Goal: Task Accomplishment & Management: Complete application form

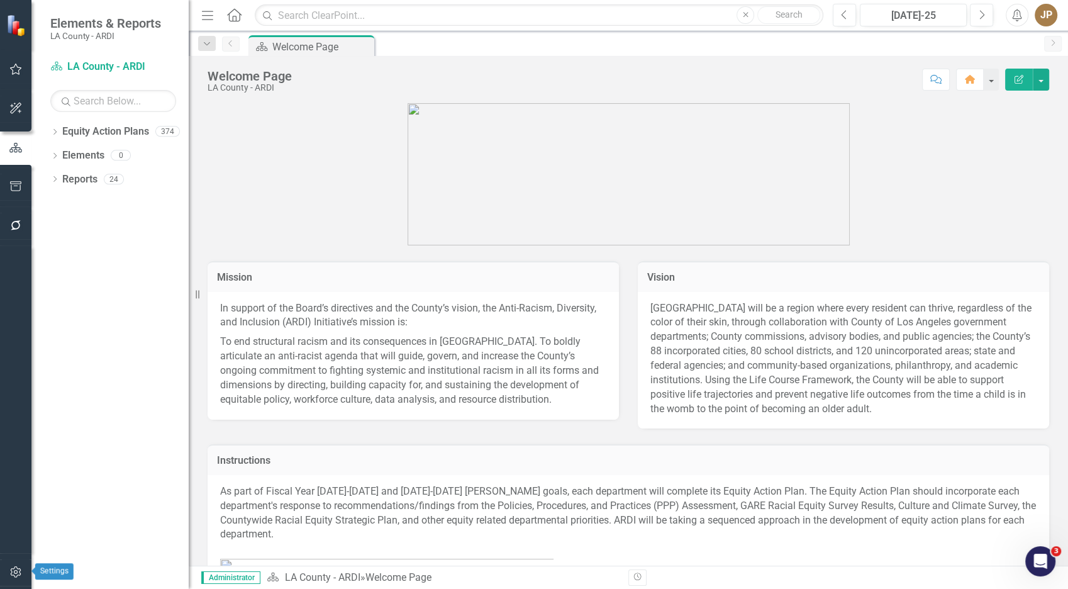
click at [18, 529] on icon "button" at bounding box center [15, 572] width 13 height 10
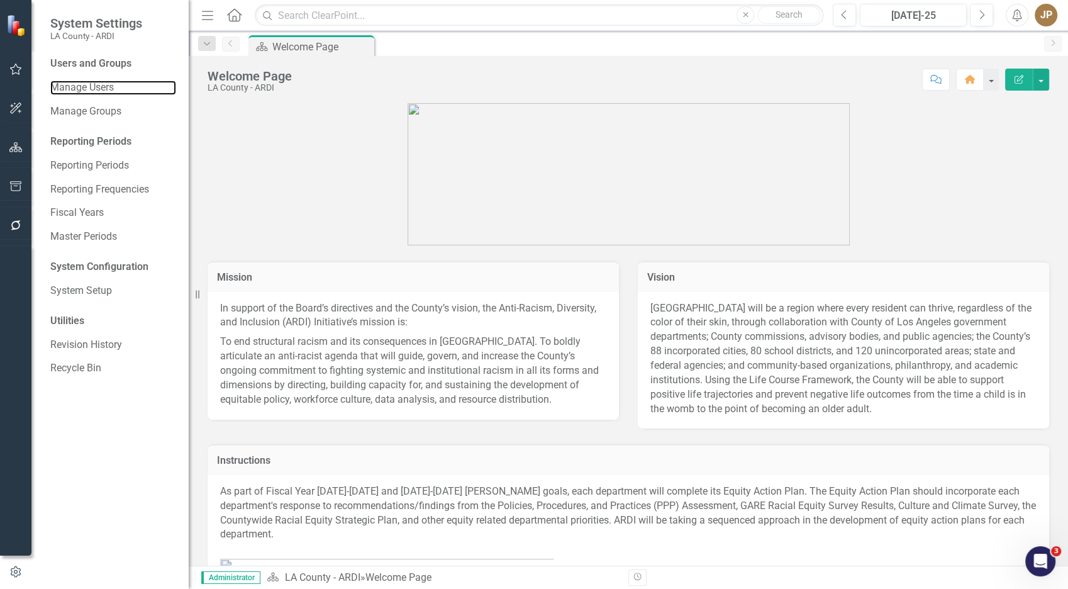
click at [89, 93] on link "Manage Users" at bounding box center [113, 88] width 126 height 14
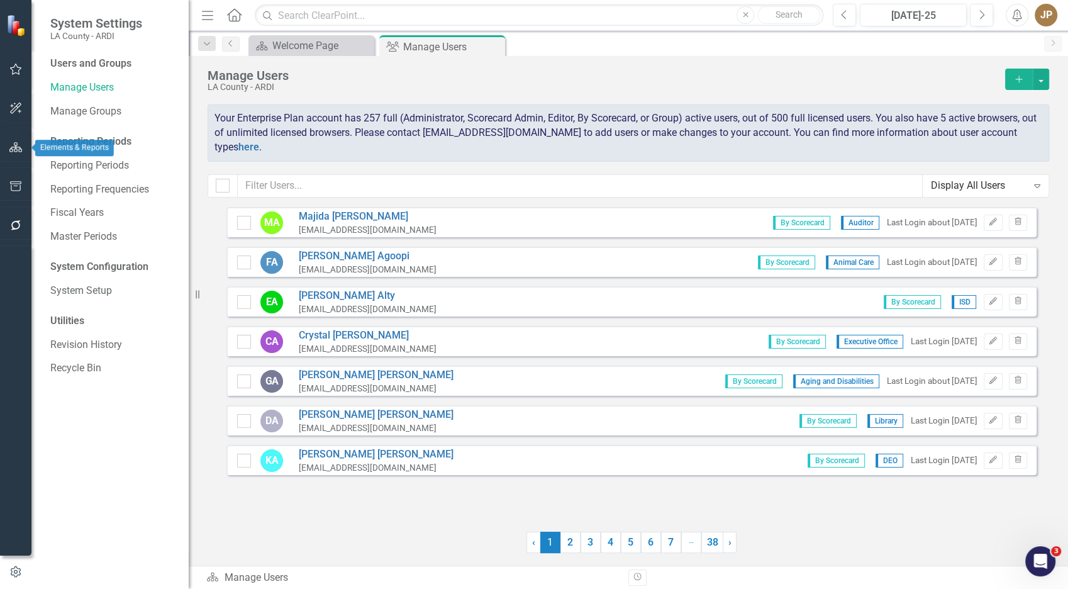
click at [11, 151] on icon "button" at bounding box center [15, 147] width 13 height 10
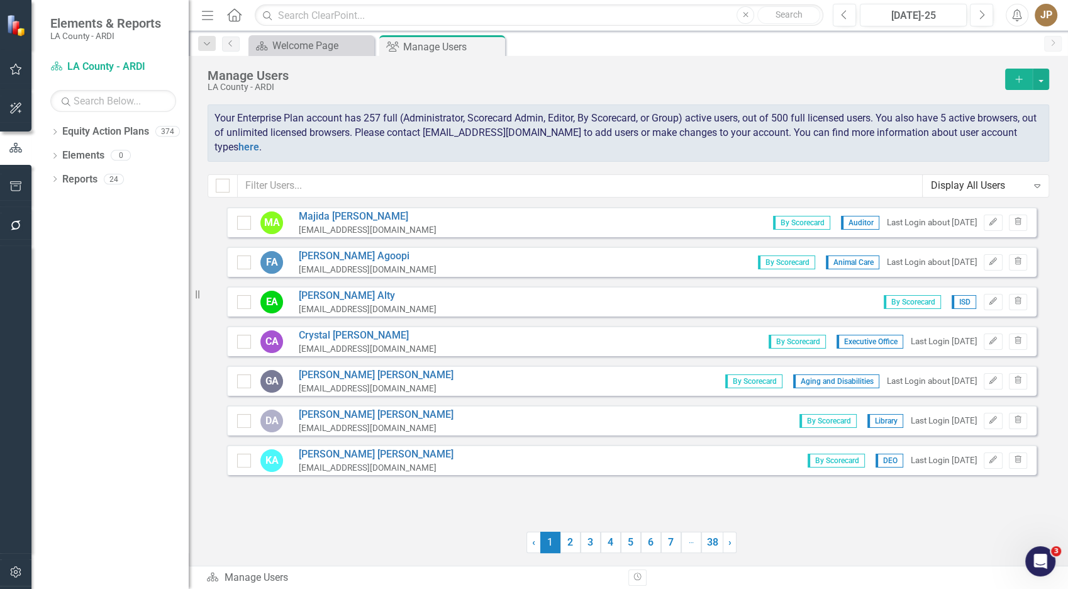
click at [58, 134] on icon "Dropdown" at bounding box center [54, 133] width 9 height 7
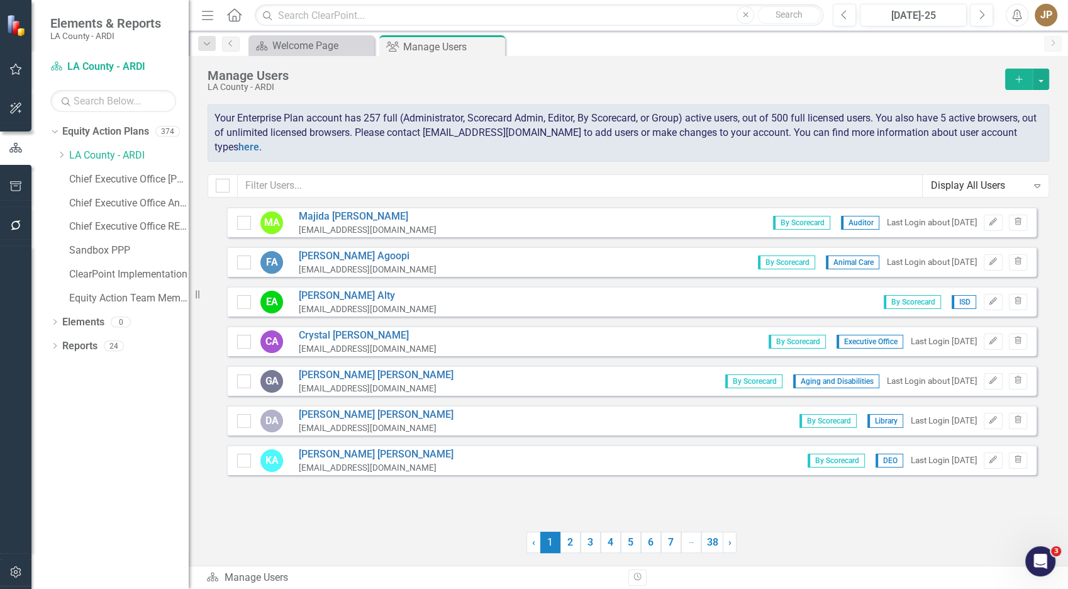
click at [60, 156] on icon "Dropdown" at bounding box center [61, 155] width 9 height 8
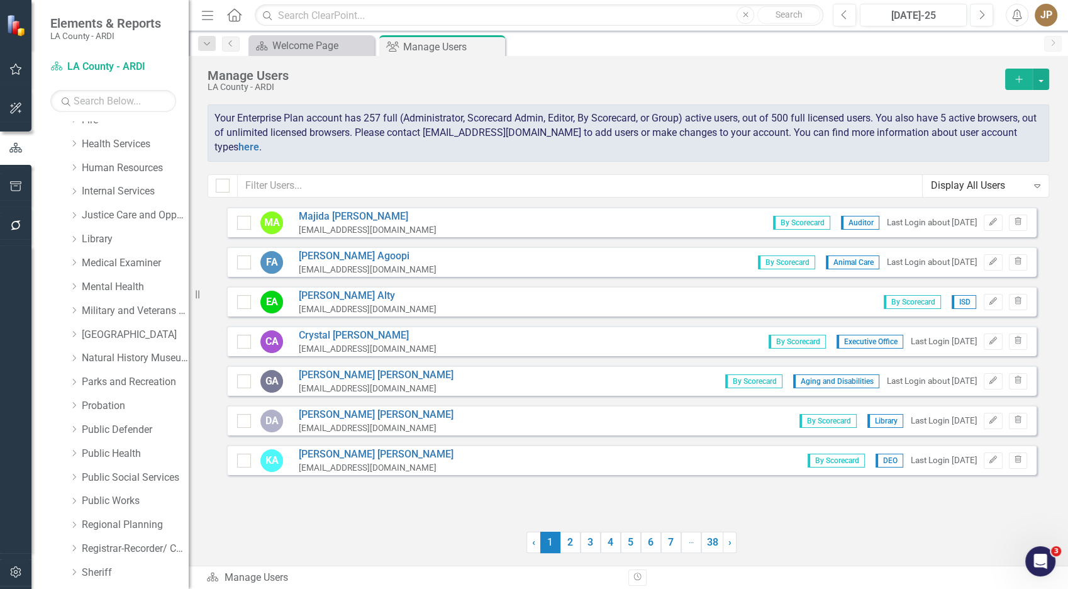
scroll to position [633, 0]
click at [130, 218] on link "Justice Care and Opportunity" at bounding box center [135, 212] width 107 height 14
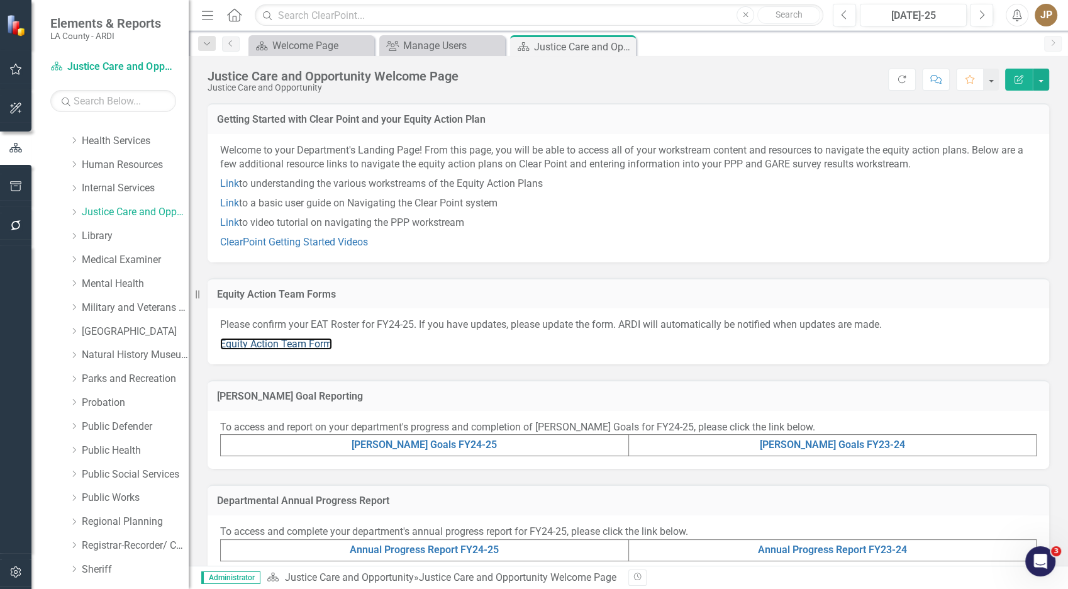
click at [303, 340] on link "Equity Action Team Form" at bounding box center [276, 344] width 112 height 12
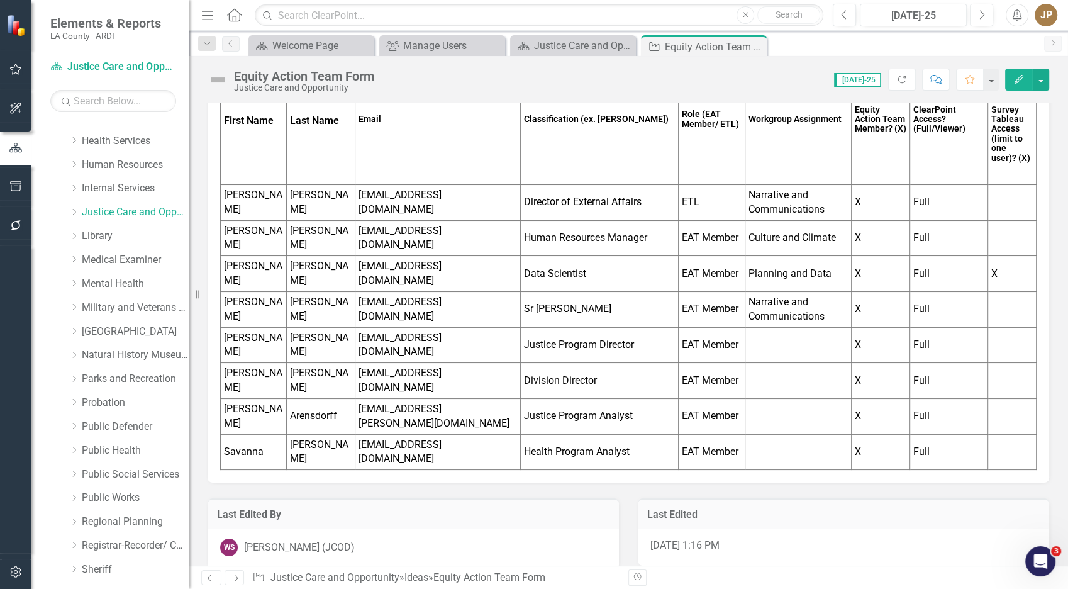
scroll to position [202, 0]
click at [298, 384] on td "[PERSON_NAME]" at bounding box center [321, 382] width 69 height 36
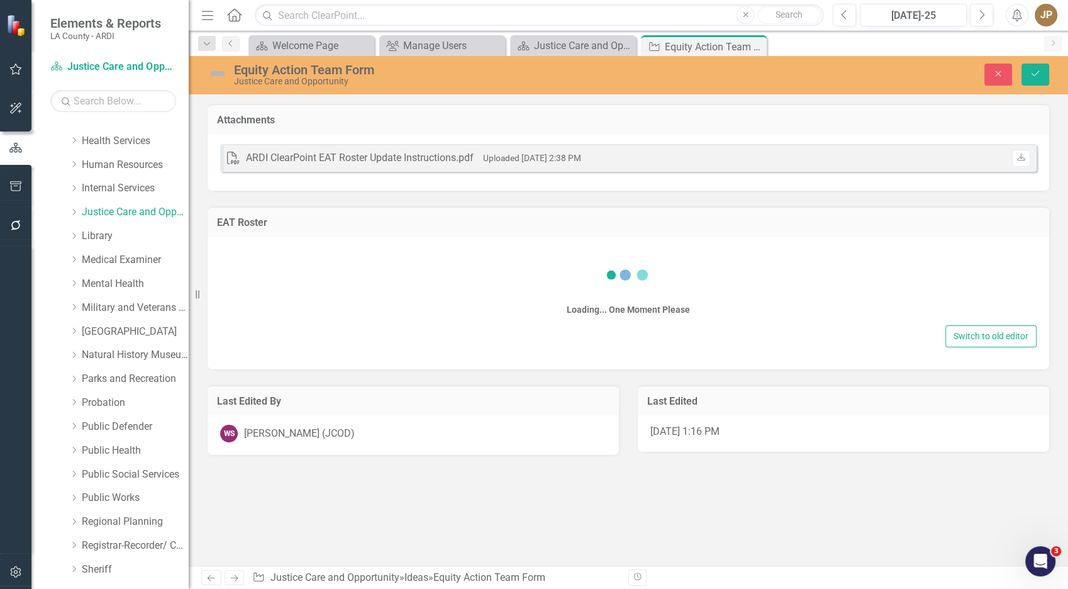
scroll to position [0, 0]
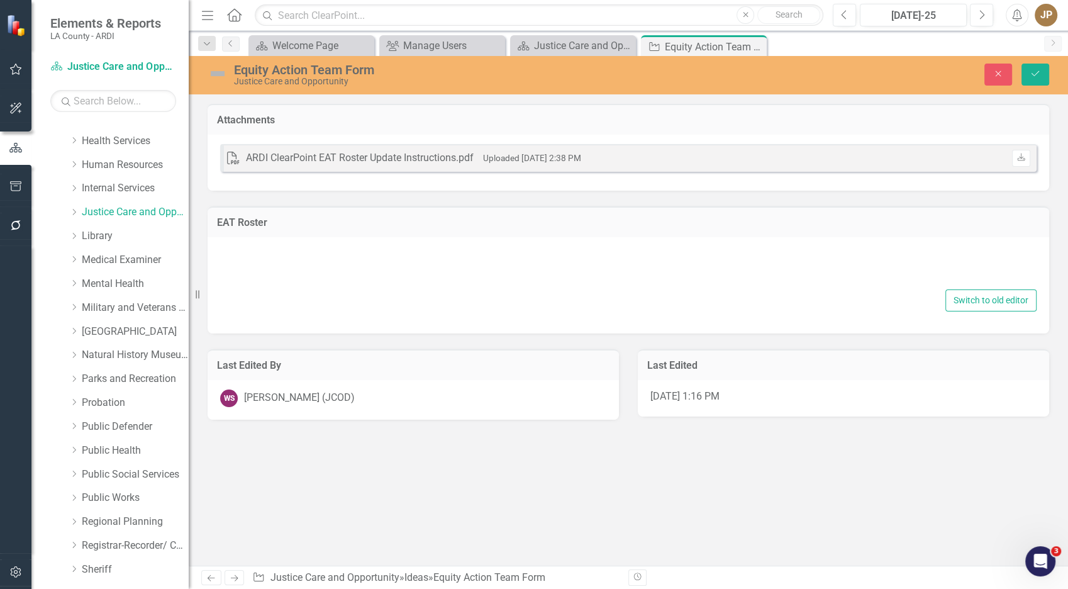
type textarea "<p><span style="color: #3598db;">Double click here to edit this chart.</span></…"
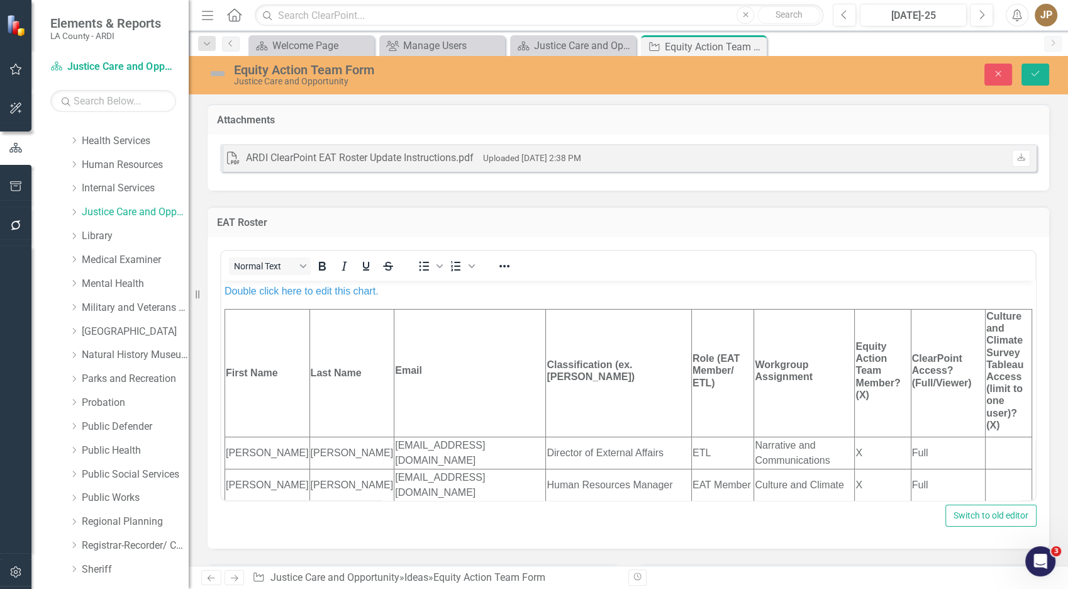
click at [349, 481] on td "[PERSON_NAME]" at bounding box center [351, 484] width 85 height 32
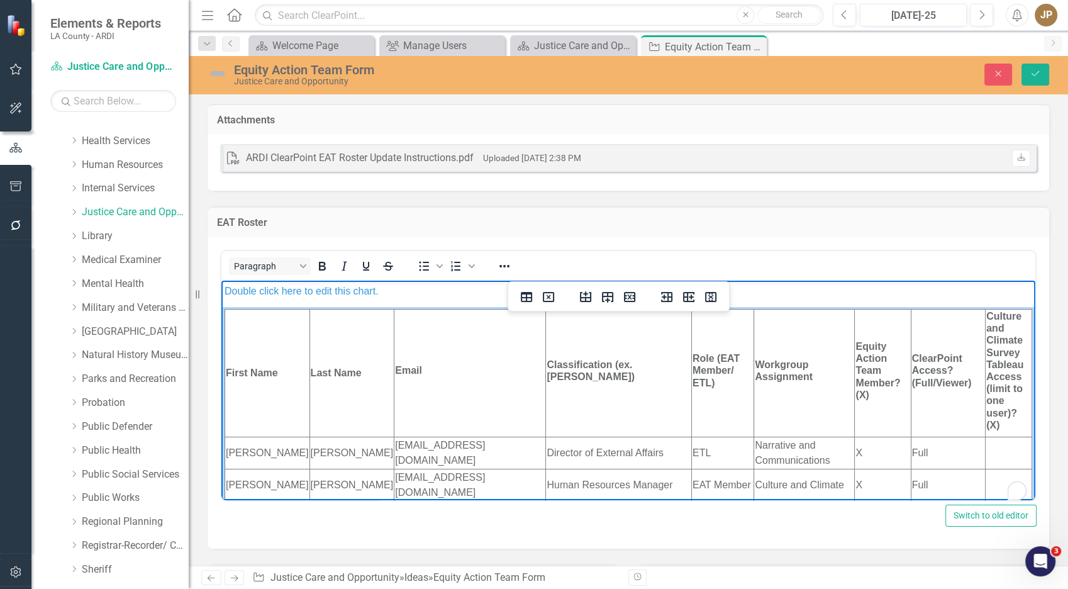
click at [265, 415] on td "First Name" at bounding box center [267, 373] width 85 height 128
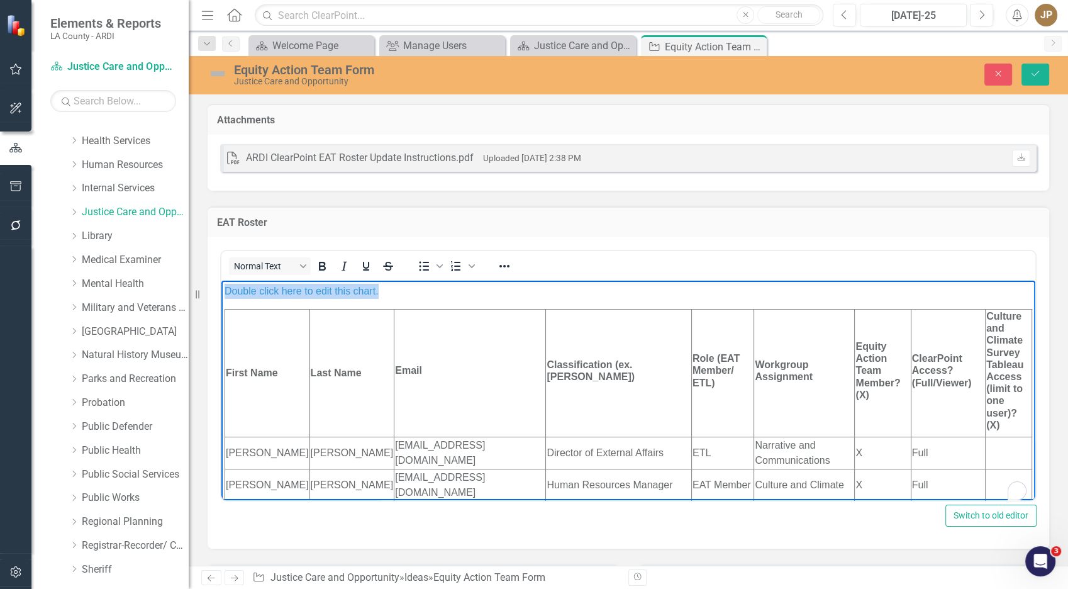
copy span "Double click here to edit this chart."
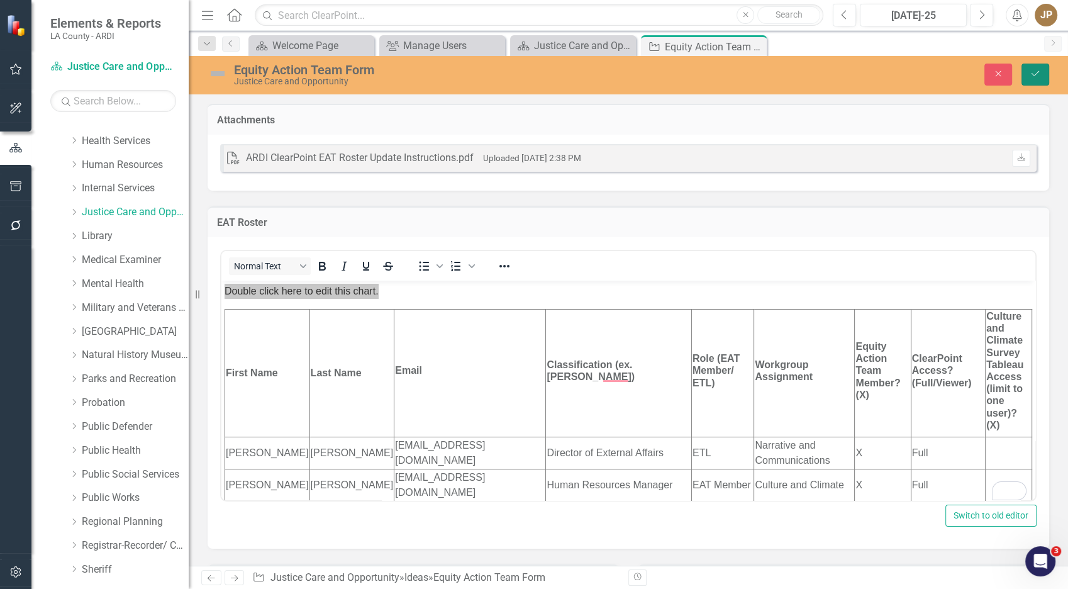
drag, startPoint x: 1033, startPoint y: 73, endPoint x: 923, endPoint y: 75, distance: 109.5
click at [923, 75] on div "Close Save" at bounding box center [885, 75] width 348 height 22
click at [960, 78] on button "Close" at bounding box center [998, 75] width 28 height 22
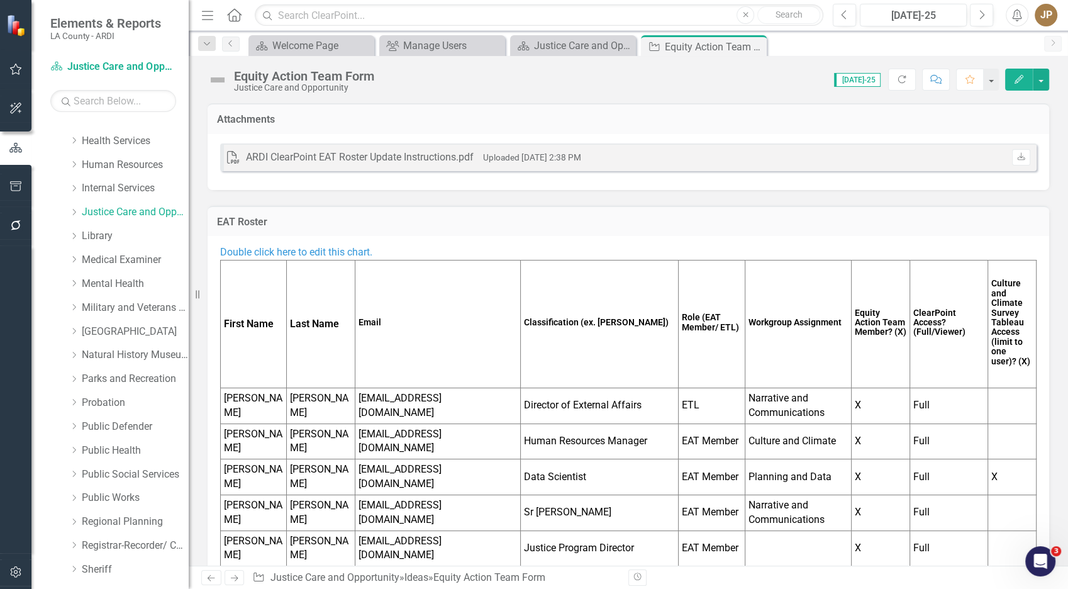
click at [20, 529] on button "button" at bounding box center [16, 572] width 28 height 26
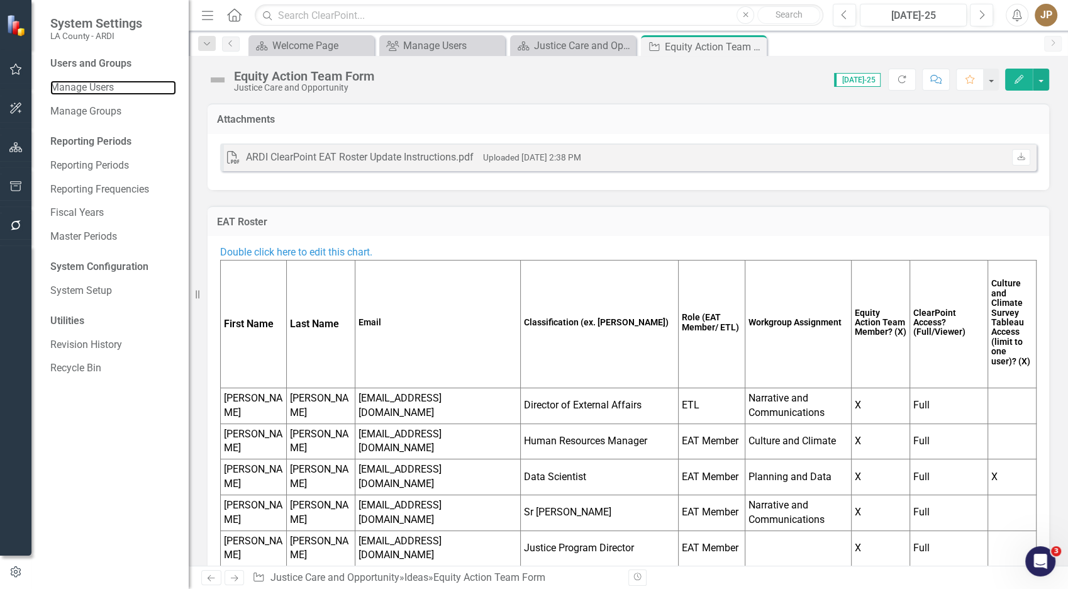
click at [62, 88] on link "Manage Users" at bounding box center [113, 88] width 126 height 14
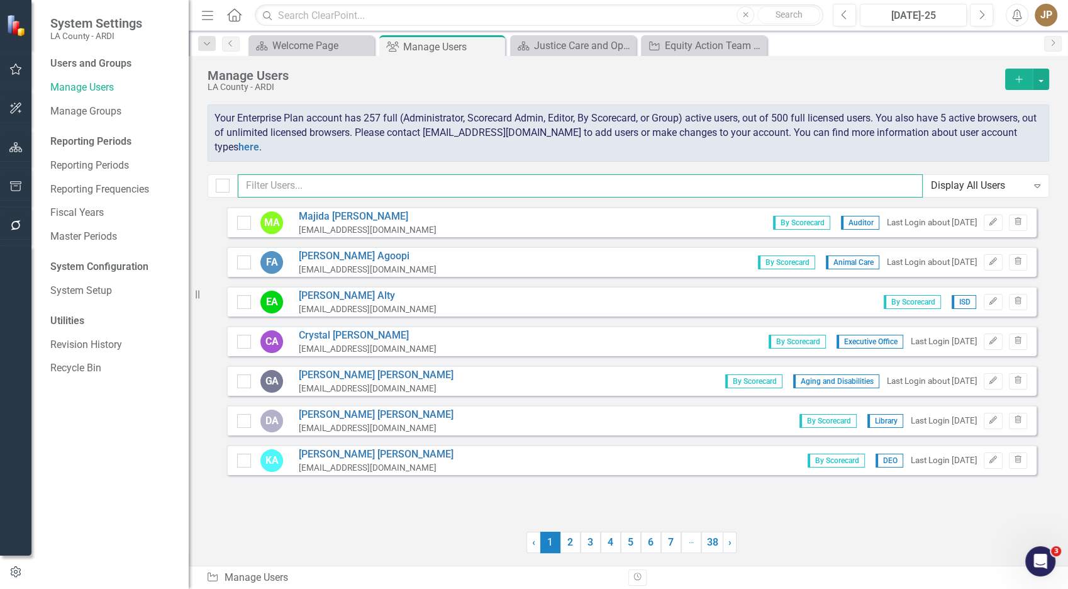
click at [645, 192] on input "text" at bounding box center [580, 185] width 685 height 23
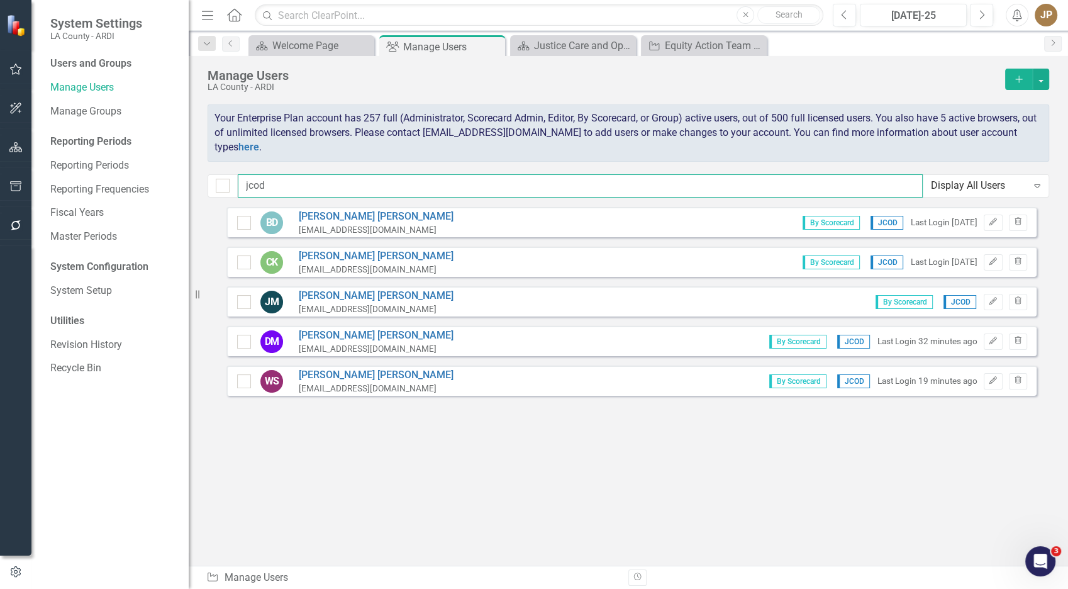
type input "jcod"
click at [960, 78] on icon "Add" at bounding box center [1018, 79] width 11 height 9
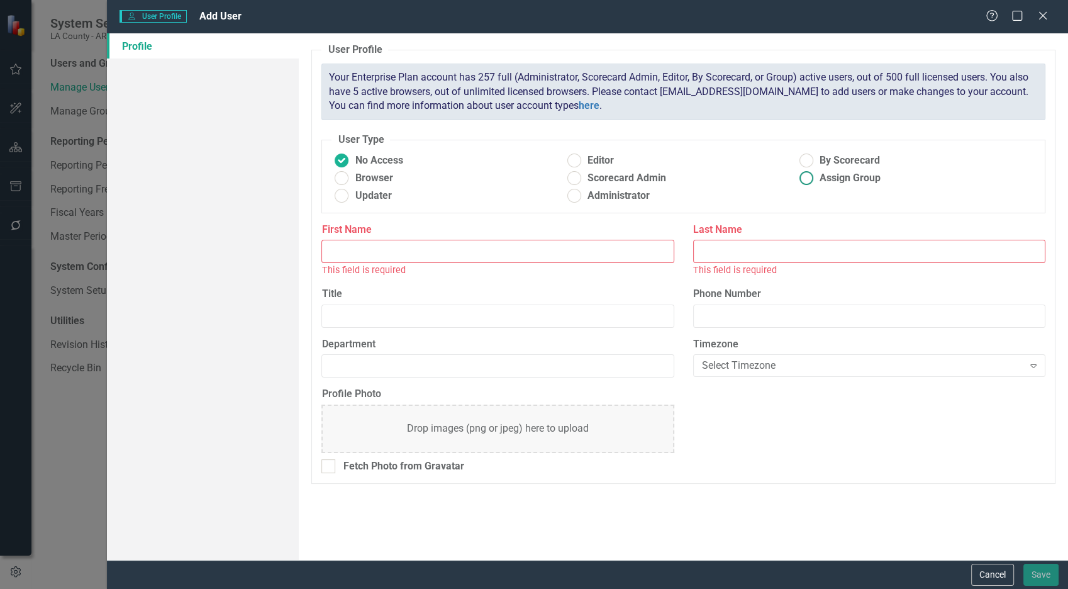
click at [889, 171] on label "Assign Group" at bounding box center [912, 178] width 232 height 14
click at [816, 171] on input "Assign Group" at bounding box center [805, 178] width 19 height 19
radio input "true"
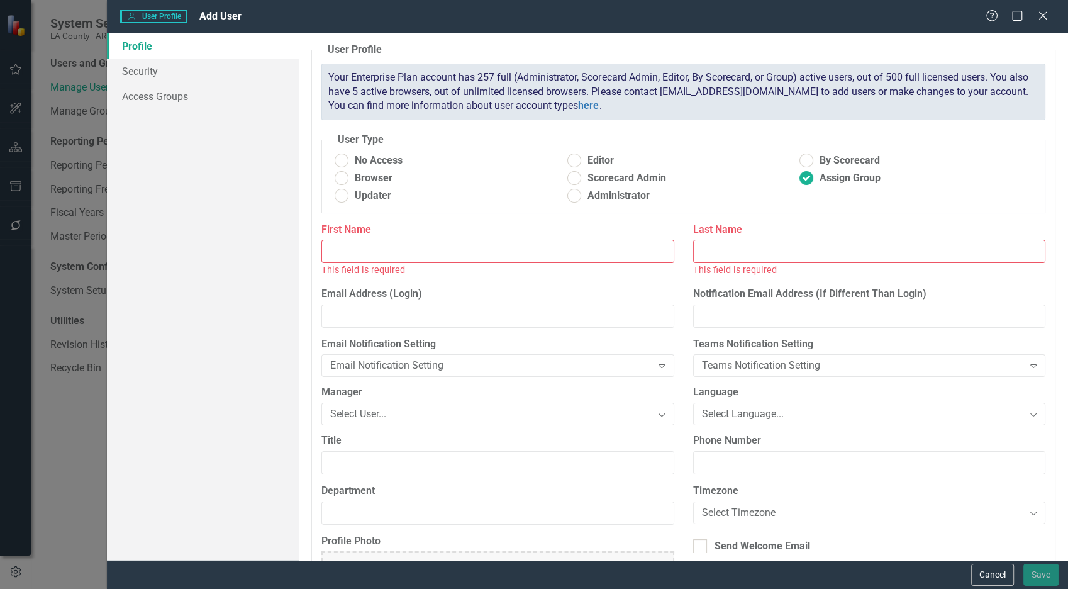
click at [889, 152] on fieldset "User Type No Access Editor By Scorecard Browser Scorecard Admin Assign Group Up…" at bounding box center [683, 173] width 724 height 80
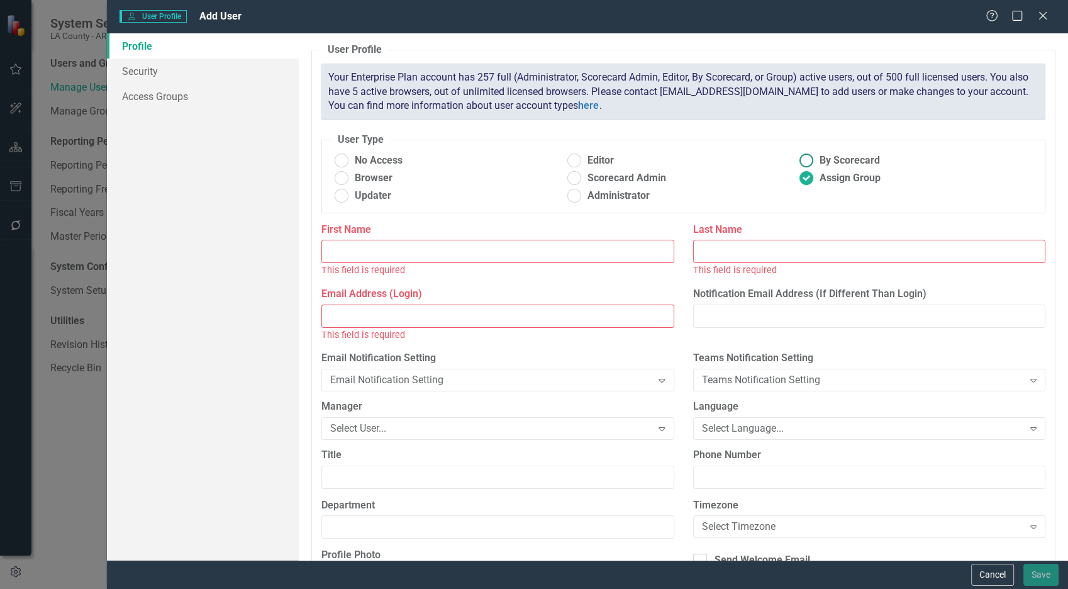
click at [877, 160] on label "By Scorecard" at bounding box center [912, 160] width 232 height 14
click at [816, 160] on input "By Scorecard" at bounding box center [805, 160] width 19 height 19
radio input "true"
click at [490, 253] on input "First Name" at bounding box center [497, 251] width 352 height 23
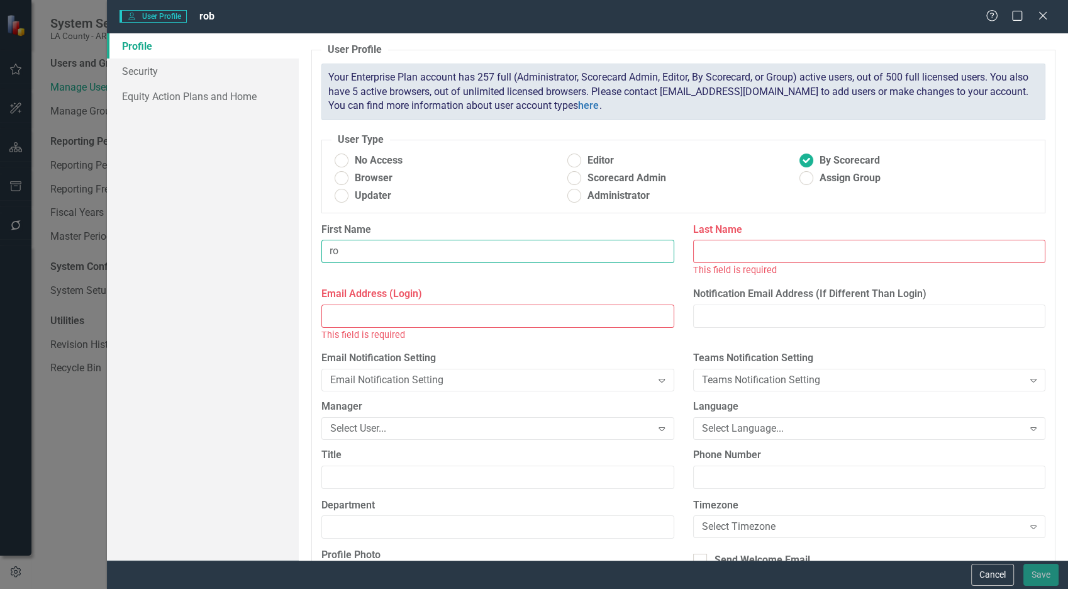
type input "r"
type input "[PERSON_NAME]"
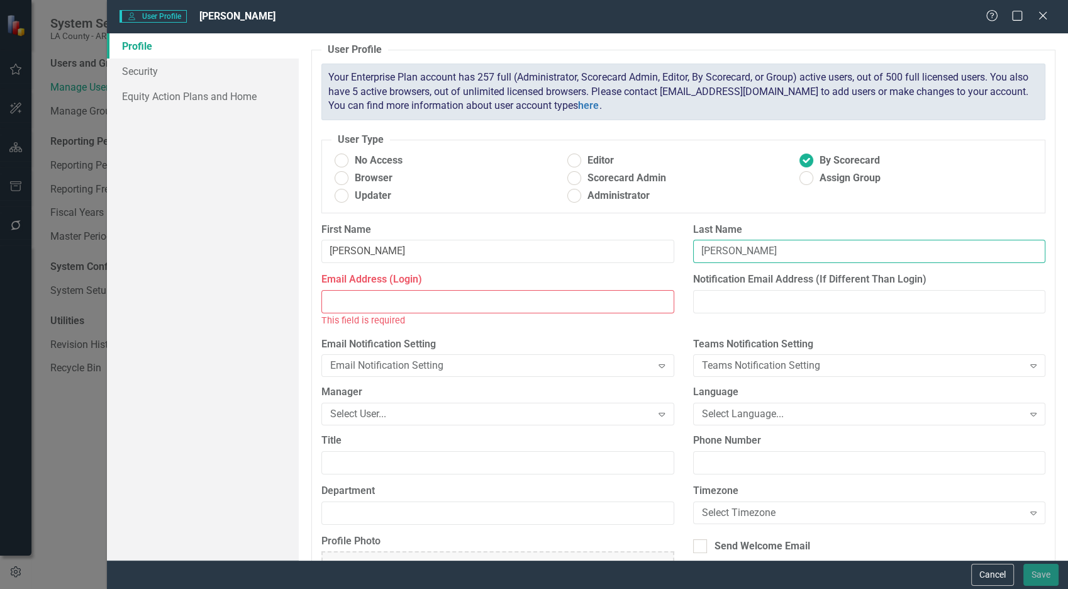
type input "[PERSON_NAME]"
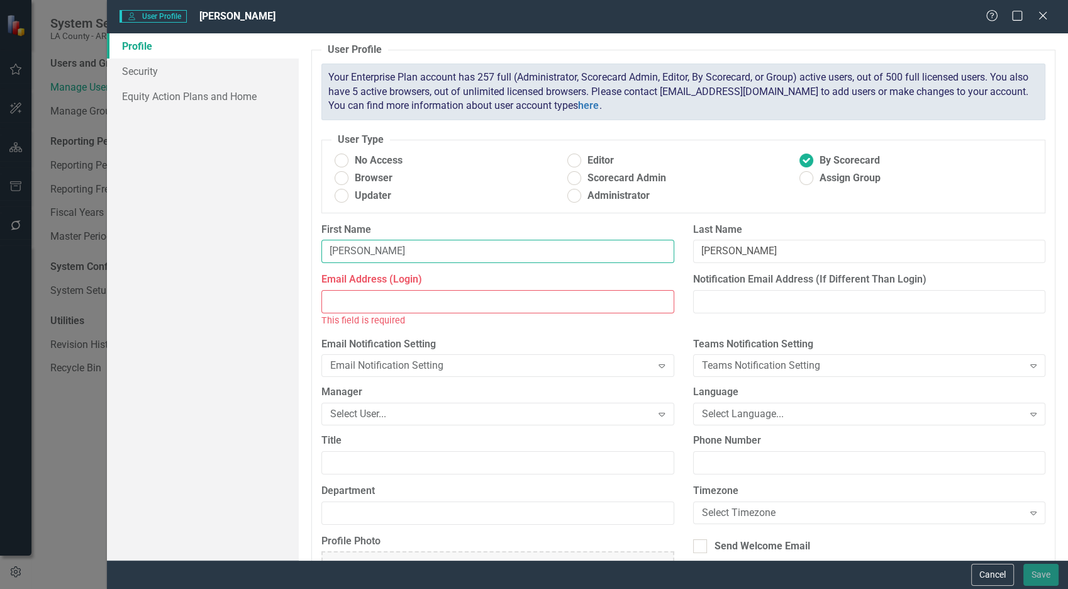
click at [489, 253] on input "[PERSON_NAME]" at bounding box center [497, 251] width 352 height 23
type input "[PERSON_NAME]"
click at [488, 304] on input "Email Address (Login)" at bounding box center [497, 301] width 352 height 23
paste input "[EMAIL_ADDRESS][DOMAIN_NAME]"
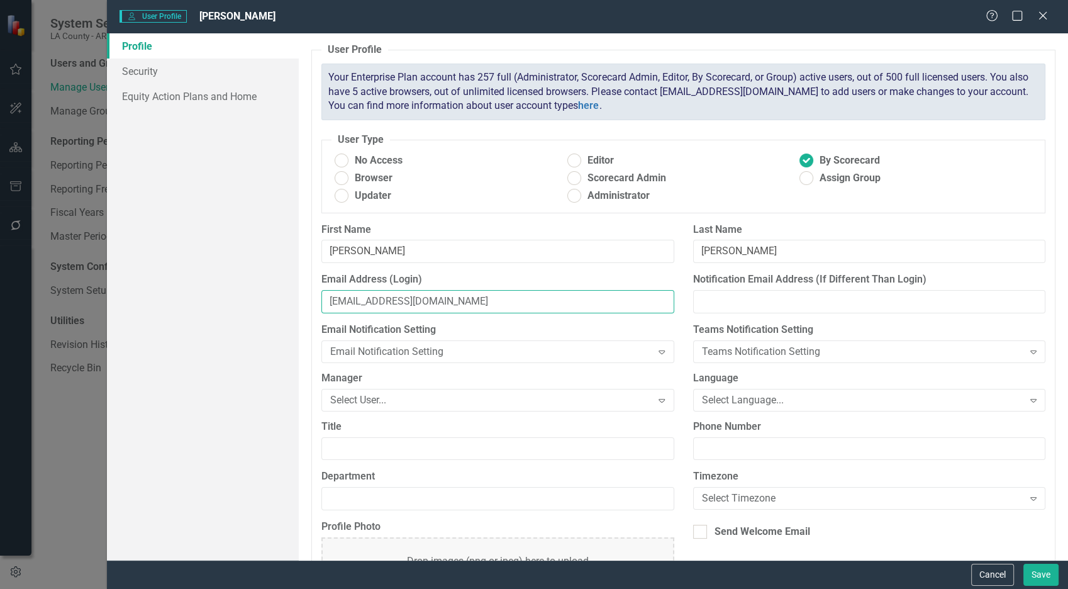
type input "[EMAIL_ADDRESS][DOMAIN_NAME]"
click at [358, 497] on input "Department" at bounding box center [497, 498] width 352 height 23
type input "JCOD"
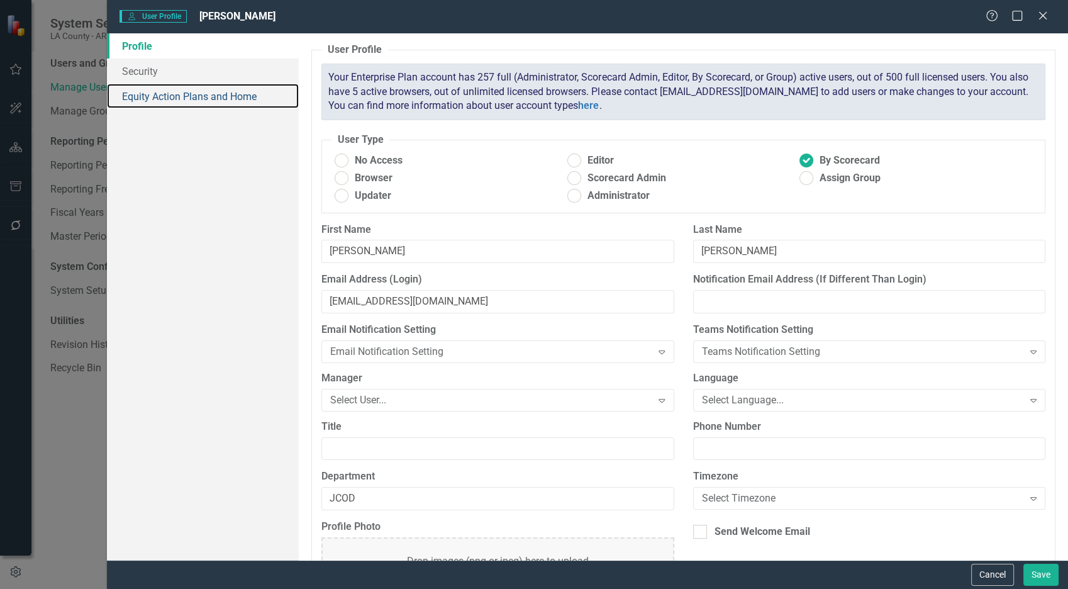
click at [182, 93] on link "Equity Action Plans and Home" at bounding box center [203, 96] width 192 height 25
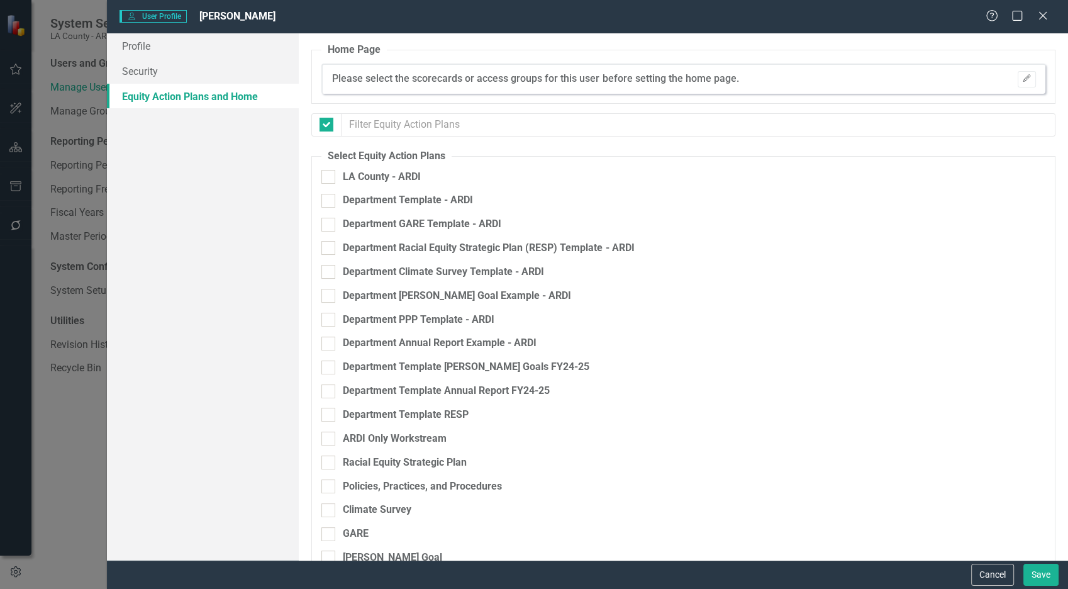
checkbox input "false"
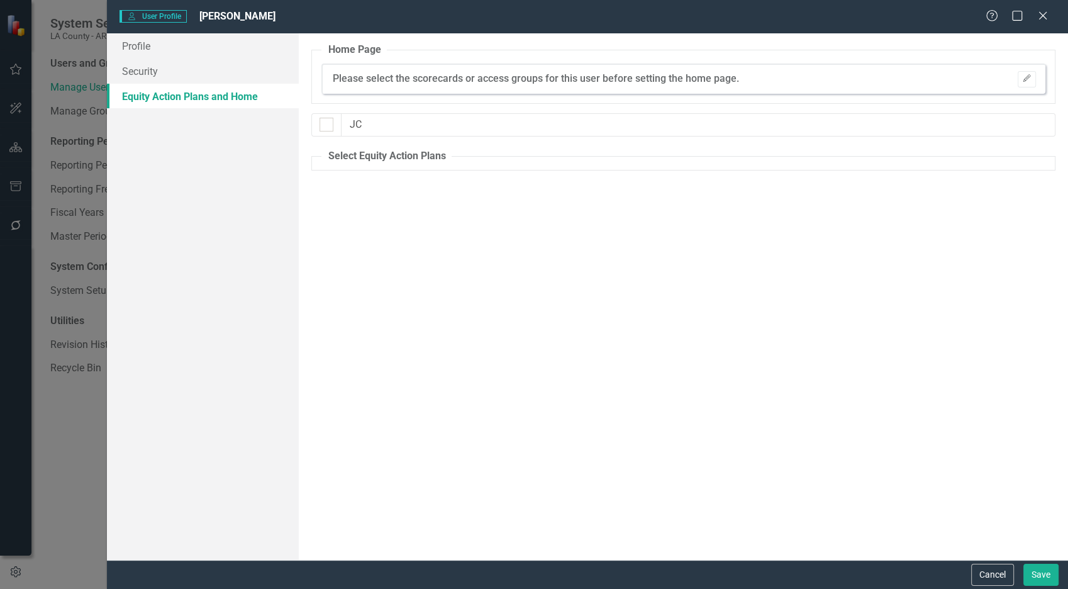
type input "J"
checkbox input "false"
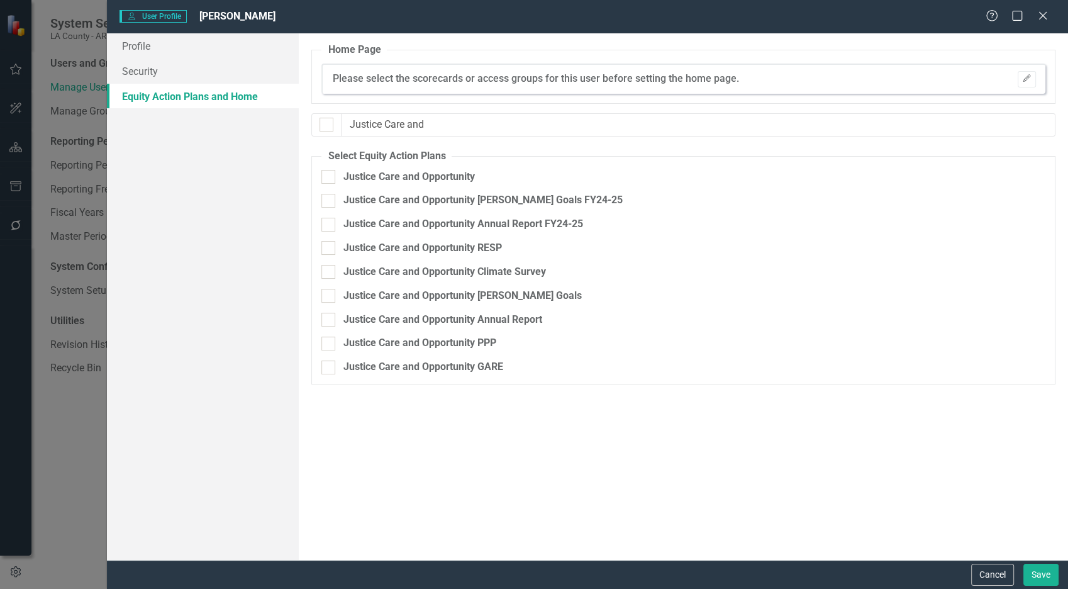
type input "Justice Care and"
click at [435, 177] on div "Justice Care and Opportunity" at bounding box center [408, 177] width 131 height 14
click at [330, 177] on input "Justice Care and Opportunity" at bounding box center [325, 174] width 8 height 8
checkbox input "true"
click at [442, 198] on div "Justice Care and Opportunity [PERSON_NAME] Goals FY24-25" at bounding box center [482, 200] width 279 height 14
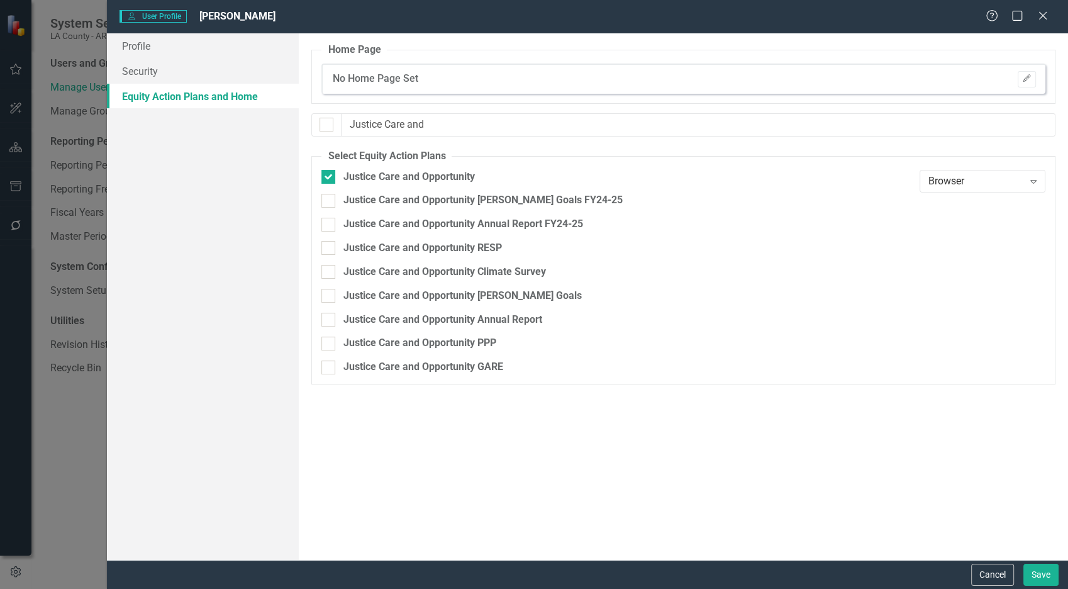
click at [330, 198] on input "Justice Care and Opportunity [PERSON_NAME] Goals FY24-25" at bounding box center [325, 198] width 8 height 8
checkbox input "true"
click at [440, 223] on div "Justice Care and Opportunity Annual Report FY24-25" at bounding box center [463, 224] width 240 height 14
click at [330, 223] on input "Justice Care and Opportunity Annual Report FY24-25" at bounding box center [325, 222] width 8 height 8
checkbox input "true"
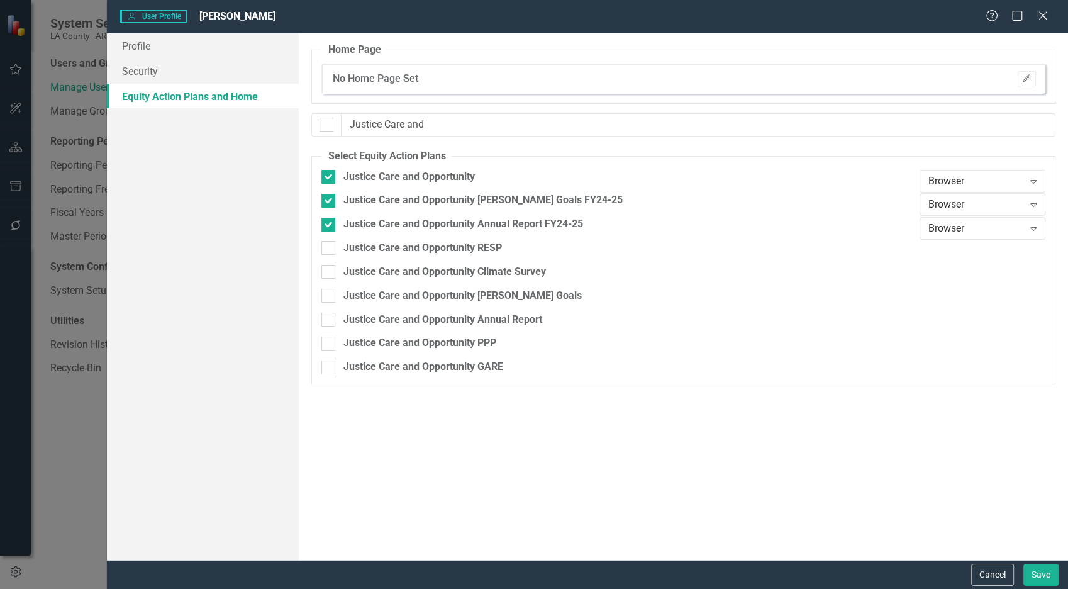
click at [431, 252] on div "Justice Care and Opportunity RESP" at bounding box center [422, 248] width 159 height 14
click at [330, 249] on input "Justice Care and Opportunity RESP" at bounding box center [325, 245] width 8 height 8
checkbox input "true"
click at [438, 273] on div "Justice Care and Opportunity Climate Survey" at bounding box center [444, 272] width 203 height 14
click at [330, 273] on input "Justice Care and Opportunity Climate Survey" at bounding box center [325, 269] width 8 height 8
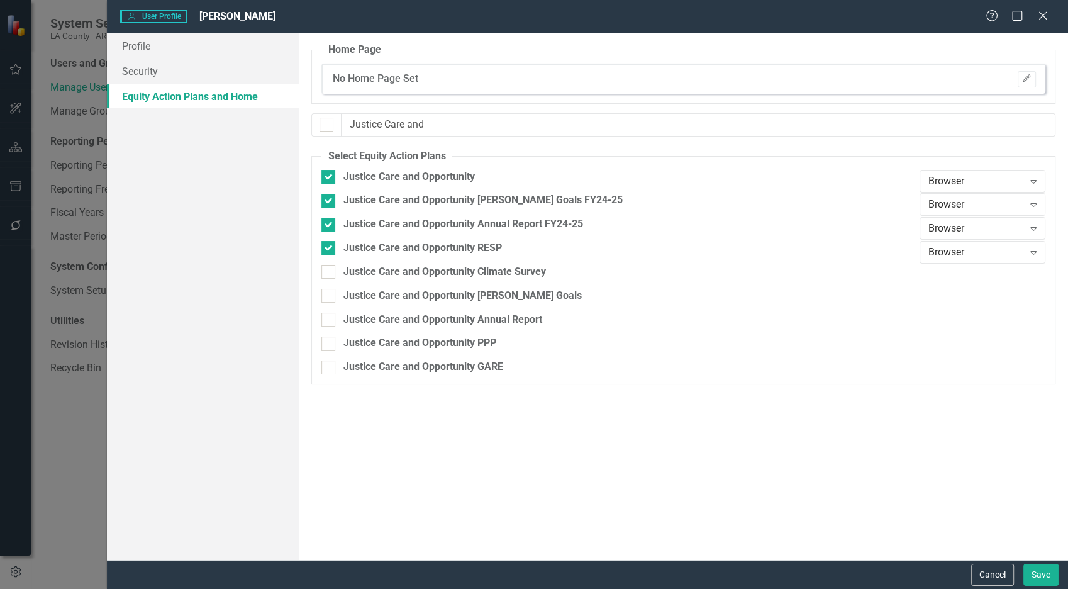
checkbox input "true"
click at [434, 303] on div "Justice Care and Opportunity [PERSON_NAME] Goals" at bounding box center [617, 301] width 592 height 24
drag, startPoint x: 443, startPoint y: 295, endPoint x: 438, endPoint y: 315, distance: 20.9
click at [444, 295] on div "Justice Care and Opportunity [PERSON_NAME] Goals" at bounding box center [462, 296] width 238 height 14
click at [330, 295] on input "Justice Care and Opportunity [PERSON_NAME] Goals" at bounding box center [325, 293] width 8 height 8
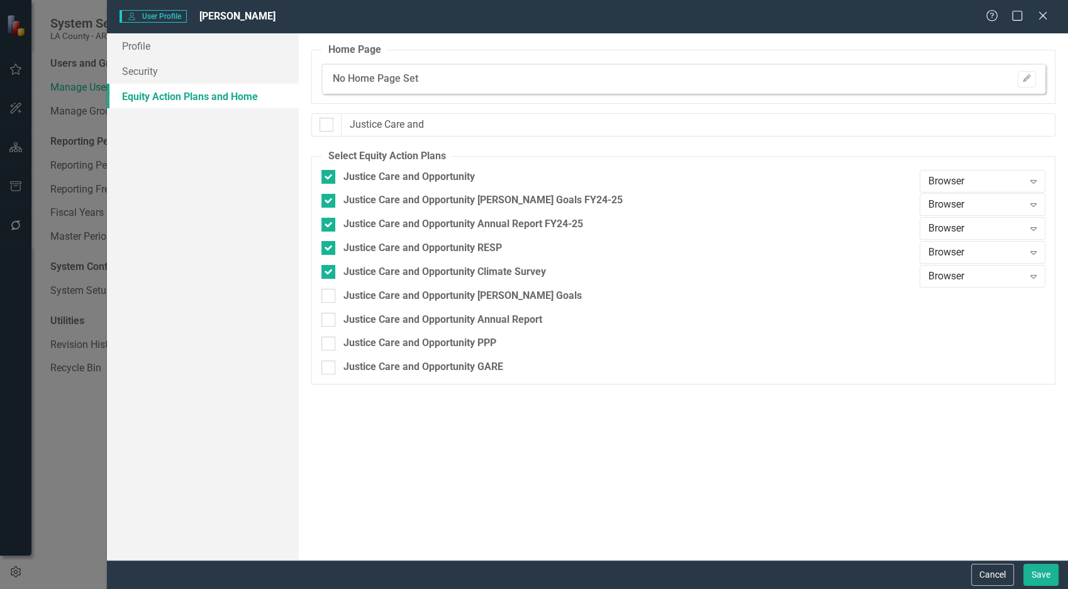
checkbox input "true"
click at [436, 322] on div "Justice Care and Opportunity Annual Report" at bounding box center [442, 320] width 199 height 14
click at [330, 321] on input "Justice Care and Opportunity Annual Report" at bounding box center [325, 317] width 8 height 8
checkbox input "true"
click at [432, 341] on div "Justice Care and Opportunity PPP" at bounding box center [419, 343] width 153 height 14
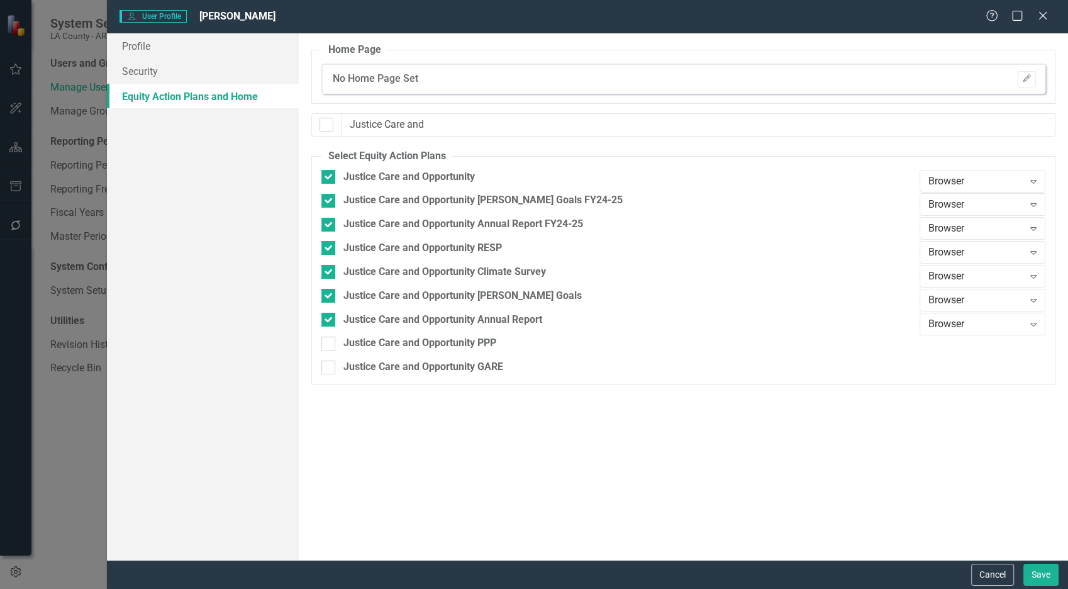
click at [330, 341] on input "Justice Care and Opportunity PPP" at bounding box center [325, 341] width 8 height 8
checkbox input "true"
click at [432, 364] on div "Justice Care and Opportunity GARE" at bounding box center [423, 367] width 160 height 14
click at [330, 364] on input "Justice Care and Opportunity GARE" at bounding box center [325, 364] width 8 height 8
checkbox input "true"
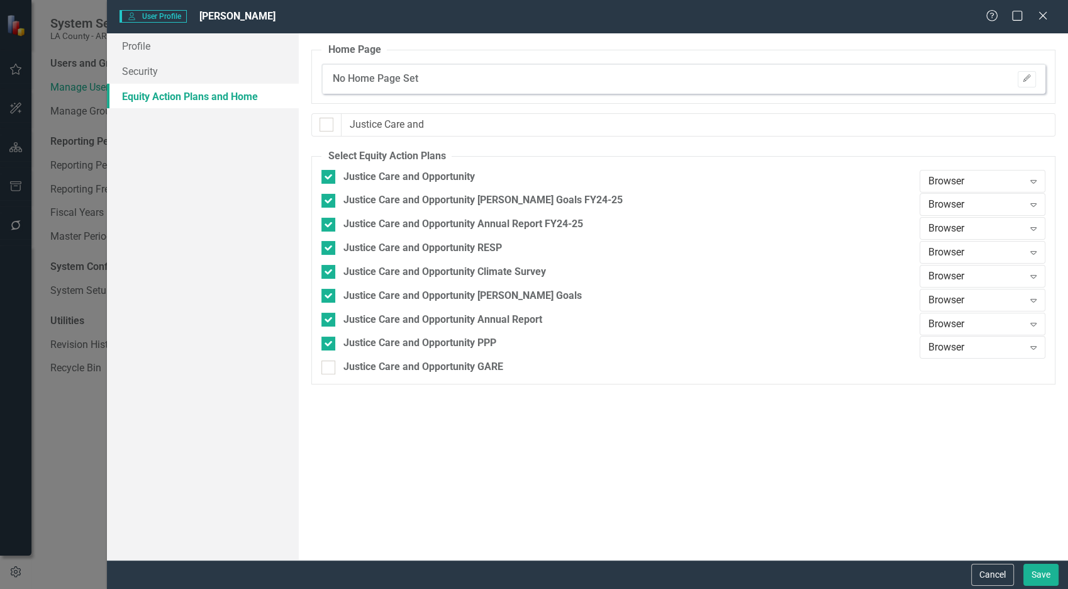
checkbox input "true"
click at [960, 179] on icon "Expand" at bounding box center [1033, 181] width 13 height 10
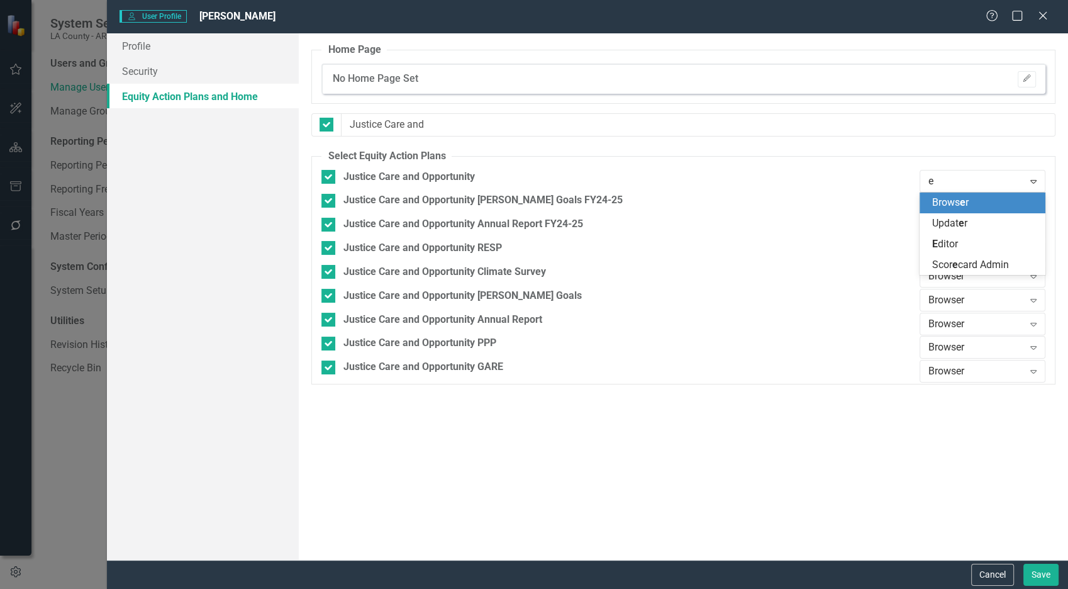
type input "ed"
click at [960, 198] on div "[PERSON_NAME]" at bounding box center [985, 203] width 106 height 14
click at [960, 213] on div "Browser Expand" at bounding box center [983, 204] width 126 height 23
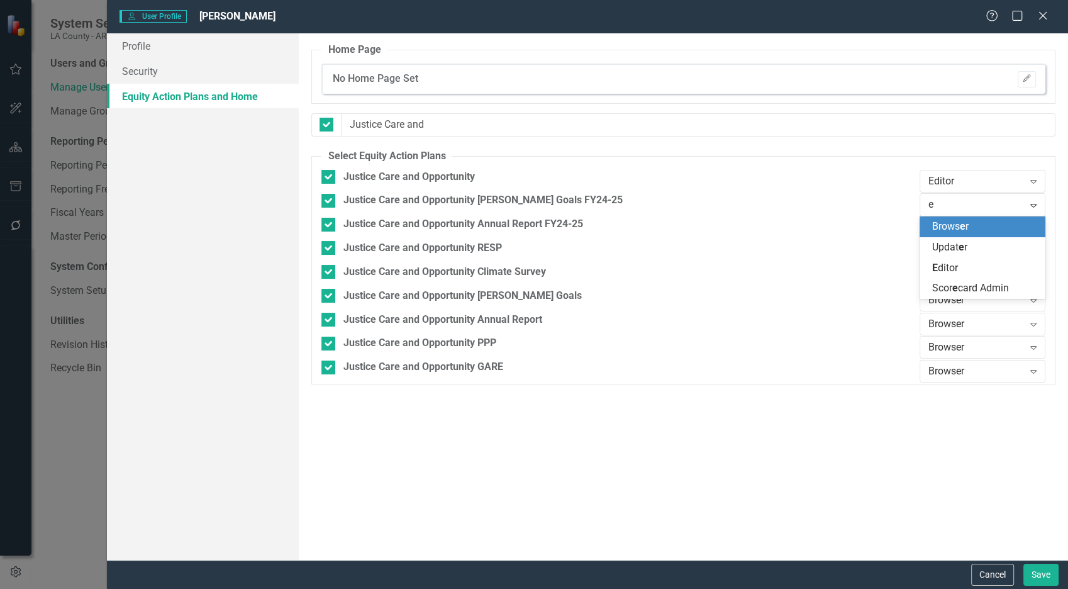
type input "ed"
click at [960, 227] on div "[PERSON_NAME]" at bounding box center [985, 227] width 106 height 14
click at [960, 225] on div "Browser" at bounding box center [975, 228] width 95 height 14
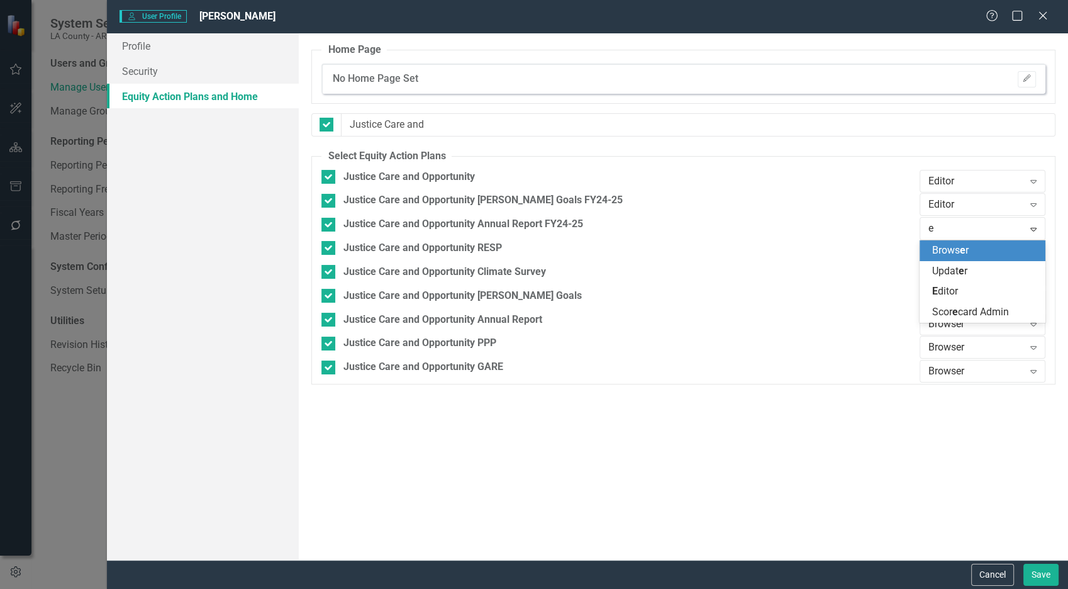
type input "ed"
click at [960, 245] on div "[PERSON_NAME]" at bounding box center [985, 250] width 106 height 14
click at [960, 246] on div "Browser" at bounding box center [975, 252] width 95 height 14
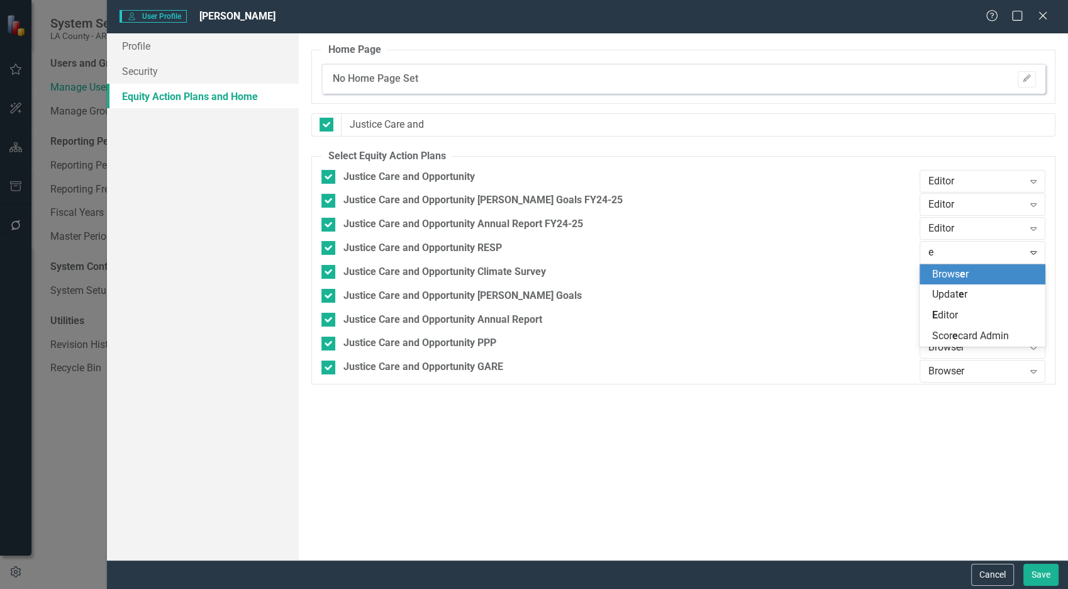
type input "ed"
click at [960, 265] on div "[PERSON_NAME]" at bounding box center [983, 274] width 126 height 21
click at [960, 265] on div "Browser Expand" at bounding box center [983, 276] width 126 height 23
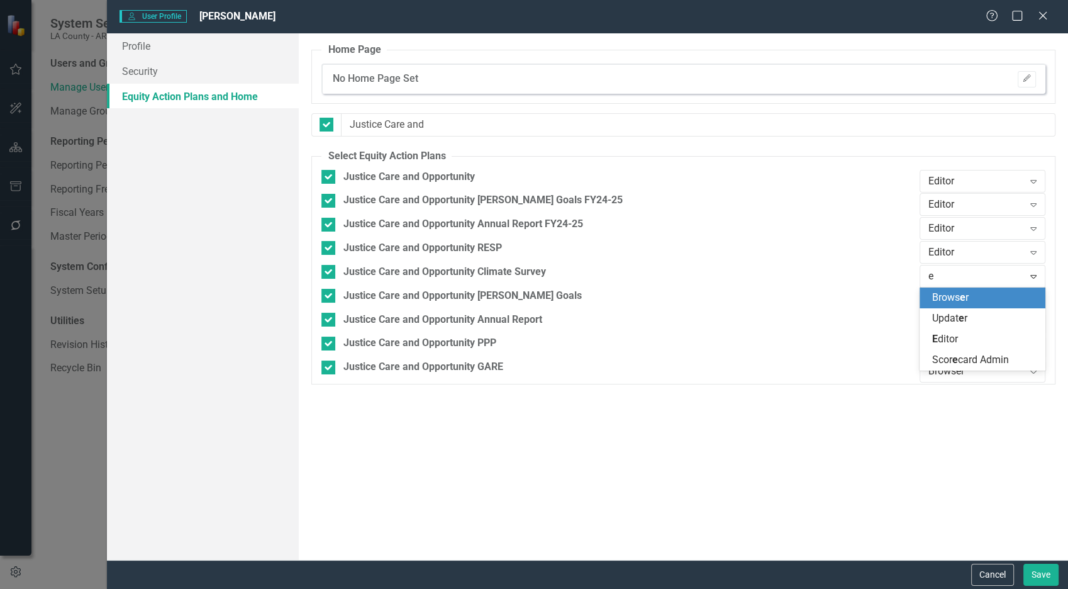
type input "ed"
click at [960, 299] on div "[PERSON_NAME]" at bounding box center [985, 298] width 106 height 14
click at [960, 299] on div "Browser" at bounding box center [975, 299] width 95 height 14
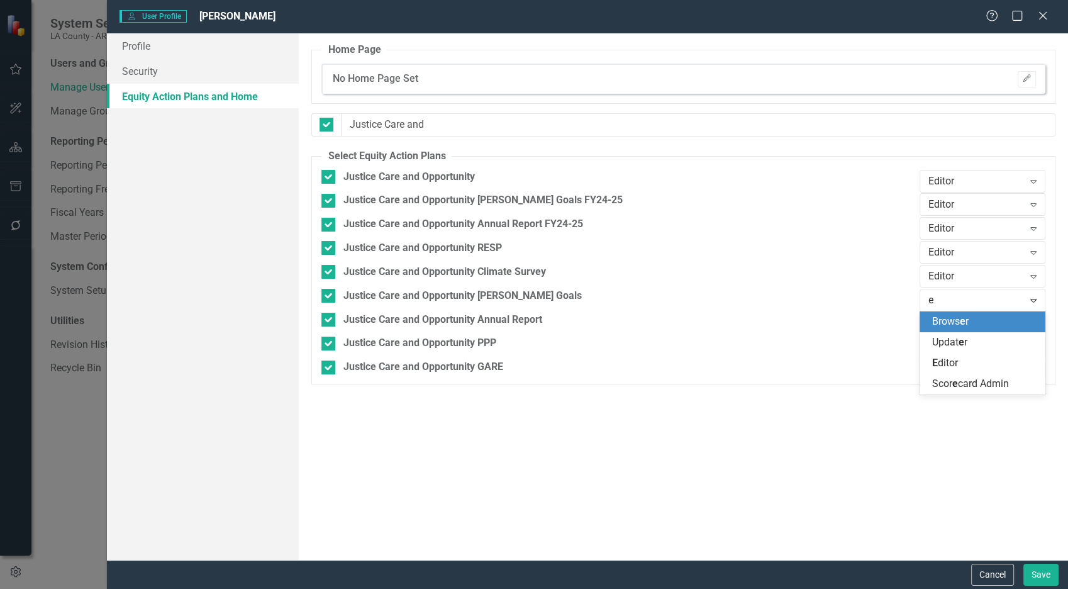
type input "ed"
click at [956, 326] on span "[PERSON_NAME]" at bounding box center [945, 321] width 26 height 12
click at [957, 321] on div "Browser" at bounding box center [975, 323] width 95 height 14
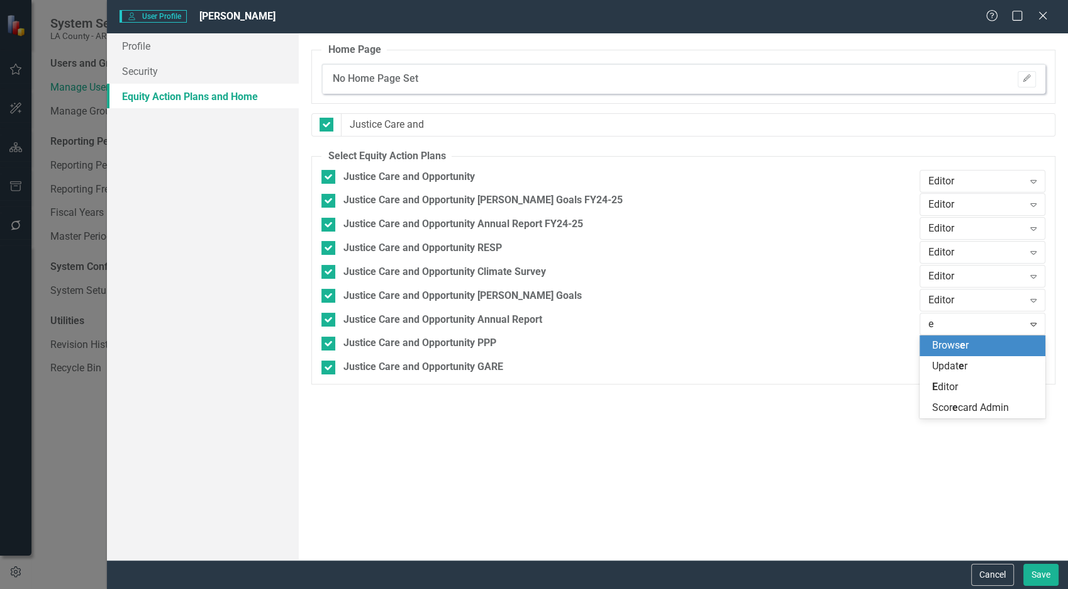
type input "ed"
click at [952, 341] on span "[PERSON_NAME]" at bounding box center [945, 345] width 26 height 12
click at [952, 341] on div "Browser" at bounding box center [975, 347] width 95 height 14
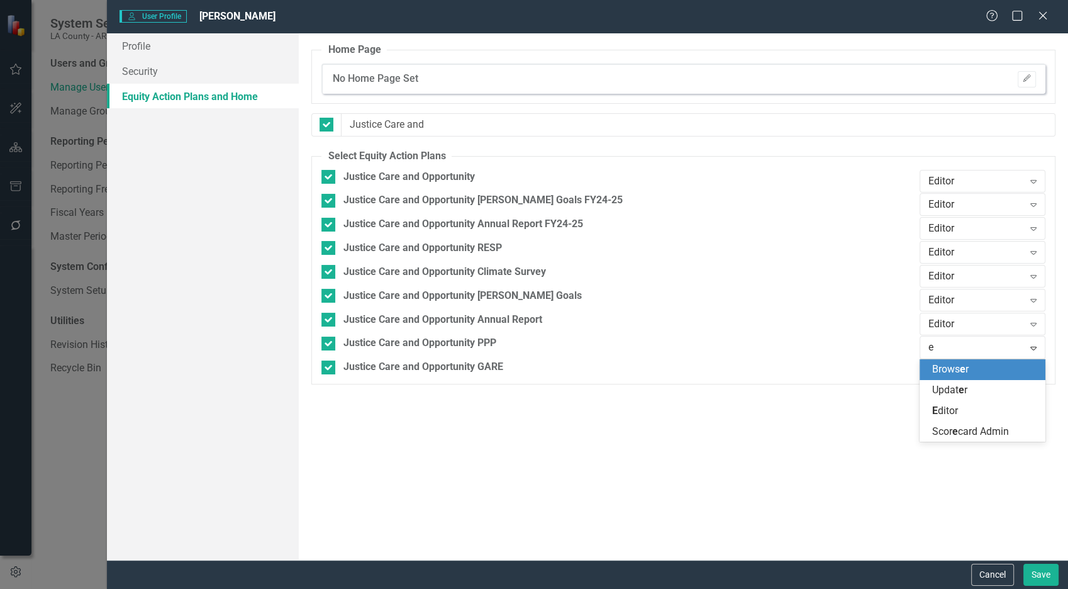
type input "ed"
click at [949, 370] on span "[PERSON_NAME]" at bounding box center [945, 369] width 26 height 12
click at [949, 370] on div "Browser" at bounding box center [975, 371] width 95 height 14
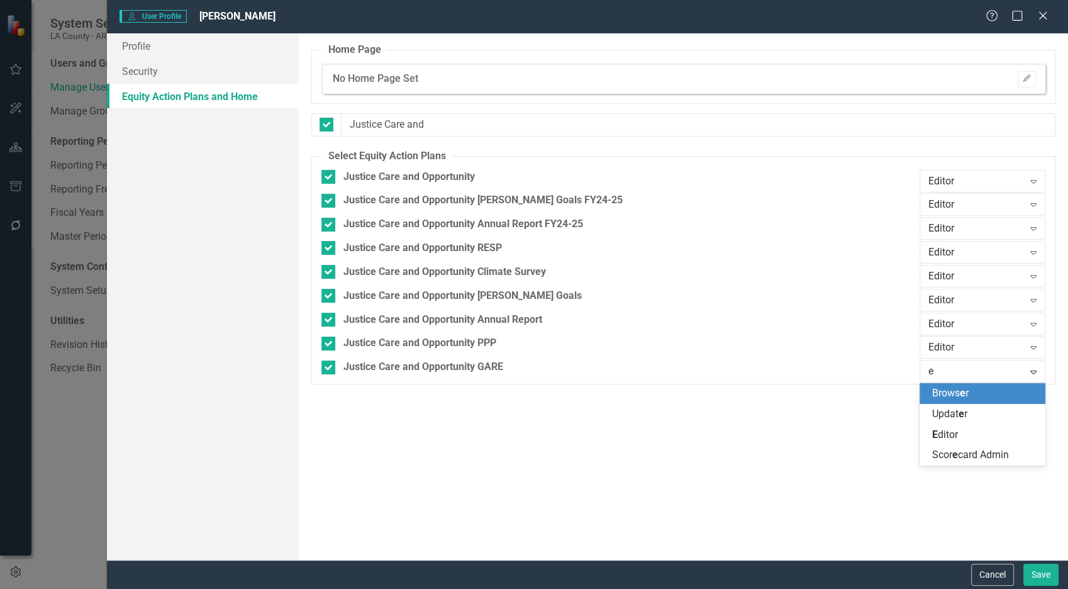
type input "ed"
click at [947, 389] on span "[PERSON_NAME]" at bounding box center [945, 393] width 26 height 12
click at [960, 529] on button "Save" at bounding box center [1040, 575] width 35 height 22
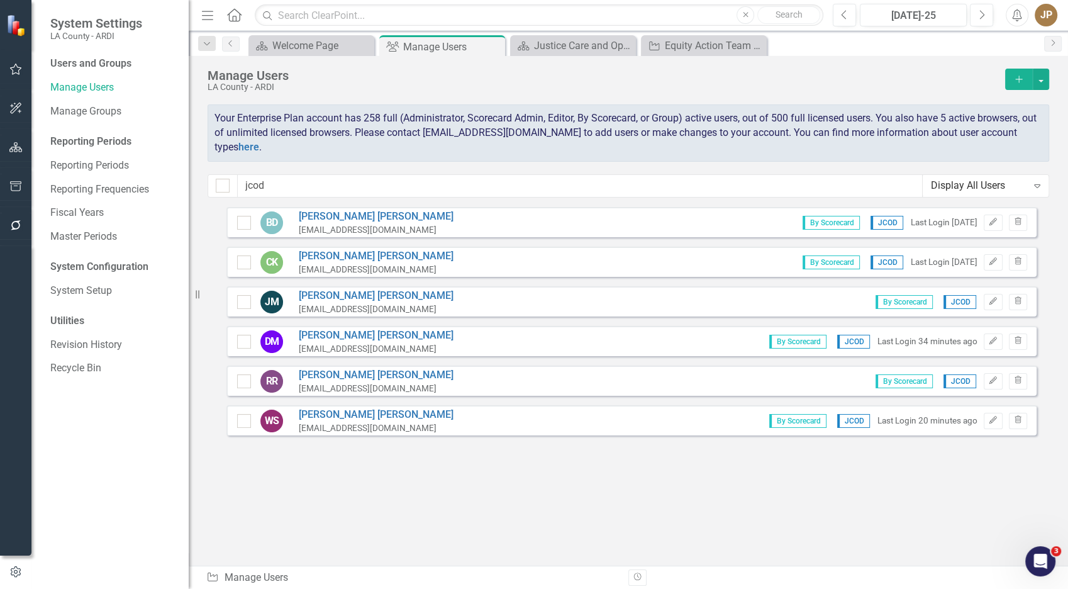
click at [960, 73] on button "Add" at bounding box center [1019, 79] width 28 height 21
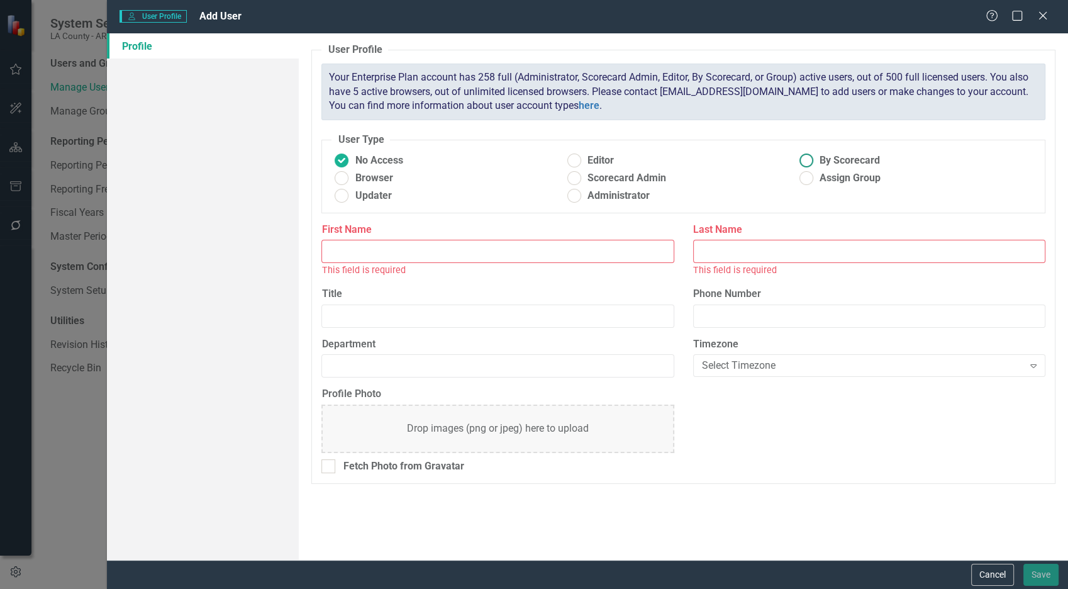
click at [820, 161] on span "By Scorecard" at bounding box center [850, 160] width 60 height 14
click at [816, 161] on input "By Scorecard" at bounding box center [805, 160] width 19 height 19
radio input "true"
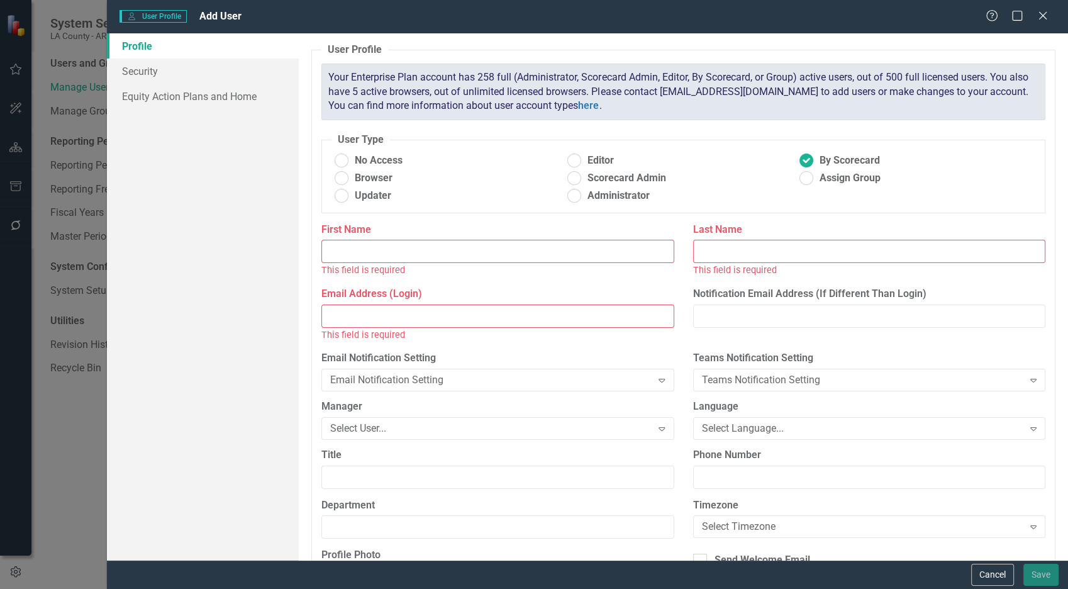
click at [543, 257] on input "First Name" at bounding box center [497, 251] width 352 height 23
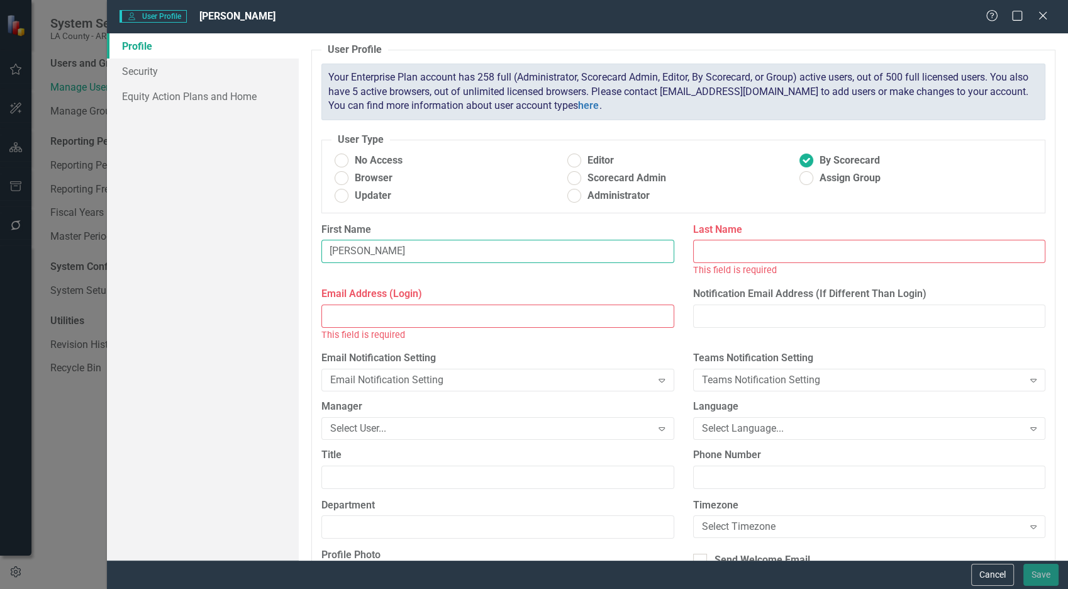
type input "[PERSON_NAME]"
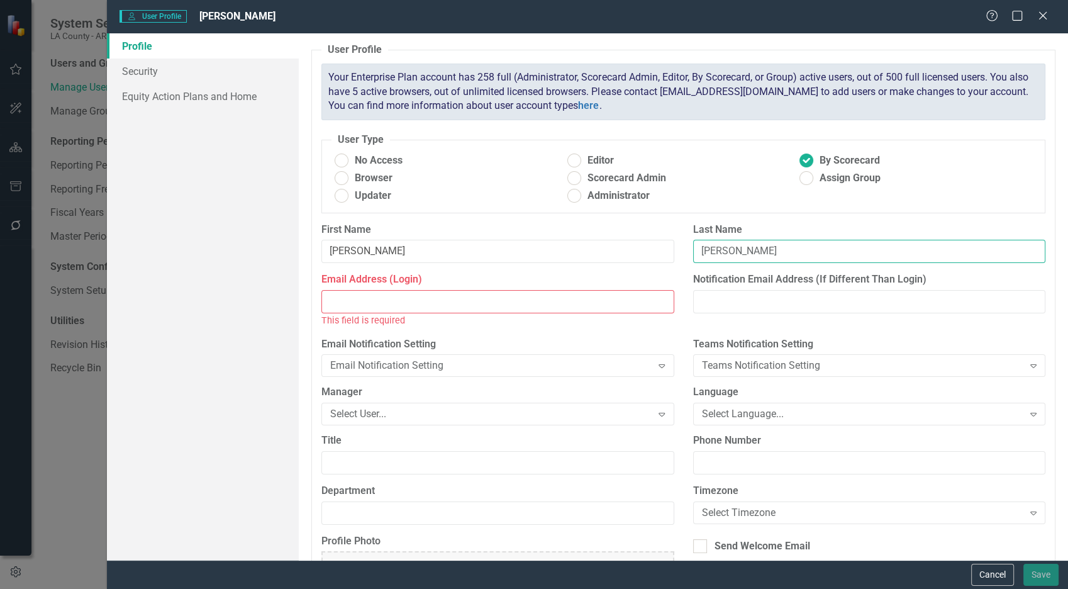
type input "[PERSON_NAME]"
paste input "[EMAIL_ADDRESS][DOMAIN_NAME]"
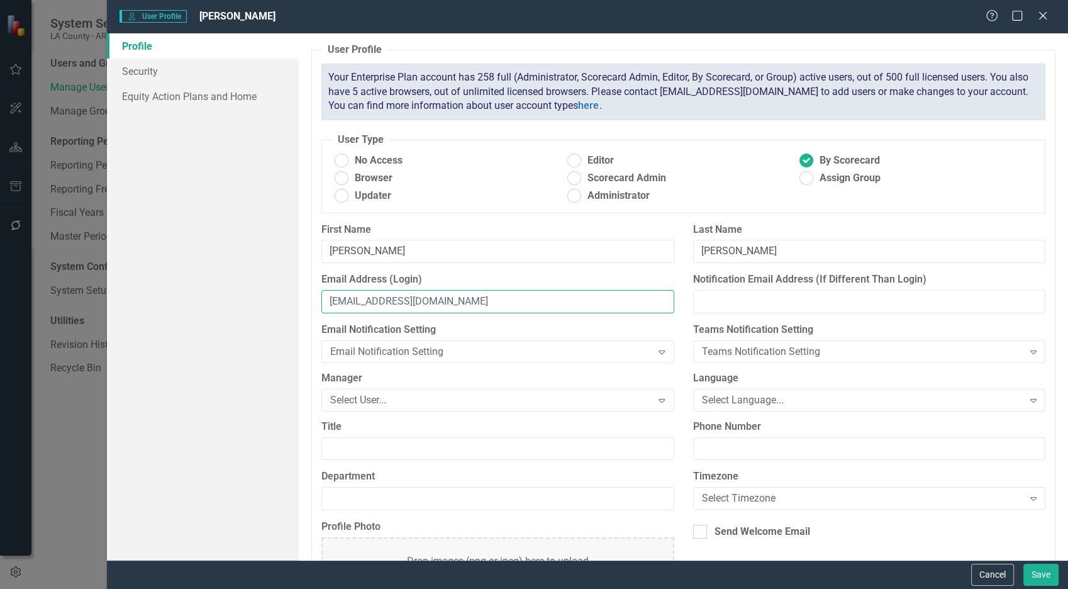
type input "[EMAIL_ADDRESS][DOMAIN_NAME]"
drag, startPoint x: 416, startPoint y: 497, endPoint x: 423, endPoint y: 491, distance: 9.4
click at [423, 491] on input "Department" at bounding box center [497, 498] width 352 height 23
type input "JCOD"
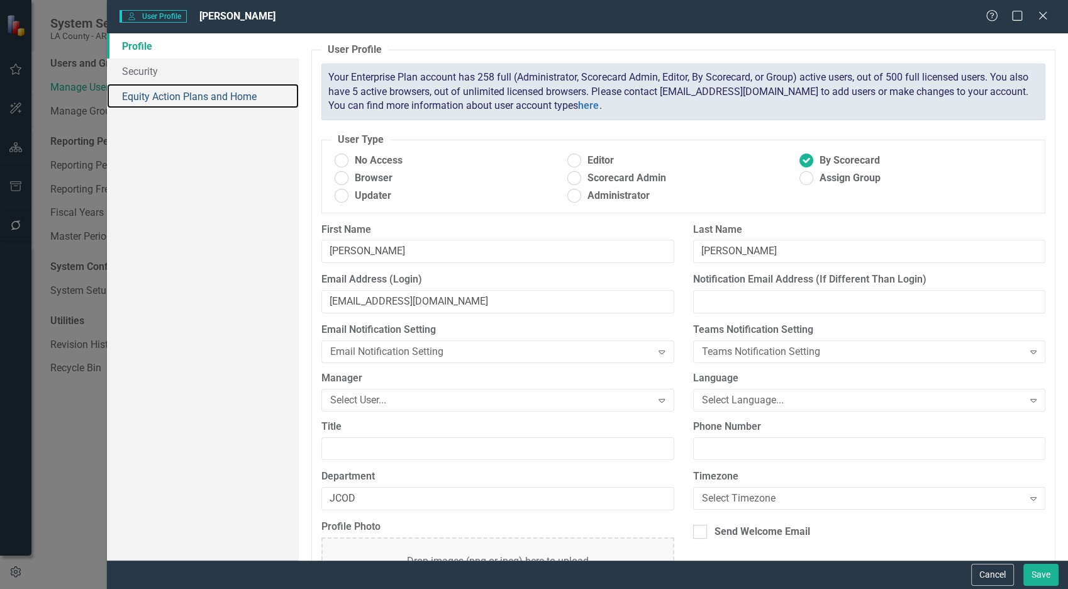
click at [269, 102] on link "Equity Action Plans and Home" at bounding box center [203, 96] width 192 height 25
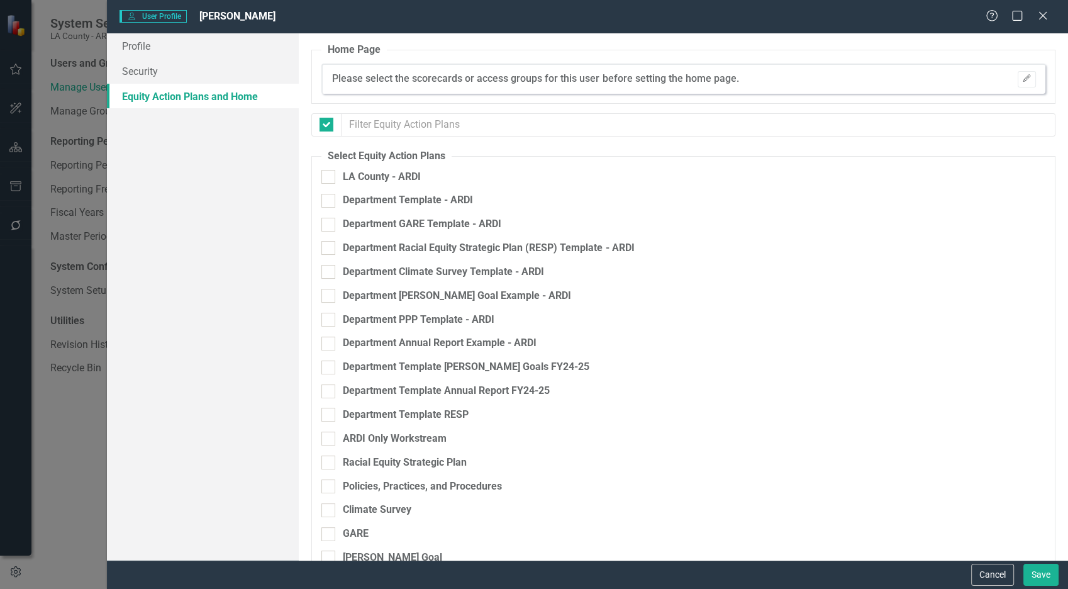
checkbox input "false"
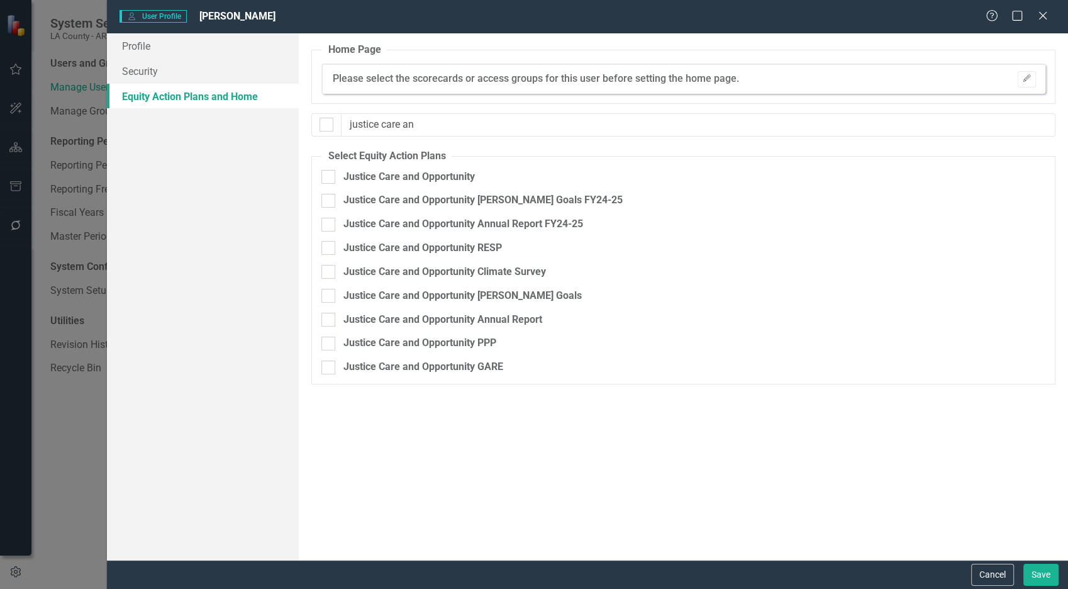
type input "justice care an"
click at [427, 177] on div "Justice Care and Opportunity" at bounding box center [408, 177] width 131 height 14
click at [330, 177] on input "Justice Care and Opportunity" at bounding box center [325, 174] width 8 height 8
checkbox input "true"
click at [419, 212] on div "Justice Care and Opportunity [PERSON_NAME] Goals FY24-25" at bounding box center [617, 205] width 592 height 24
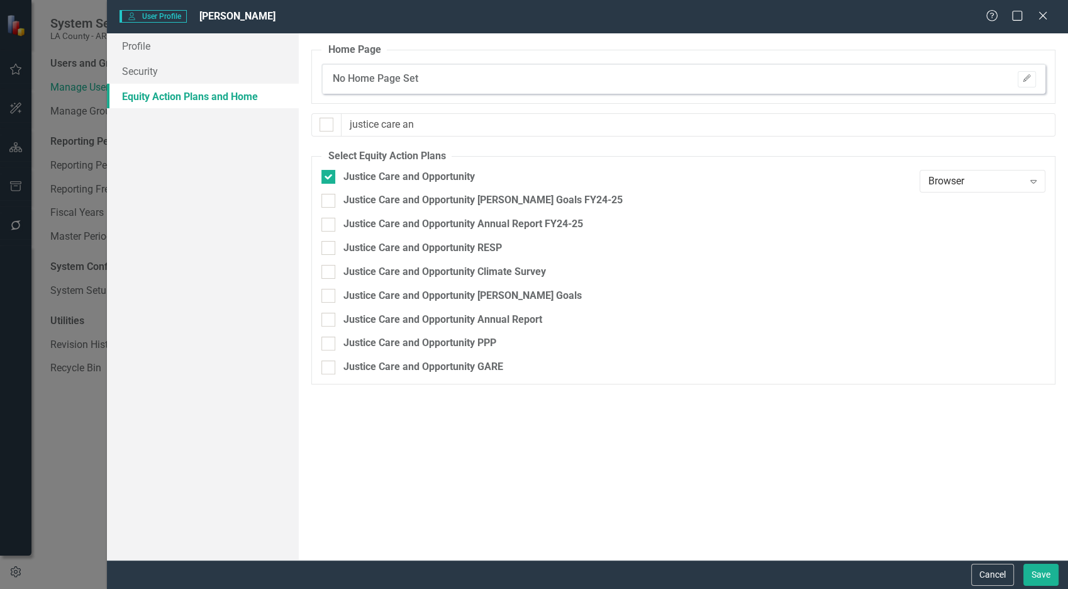
click at [420, 206] on div "Justice Care and Opportunity [PERSON_NAME] Goals FY24-25" at bounding box center [482, 200] width 279 height 14
click at [330, 202] on input "Justice Care and Opportunity [PERSON_NAME] Goals FY24-25" at bounding box center [325, 198] width 8 height 8
checkbox input "true"
click at [415, 226] on div "Justice Care and Opportunity Annual Report FY24-25" at bounding box center [463, 224] width 240 height 14
click at [330, 226] on input "Justice Care and Opportunity Annual Report FY24-25" at bounding box center [325, 222] width 8 height 8
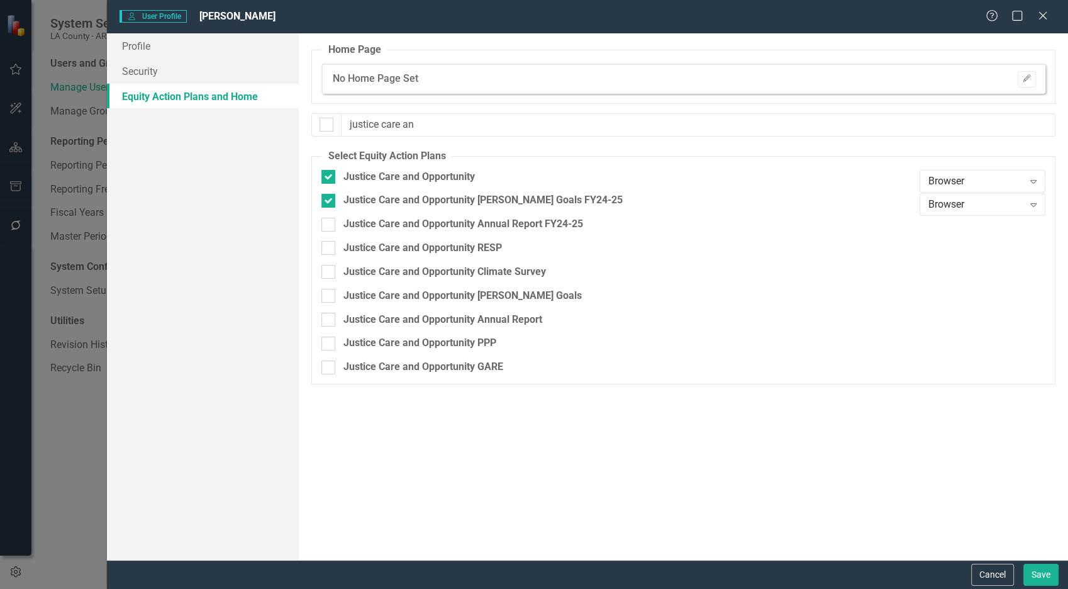
checkbox input "true"
click at [409, 252] on div "Justice Care and Opportunity RESP" at bounding box center [422, 248] width 159 height 14
click at [330, 249] on input "Justice Care and Opportunity RESP" at bounding box center [325, 245] width 8 height 8
checkbox input "true"
click at [400, 279] on div "Justice Care and Opportunity Climate Survey" at bounding box center [444, 272] width 203 height 14
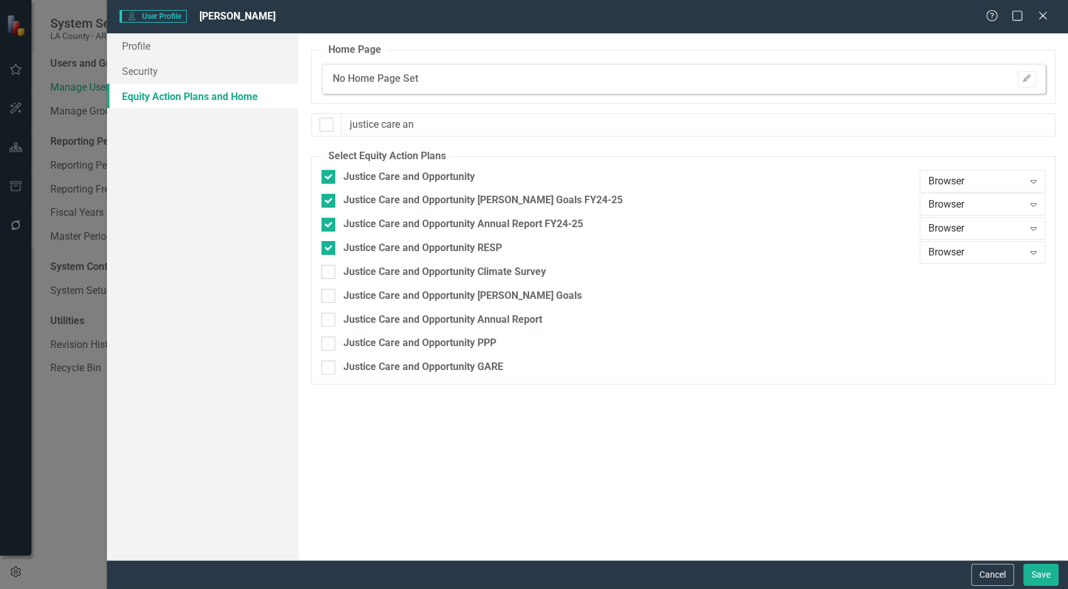
click at [330, 273] on input "Justice Care and Opportunity Climate Survey" at bounding box center [325, 269] width 8 height 8
checkbox input "true"
click at [398, 298] on div "Justice Care and Opportunity [PERSON_NAME] Goals" at bounding box center [462, 296] width 238 height 14
click at [330, 297] on input "Justice Care and Opportunity [PERSON_NAME] Goals" at bounding box center [325, 293] width 8 height 8
checkbox input "true"
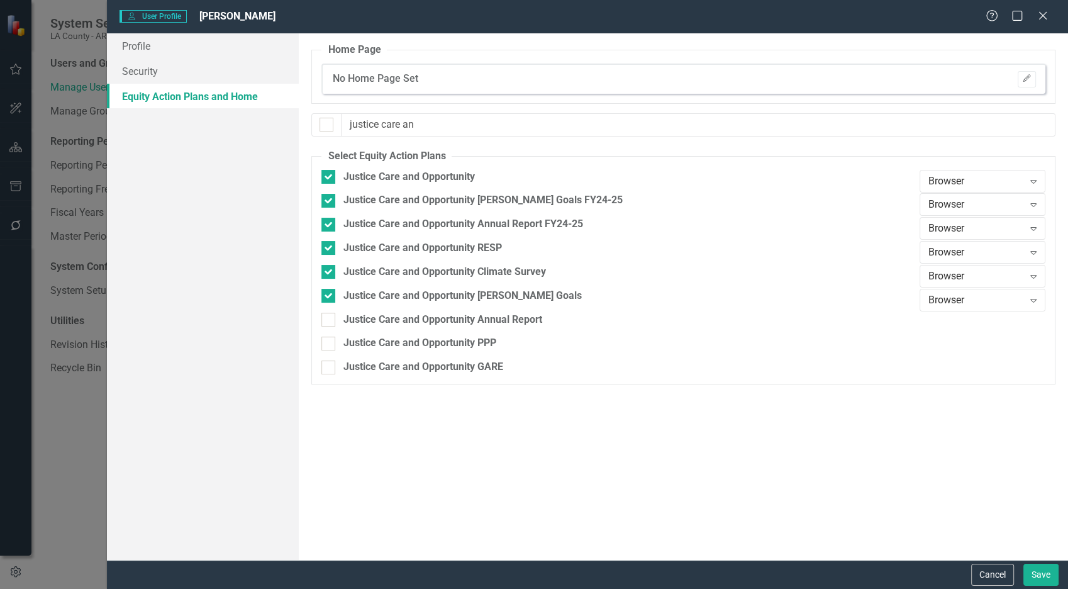
click at [394, 322] on div "Justice Care and Opportunity Annual Report" at bounding box center [442, 320] width 199 height 14
click at [330, 321] on input "Justice Care and Opportunity Annual Report" at bounding box center [325, 317] width 8 height 8
checkbox input "true"
click at [394, 348] on div "Justice Care and Opportunity PPP" at bounding box center [419, 343] width 153 height 14
click at [330, 345] on input "Justice Care and Opportunity PPP" at bounding box center [325, 341] width 8 height 8
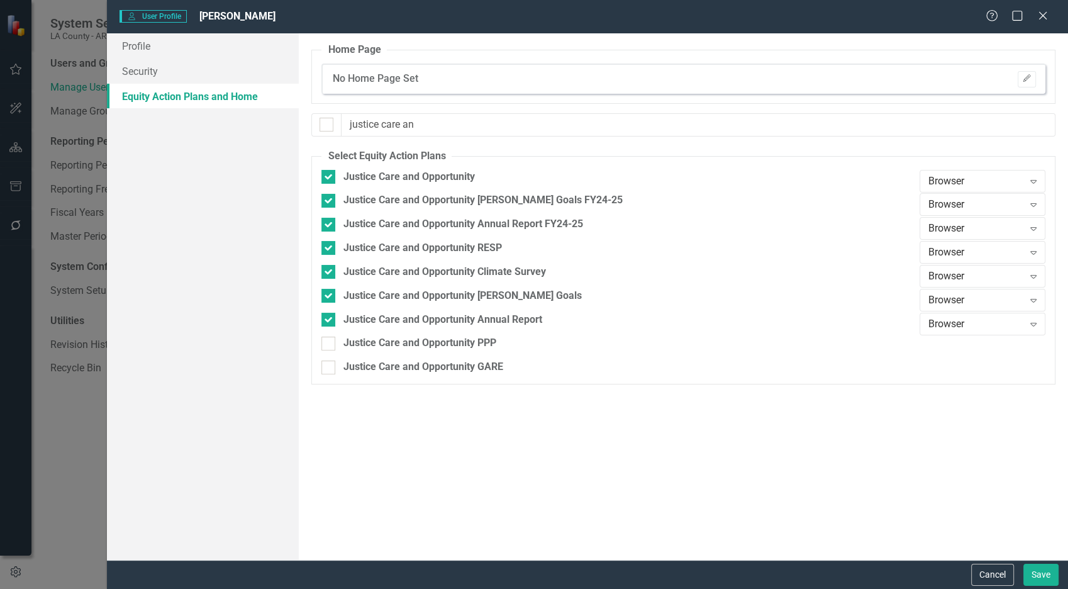
checkbox input "true"
click at [393, 375] on div "Justice Care and Opportunity GARE" at bounding box center [617, 372] width 592 height 24
click at [399, 363] on div "Justice Care and Opportunity GARE" at bounding box center [423, 367] width 160 height 14
click at [330, 363] on input "Justice Care and Opportunity GARE" at bounding box center [325, 364] width 8 height 8
checkbox input "true"
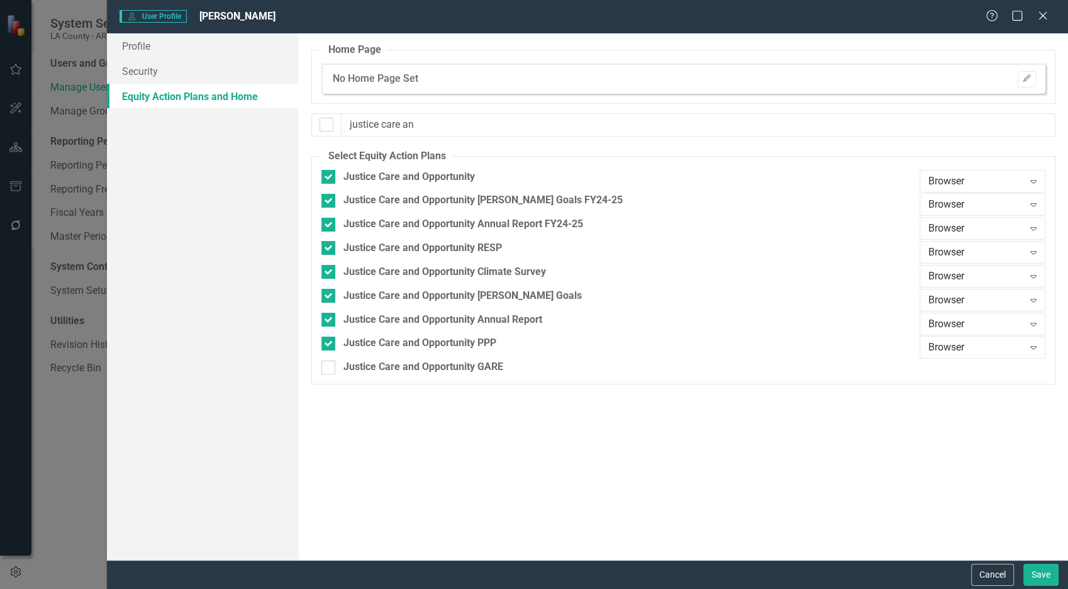
checkbox input "true"
click at [960, 179] on div "Browser" at bounding box center [975, 181] width 95 height 14
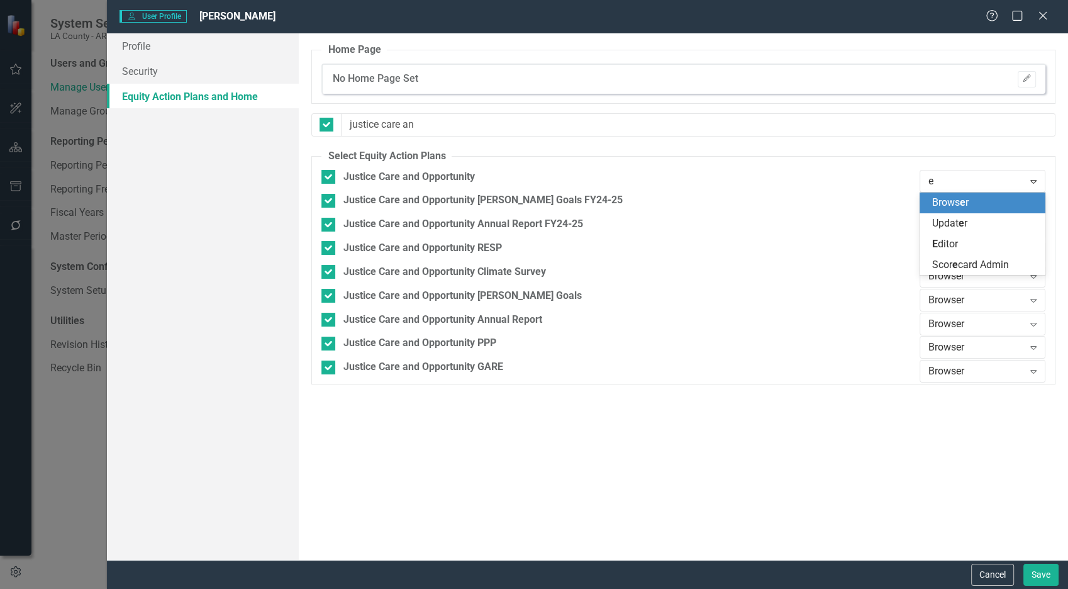
type input "ed"
click at [960, 203] on div "[PERSON_NAME]" at bounding box center [985, 203] width 106 height 14
click at [960, 206] on div "Browser" at bounding box center [975, 205] width 95 height 14
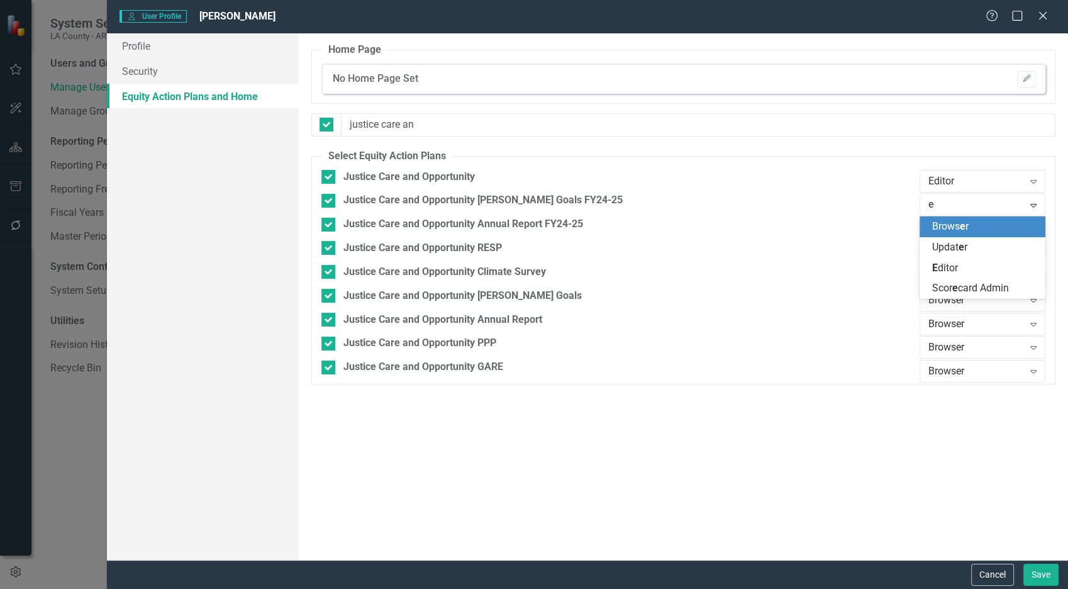
type input "ed"
click at [960, 228] on div "[PERSON_NAME]" at bounding box center [985, 227] width 106 height 14
click at [960, 228] on div "Browser" at bounding box center [975, 228] width 95 height 14
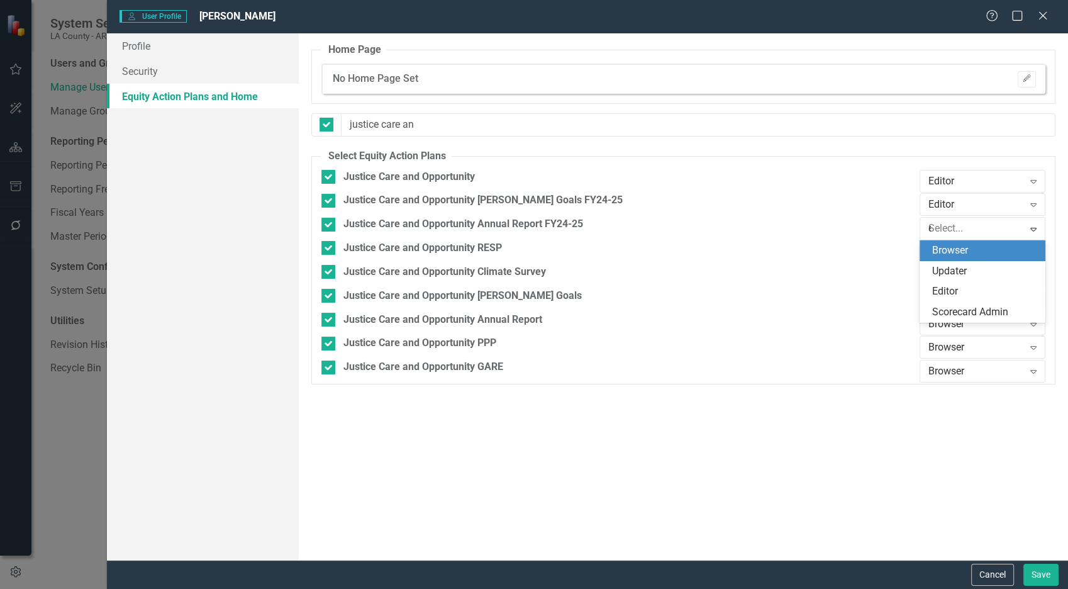
type input "ed"
click at [960, 249] on div "[PERSON_NAME]" at bounding box center [985, 250] width 106 height 14
click at [960, 249] on div "Browser" at bounding box center [975, 252] width 95 height 14
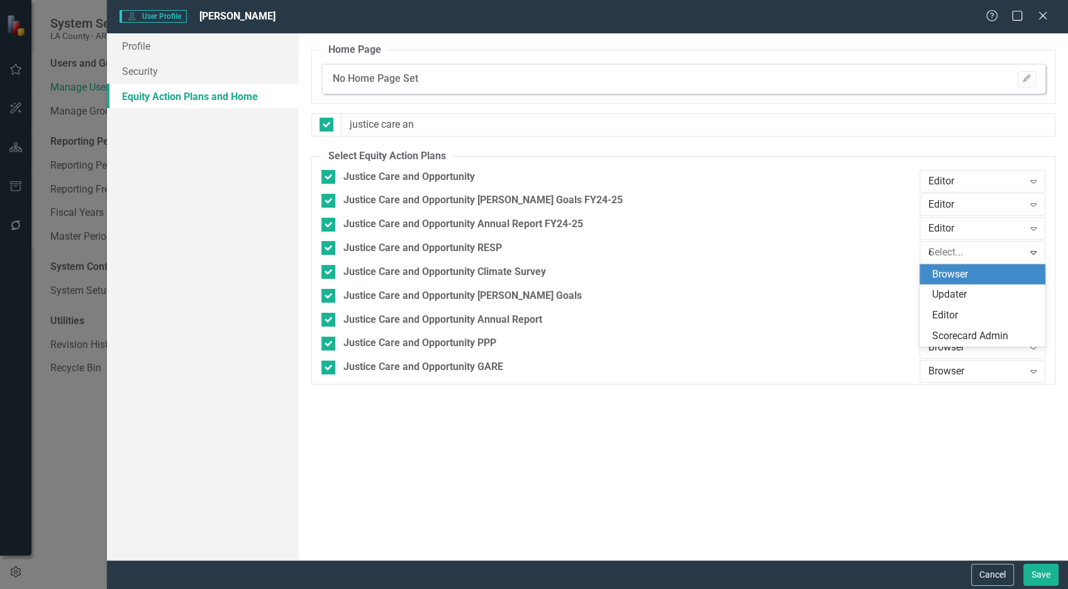
type input "ed"
click at [960, 276] on div "[PERSON_NAME]" at bounding box center [985, 274] width 106 height 14
click at [960, 267] on div "Browser Expand" at bounding box center [983, 276] width 126 height 23
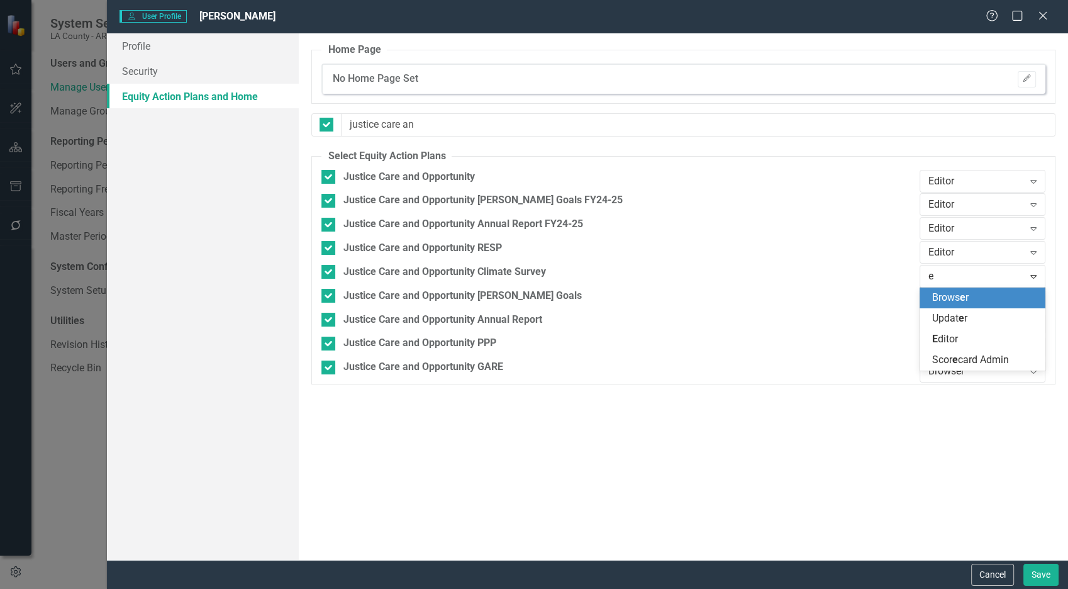
type input "ed"
click at [958, 298] on div "[PERSON_NAME]" at bounding box center [985, 298] width 106 height 14
click at [958, 298] on div "Browser" at bounding box center [975, 299] width 95 height 14
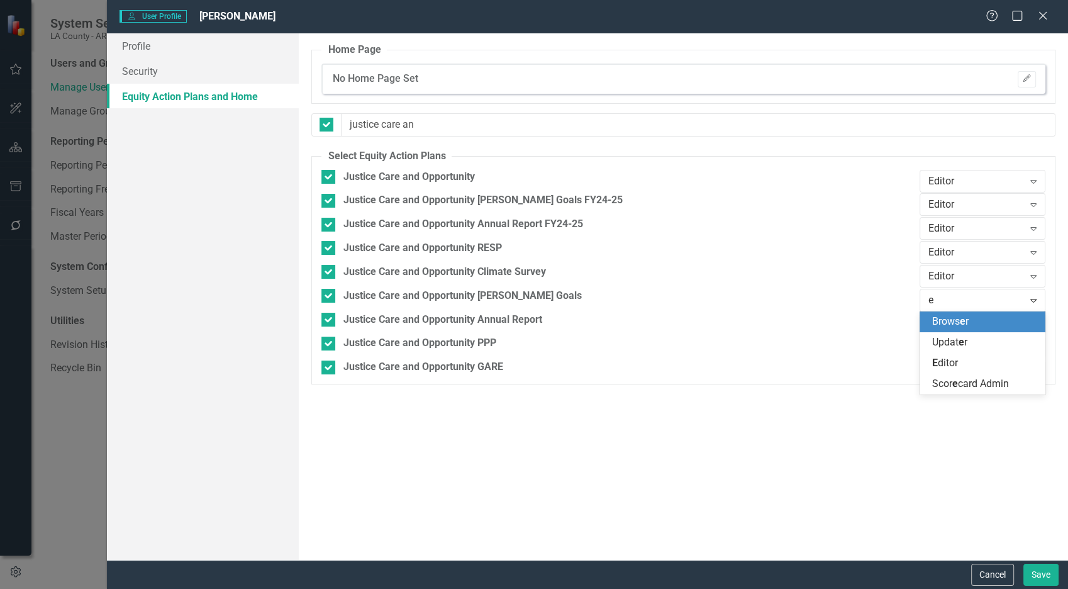
type input "ed"
click at [955, 315] on span "[PERSON_NAME]" at bounding box center [945, 321] width 26 height 12
click at [954, 325] on div "Browser" at bounding box center [975, 323] width 95 height 14
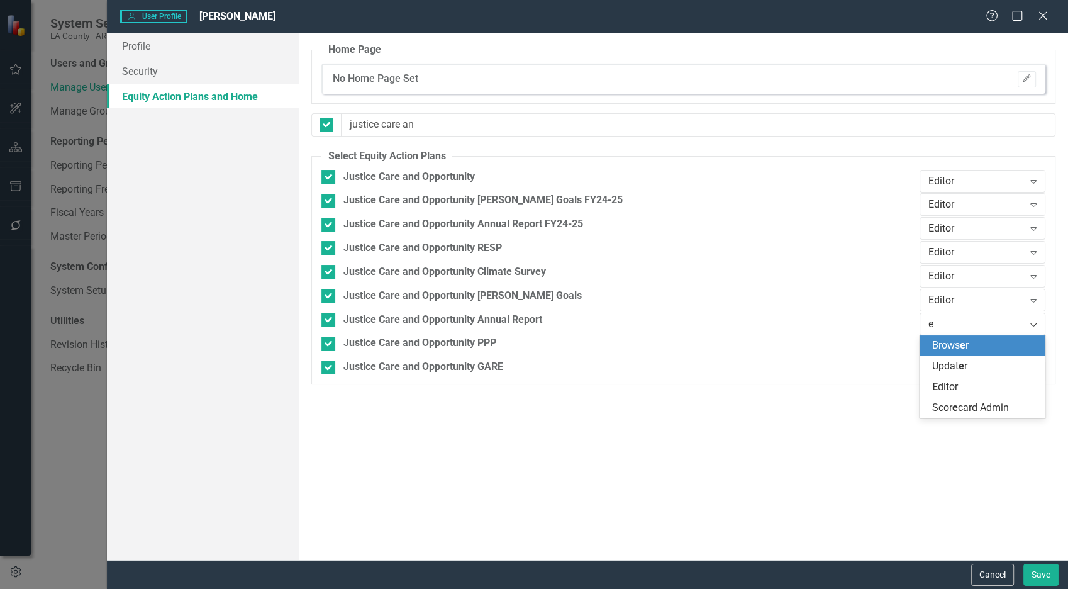
type input "ed"
click at [952, 340] on span "[PERSON_NAME]" at bounding box center [945, 345] width 26 height 12
click at [951, 346] on div "Browser" at bounding box center [975, 347] width 95 height 14
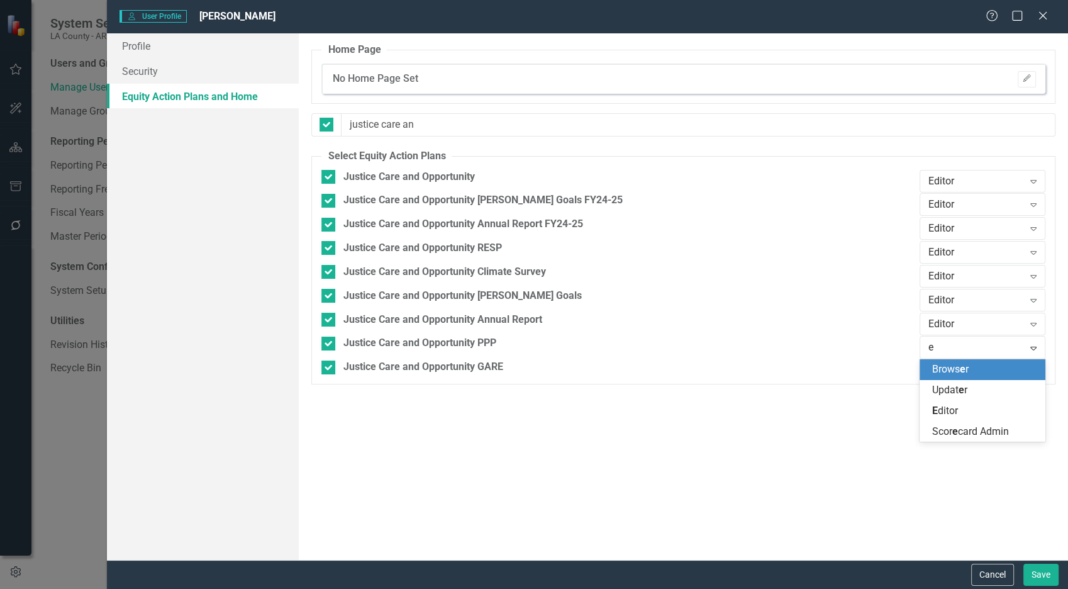
type input "ed"
click at [950, 365] on span "[PERSON_NAME]" at bounding box center [945, 369] width 26 height 12
click at [950, 365] on div "Browser" at bounding box center [975, 371] width 95 height 14
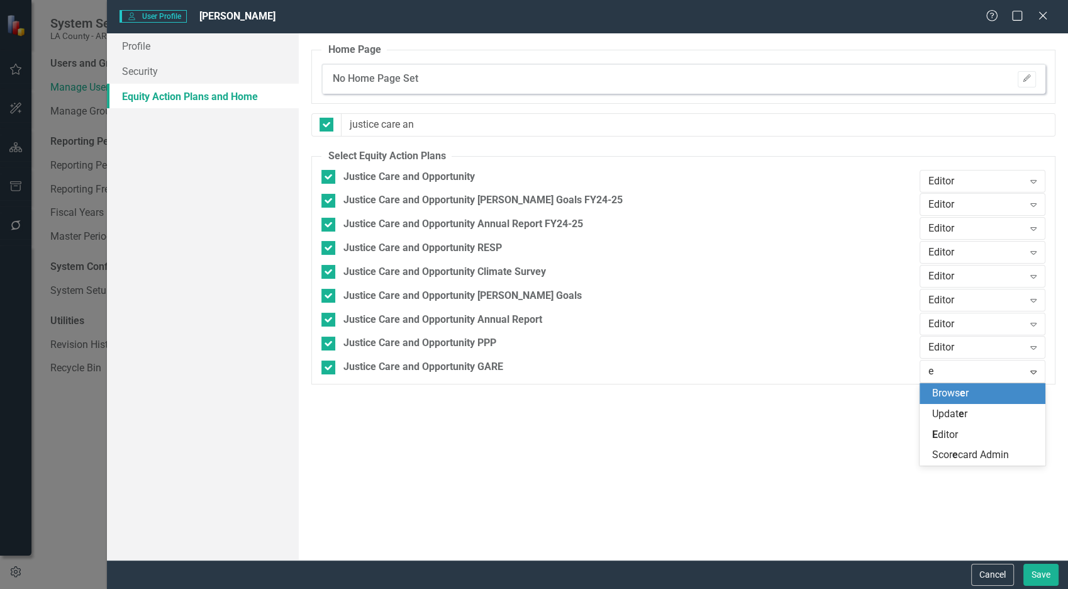
type input "ed"
click at [950, 390] on span "[PERSON_NAME]" at bounding box center [945, 393] width 26 height 12
click at [960, 529] on button "Save" at bounding box center [1040, 575] width 35 height 22
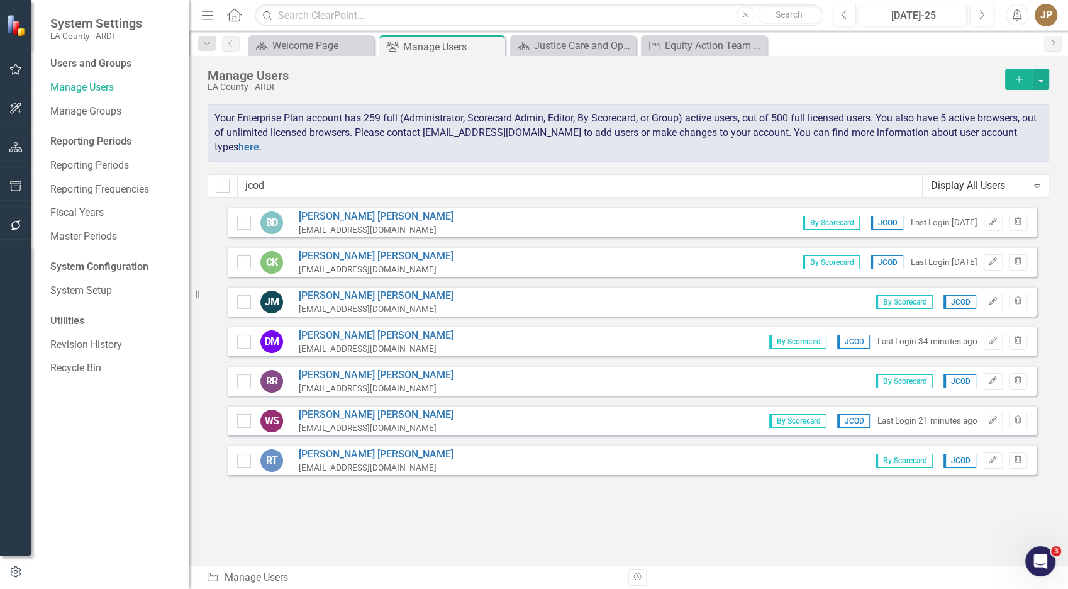
click at [960, 77] on icon "Add" at bounding box center [1018, 79] width 11 height 9
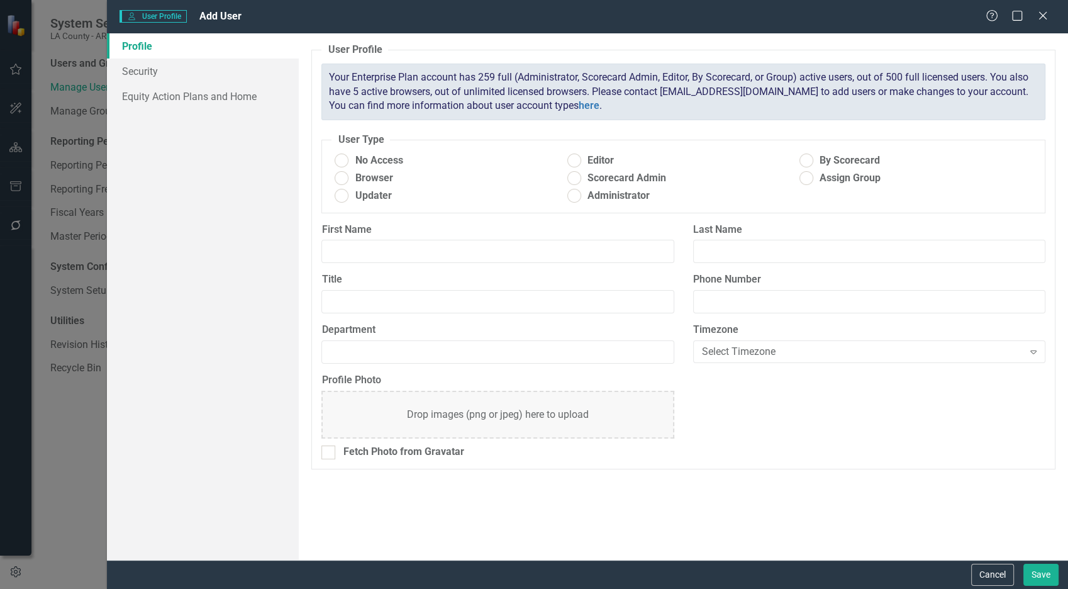
radio input "true"
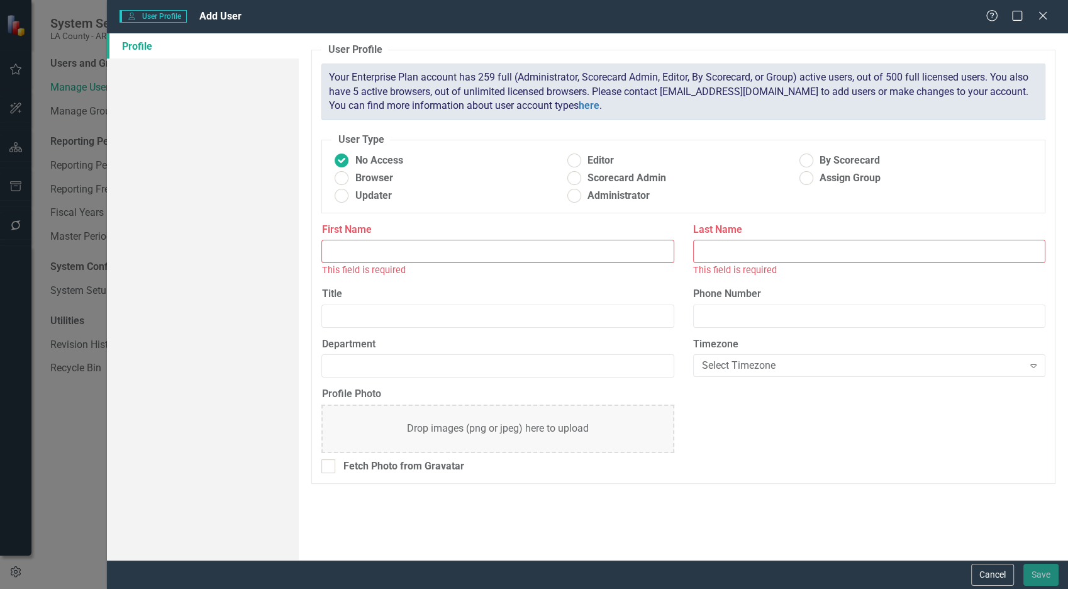
click at [835, 150] on fieldset "User Type No Access Editor By Scorecard Browser Scorecard Admin Assign Group Up…" at bounding box center [683, 173] width 724 height 80
click at [833, 157] on span "By Scorecard" at bounding box center [850, 160] width 60 height 14
click at [816, 157] on input "By Scorecard" at bounding box center [805, 160] width 19 height 19
radio input "true"
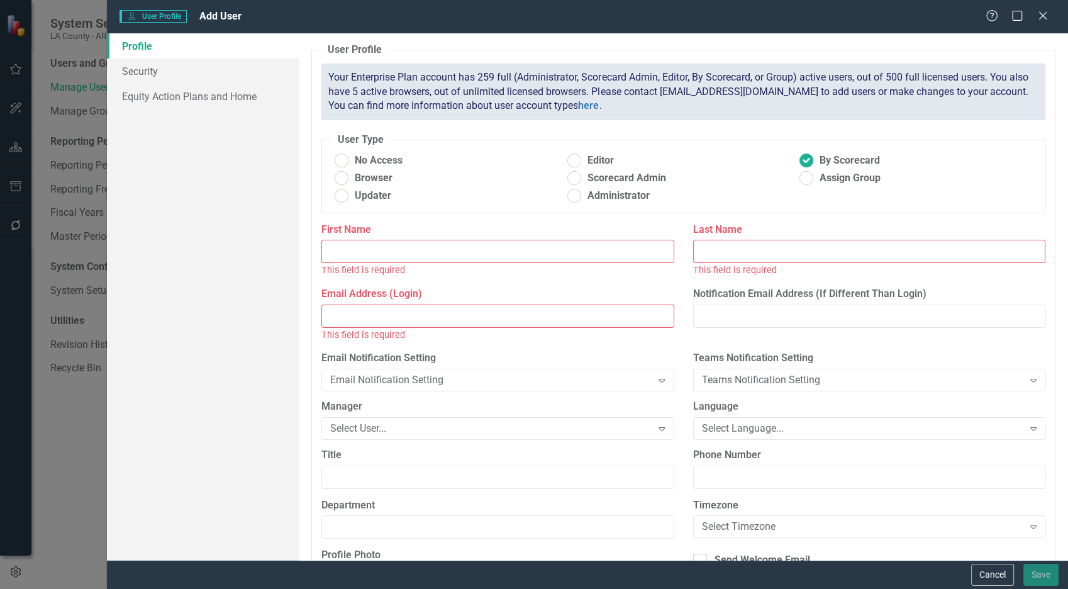
click at [456, 257] on input "First Name" at bounding box center [497, 251] width 352 height 23
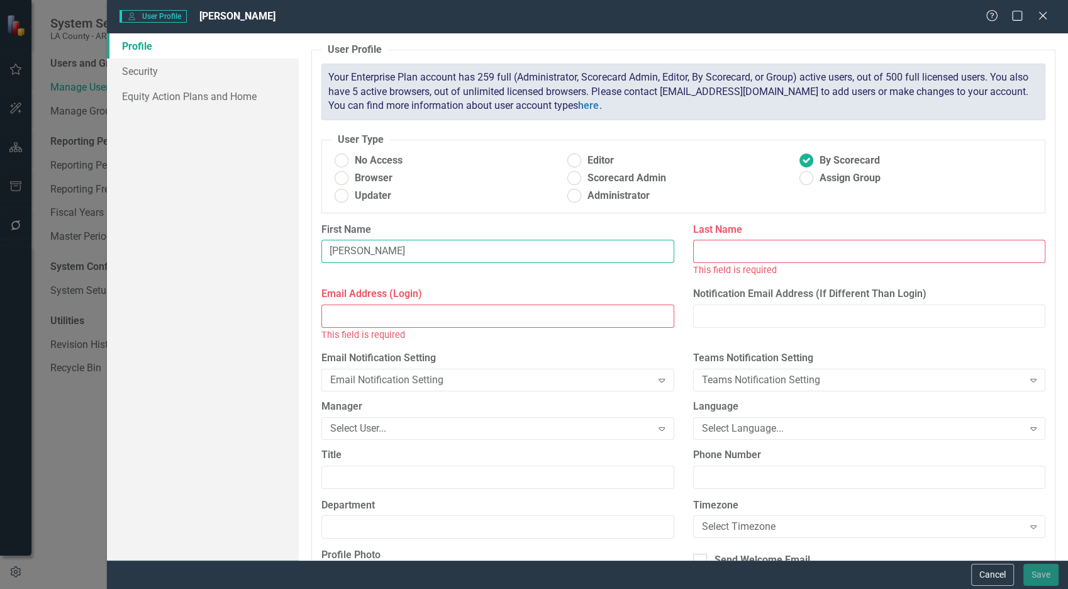
type input "[PERSON_NAME]"
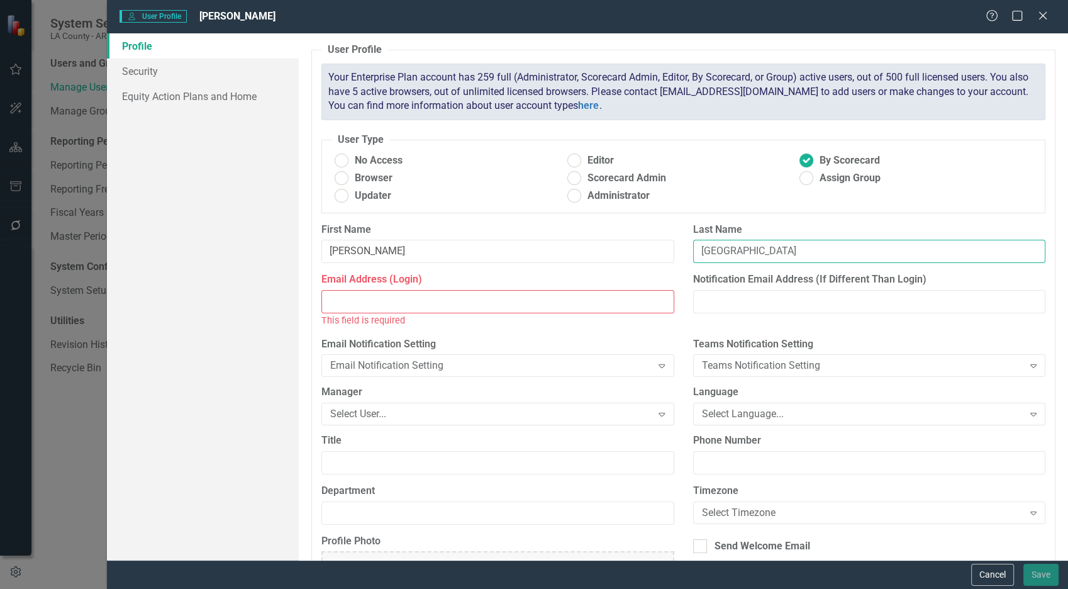
type input "[GEOGRAPHIC_DATA]"
paste input "[EMAIL_ADDRESS][PERSON_NAME][DOMAIN_NAME]"
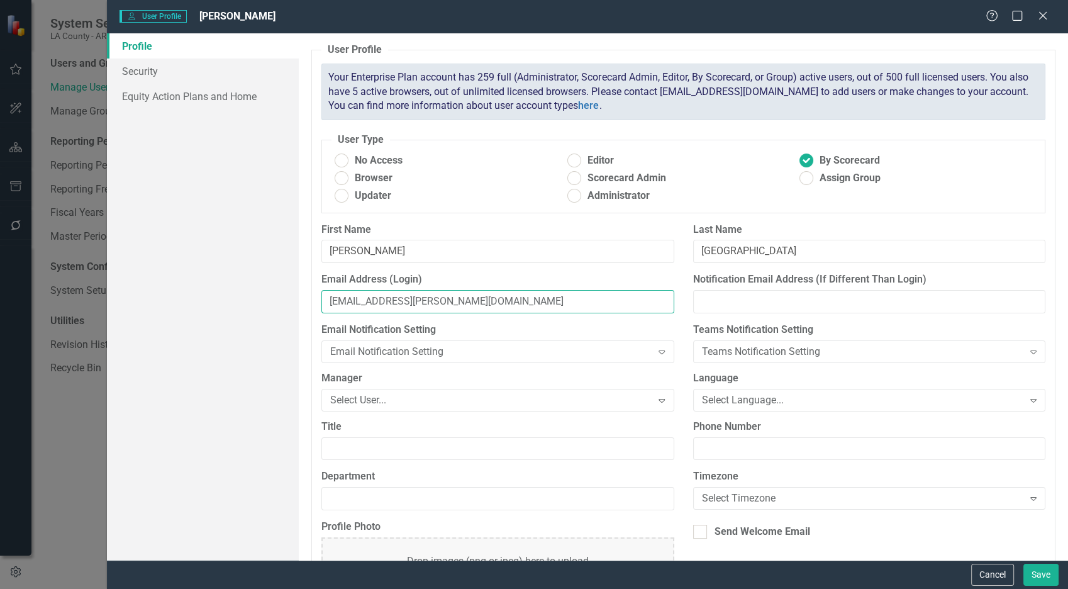
type input "[EMAIL_ADDRESS][PERSON_NAME][DOMAIN_NAME]"
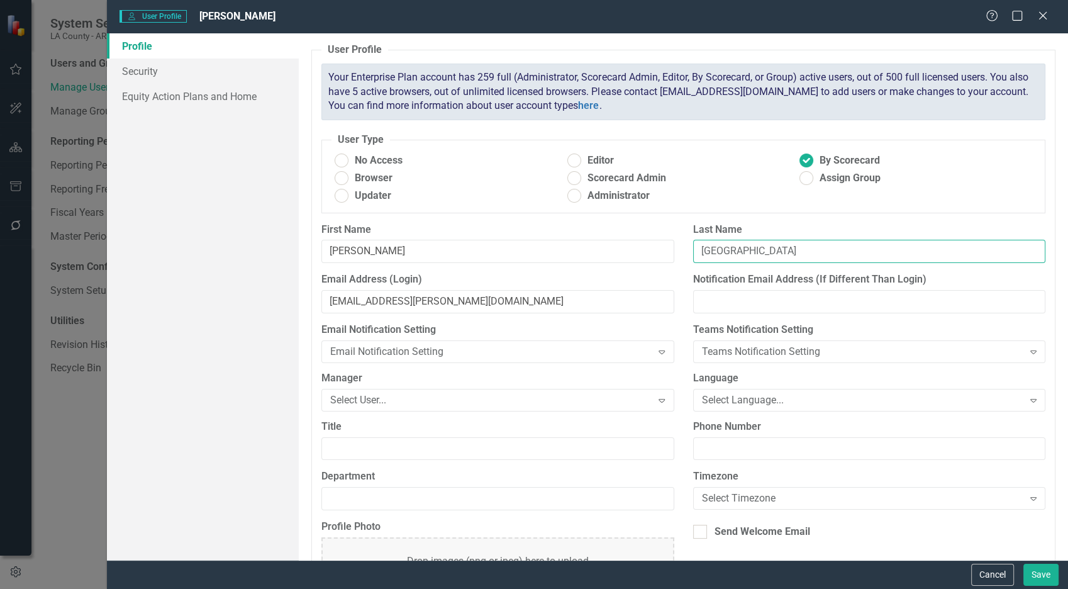
click at [847, 253] on input "[GEOGRAPHIC_DATA]" at bounding box center [869, 251] width 352 height 23
type input "Arensdorff"
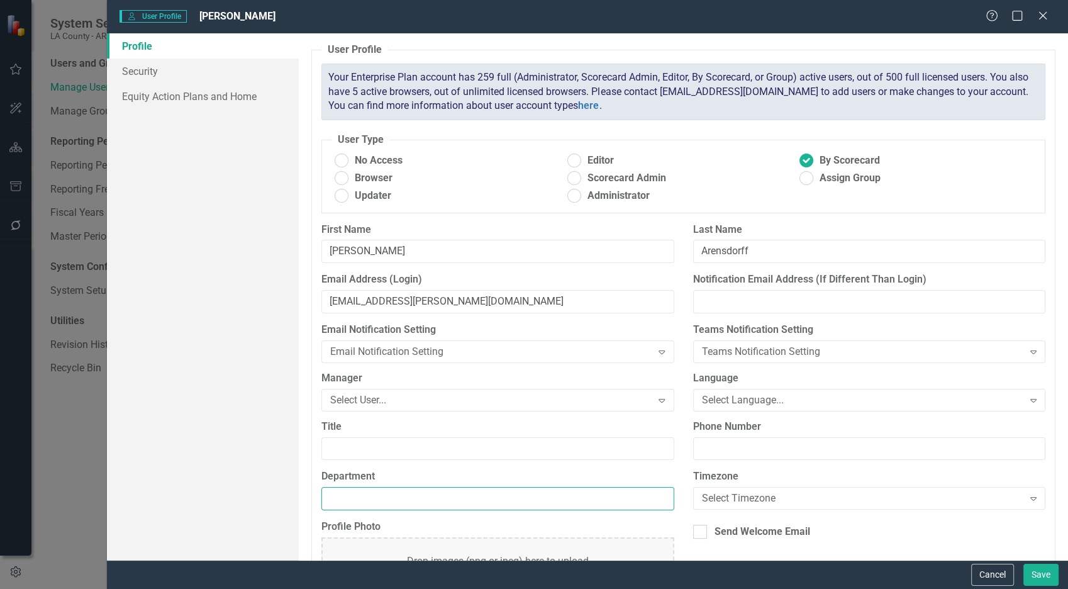
click at [390, 508] on input "Department" at bounding box center [497, 498] width 352 height 23
type input "JCOD"
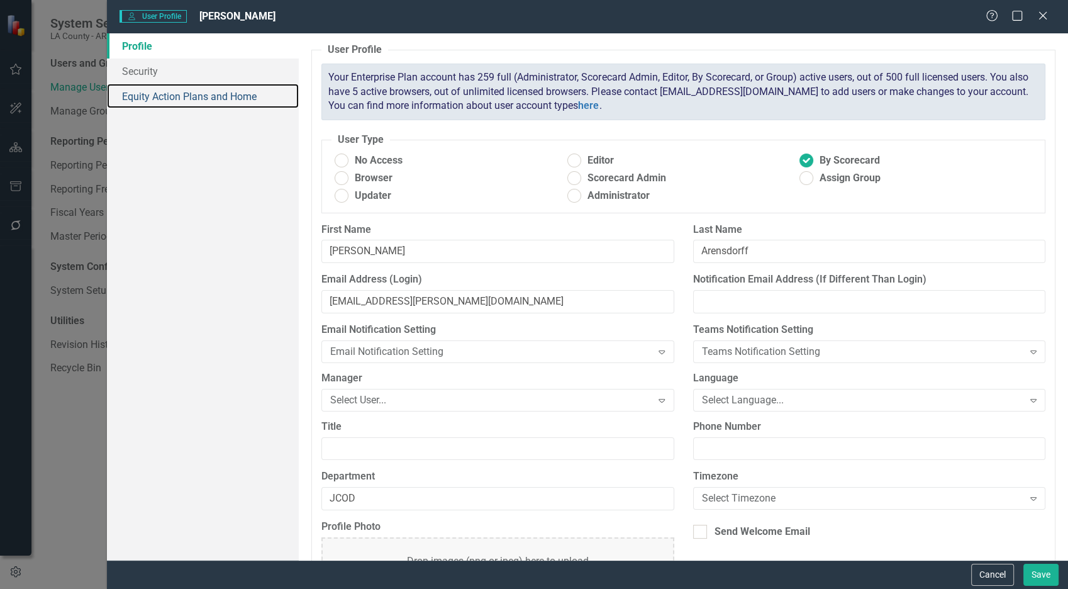
click at [184, 95] on link "Equity Action Plans and Home" at bounding box center [203, 96] width 192 height 25
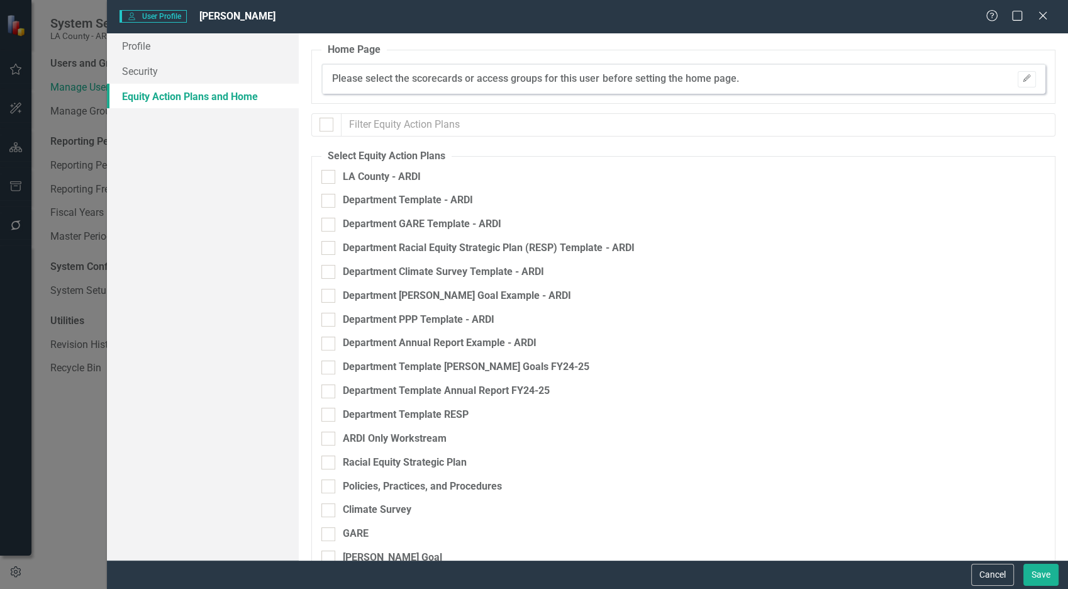
checkbox input "false"
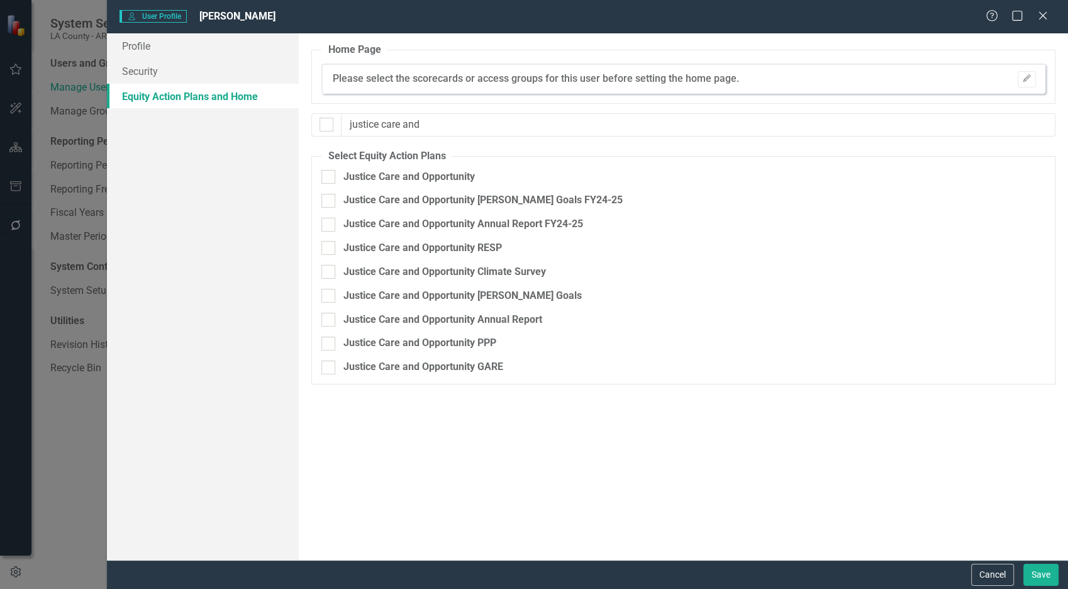
type input "justice care and"
click at [411, 183] on div "Justice Care and Opportunity" at bounding box center [408, 177] width 131 height 14
click at [330, 178] on input "Justice Care and Opportunity" at bounding box center [325, 174] width 8 height 8
checkbox input "true"
click at [412, 198] on div "Justice Care and Opportunity [PERSON_NAME] Goals FY24-25" at bounding box center [482, 200] width 279 height 14
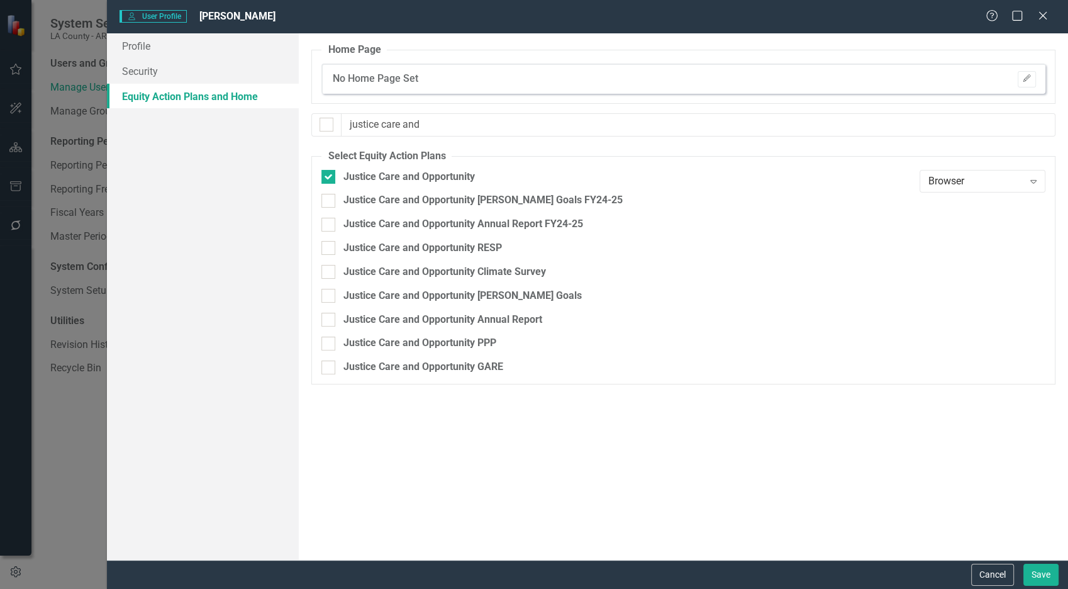
click at [330, 198] on input "Justice Care and Opportunity [PERSON_NAME] Goals FY24-25" at bounding box center [325, 198] width 8 height 8
checkbox input "true"
click at [407, 225] on div "Justice Care and Opportunity Annual Report FY24-25" at bounding box center [463, 224] width 240 height 14
click at [330, 225] on input "Justice Care and Opportunity Annual Report FY24-25" at bounding box center [325, 222] width 8 height 8
checkbox input "true"
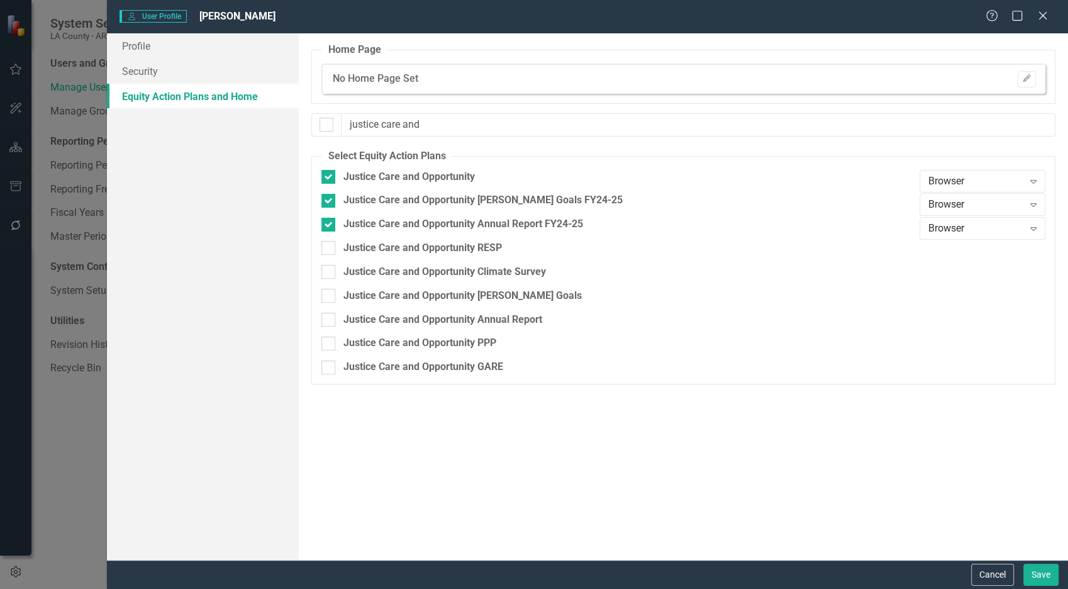
click at [397, 255] on div "Justice Care and Opportunity RESP" at bounding box center [617, 253] width 592 height 24
click at [401, 248] on div "Justice Care and Opportunity RESP" at bounding box center [422, 248] width 159 height 14
click at [396, 279] on div "Justice Care and Opportunity Climate Survey" at bounding box center [444, 272] width 203 height 14
click at [330, 273] on input "Justice Care and Opportunity Climate Survey" at bounding box center [325, 269] width 8 height 8
checkbox input "true"
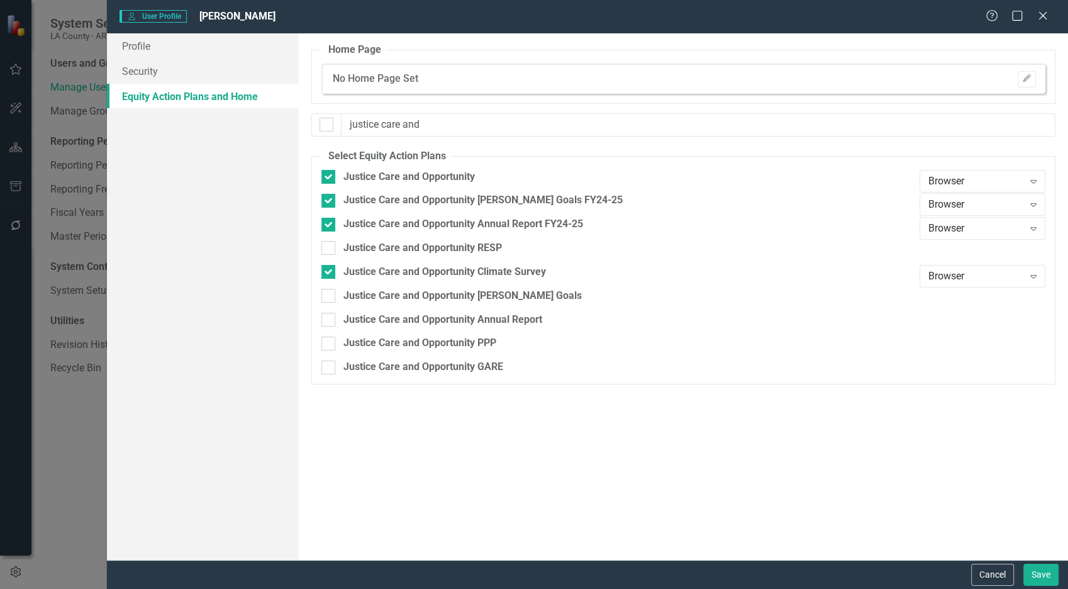
click at [406, 253] on div "Justice Care and Opportunity RESP" at bounding box center [422, 248] width 159 height 14
click at [330, 249] on input "Justice Care and Opportunity RESP" at bounding box center [325, 245] width 8 height 8
checkbox input "true"
click at [401, 296] on div "Justice Care and Opportunity [PERSON_NAME] Goals" at bounding box center [462, 296] width 238 height 14
click at [330, 296] on input "Justice Care and Opportunity [PERSON_NAME] Goals" at bounding box center [325, 293] width 8 height 8
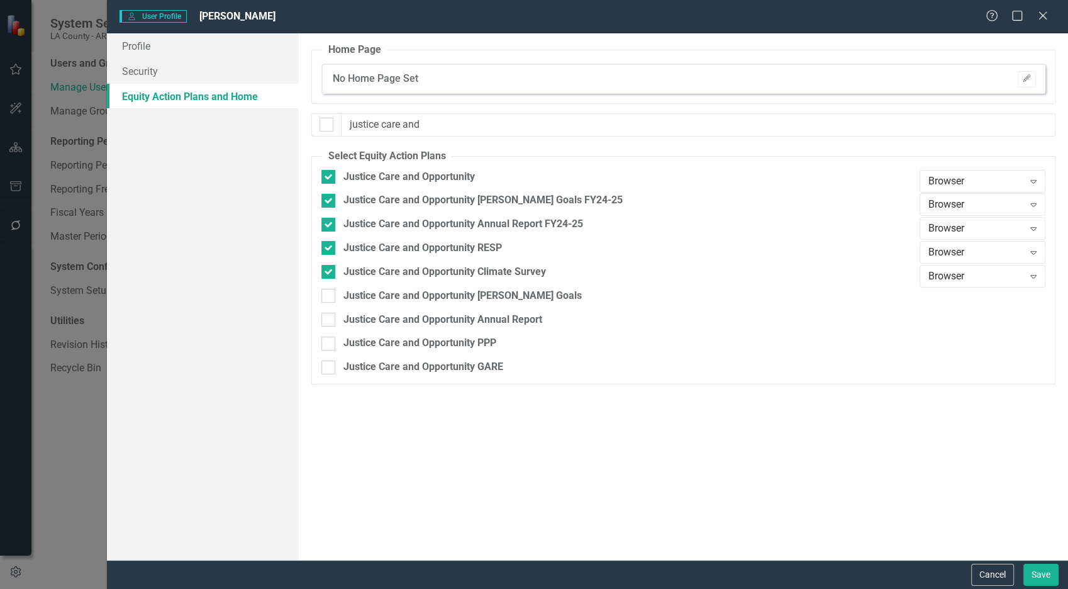
checkbox input "true"
click at [399, 316] on div "Justice Care and Opportunity Annual Report" at bounding box center [442, 320] width 199 height 14
click at [330, 316] on input "Justice Care and Opportunity Annual Report" at bounding box center [325, 317] width 8 height 8
checkbox input "true"
click at [398, 342] on div "Justice Care and Opportunity PPP" at bounding box center [419, 343] width 153 height 14
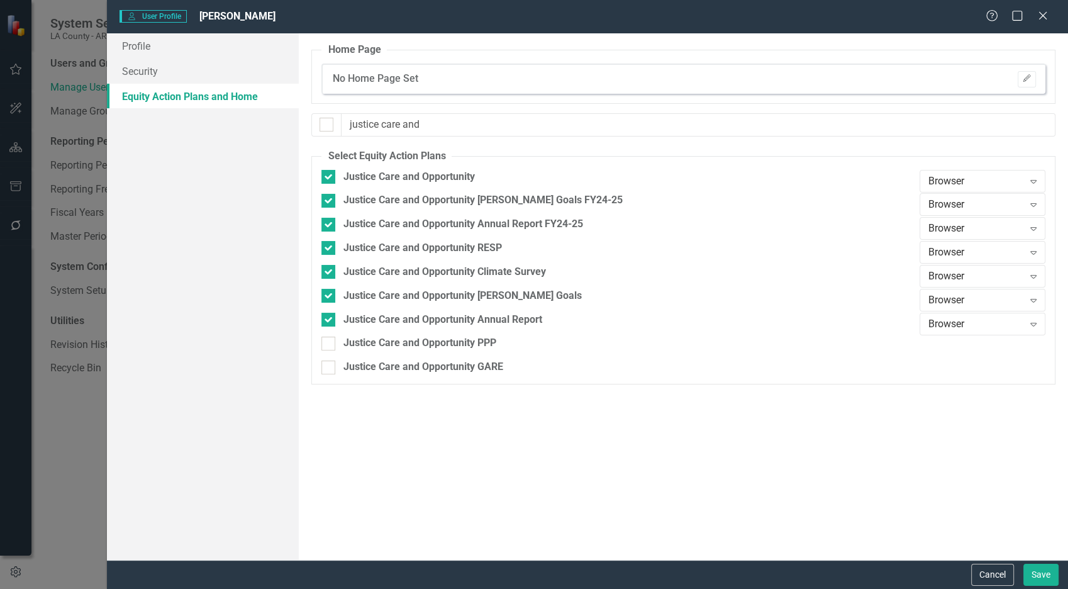
click at [330, 342] on input "Justice Care and Opportunity PPP" at bounding box center [325, 341] width 8 height 8
checkbox input "true"
click at [398, 362] on div "Justice Care and Opportunity GARE" at bounding box center [423, 367] width 160 height 14
click at [330, 362] on input "Justice Care and Opportunity GARE" at bounding box center [325, 364] width 8 height 8
checkbox input "true"
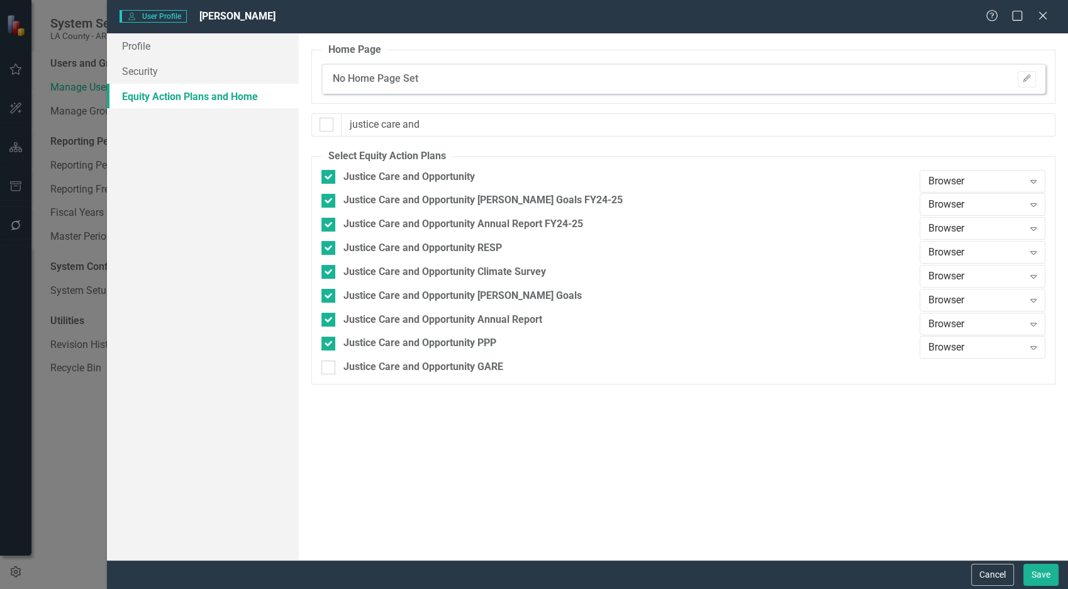
checkbox input "true"
click at [960, 189] on div "Browser Expand" at bounding box center [983, 181] width 126 height 23
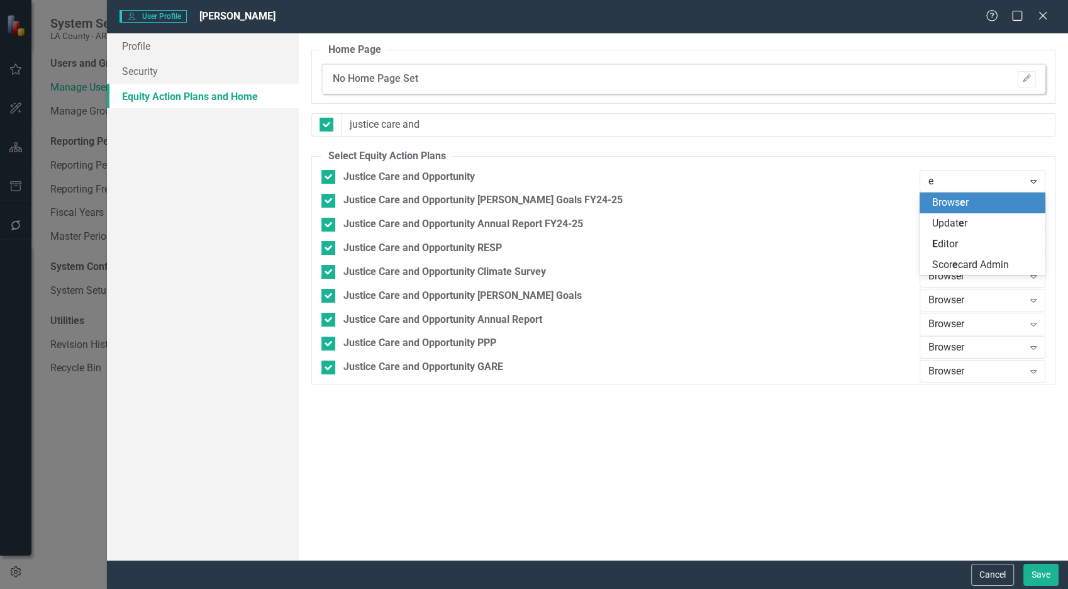
type input "ed"
click at [960, 209] on div "[PERSON_NAME]" at bounding box center [985, 203] width 106 height 14
click at [960, 209] on div "Browser" at bounding box center [975, 205] width 95 height 14
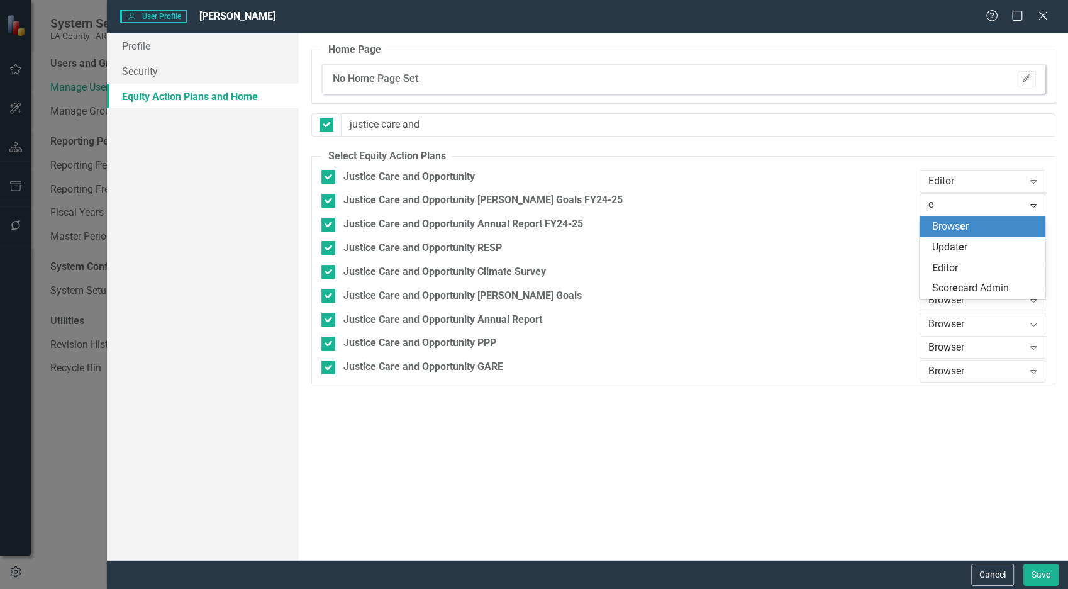
type input "ed"
click at [960, 223] on div "[PERSON_NAME]" at bounding box center [985, 227] width 106 height 14
click at [960, 221] on div "Browser" at bounding box center [975, 228] width 95 height 14
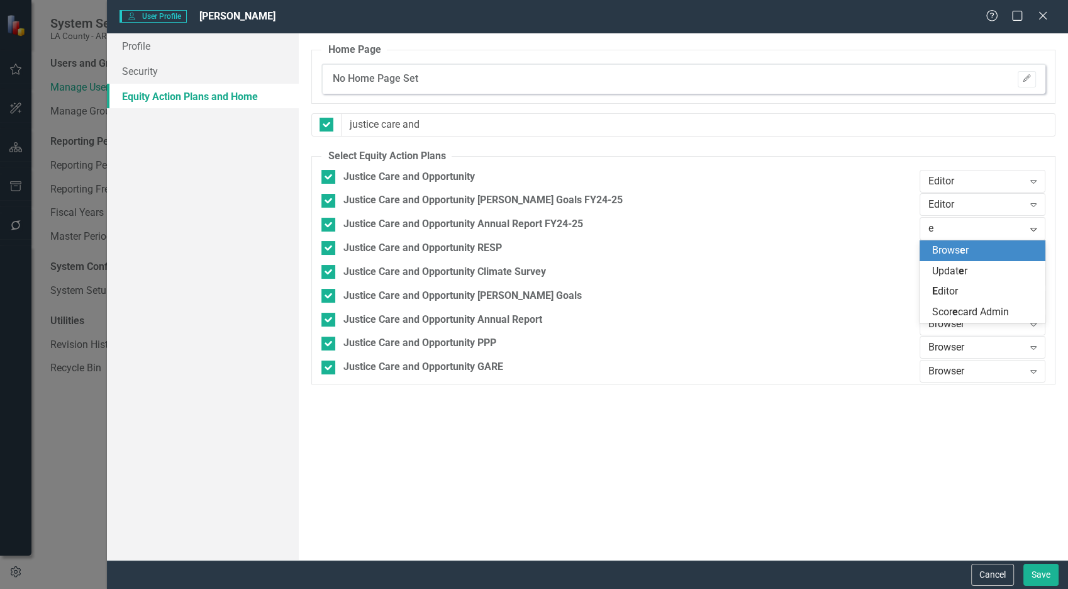
type input "ed"
click at [960, 247] on div "[PERSON_NAME]" at bounding box center [985, 250] width 106 height 14
click at [960, 247] on div "Browser" at bounding box center [975, 252] width 95 height 14
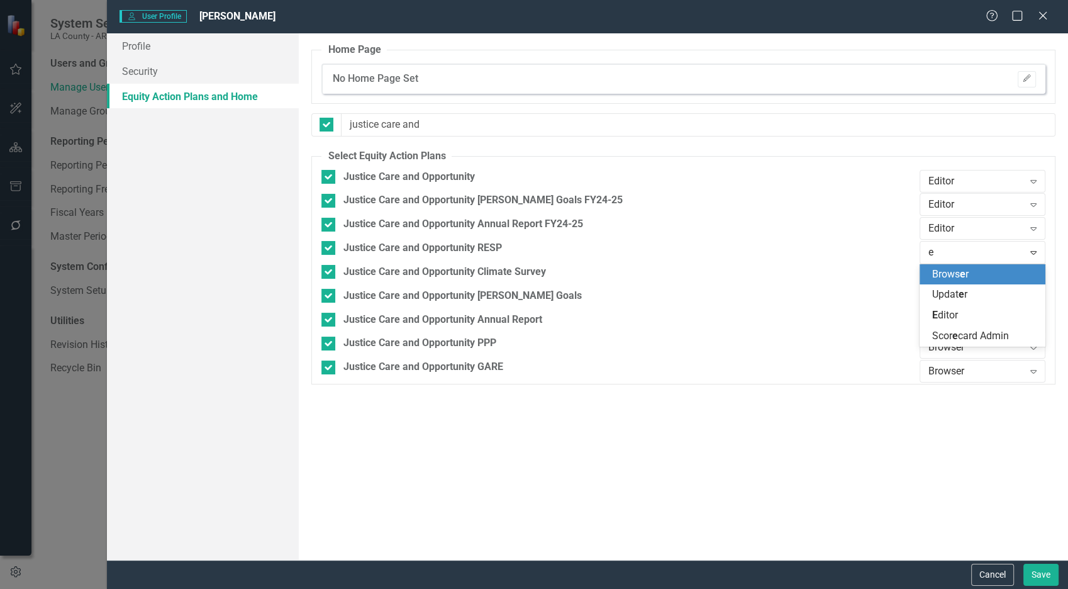
type input "ed"
click at [960, 267] on div "[PERSON_NAME]" at bounding box center [985, 274] width 106 height 14
click at [960, 264] on div "Editor Expand" at bounding box center [983, 253] width 126 height 24
click at [960, 269] on div "Browser" at bounding box center [975, 276] width 95 height 14
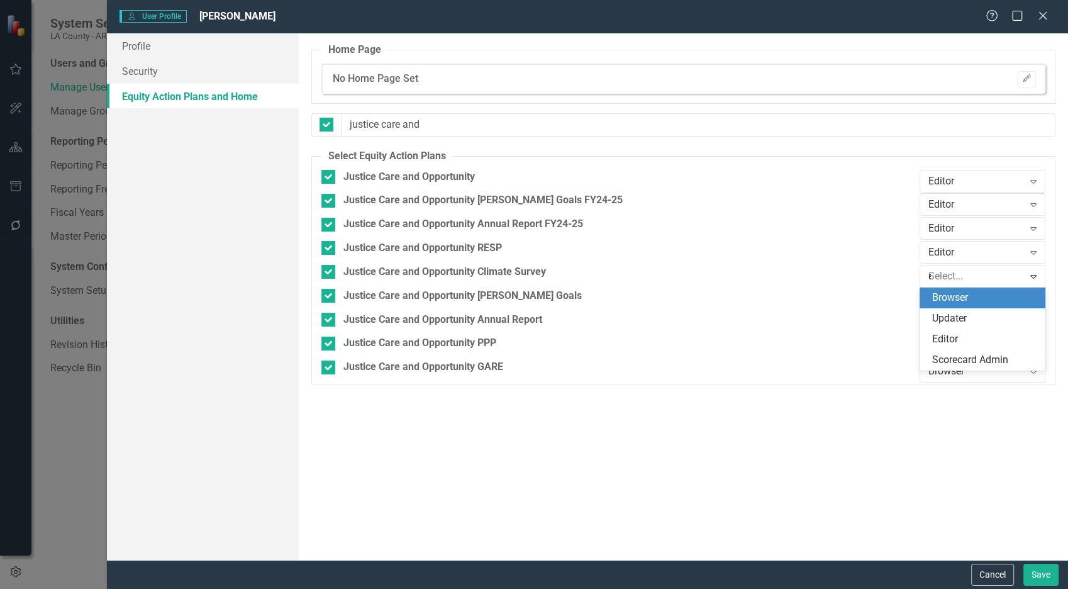
type input "ed"
click at [960, 291] on div "[PERSON_NAME]" at bounding box center [985, 298] width 106 height 14
click at [960, 304] on div "Browser" at bounding box center [975, 299] width 95 height 14
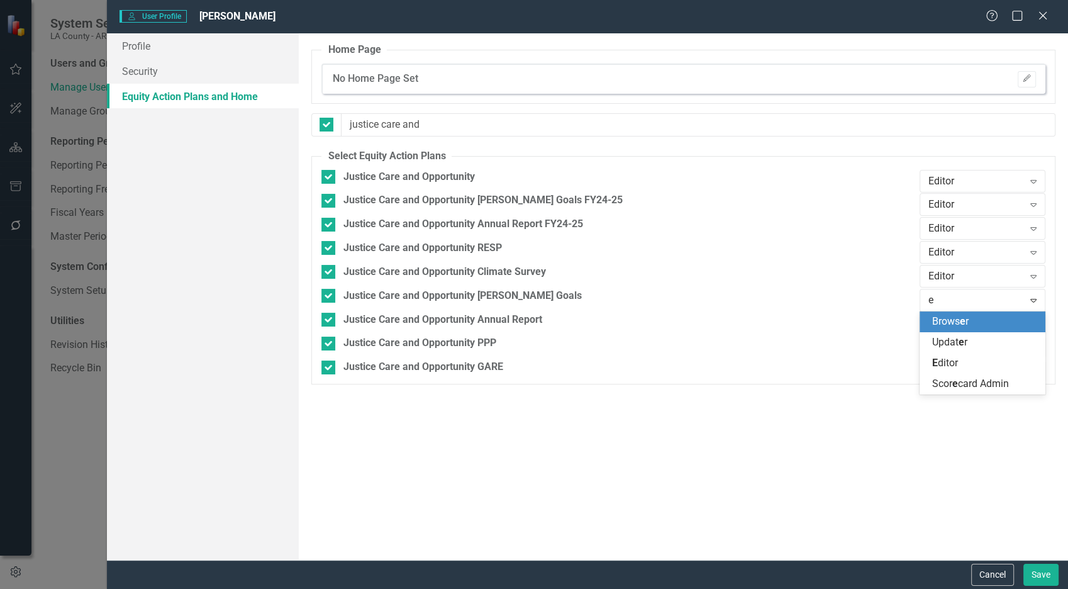
type input "ed"
click at [957, 321] on span "[PERSON_NAME]" at bounding box center [945, 321] width 26 height 12
click at [958, 319] on div "Browser" at bounding box center [975, 323] width 95 height 14
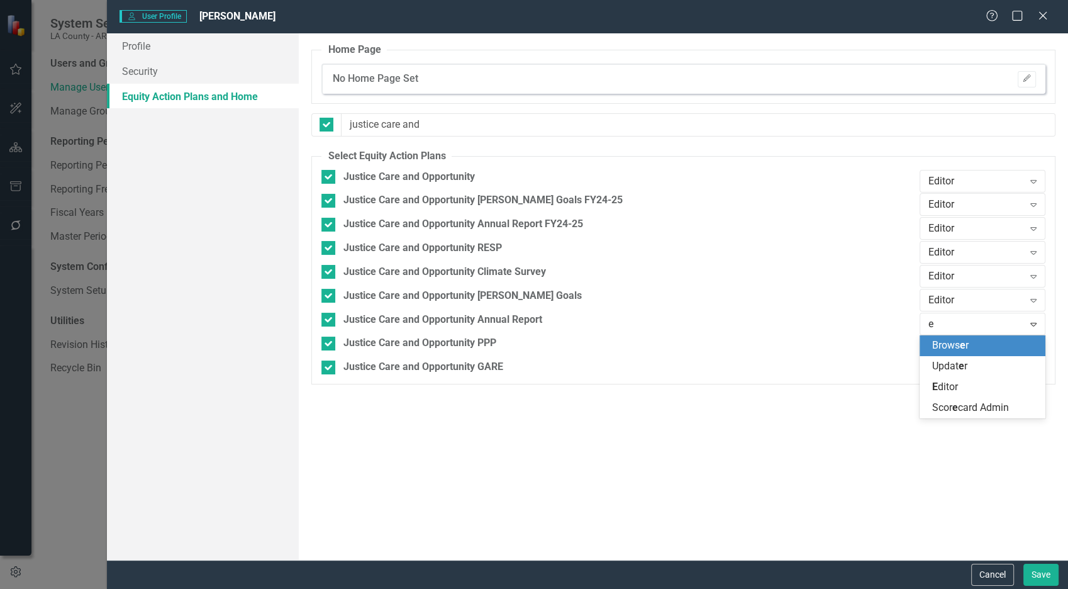
type input "ed"
click at [952, 342] on span "[PERSON_NAME]" at bounding box center [945, 345] width 26 height 12
click at [953, 342] on div "Browser" at bounding box center [975, 347] width 95 height 14
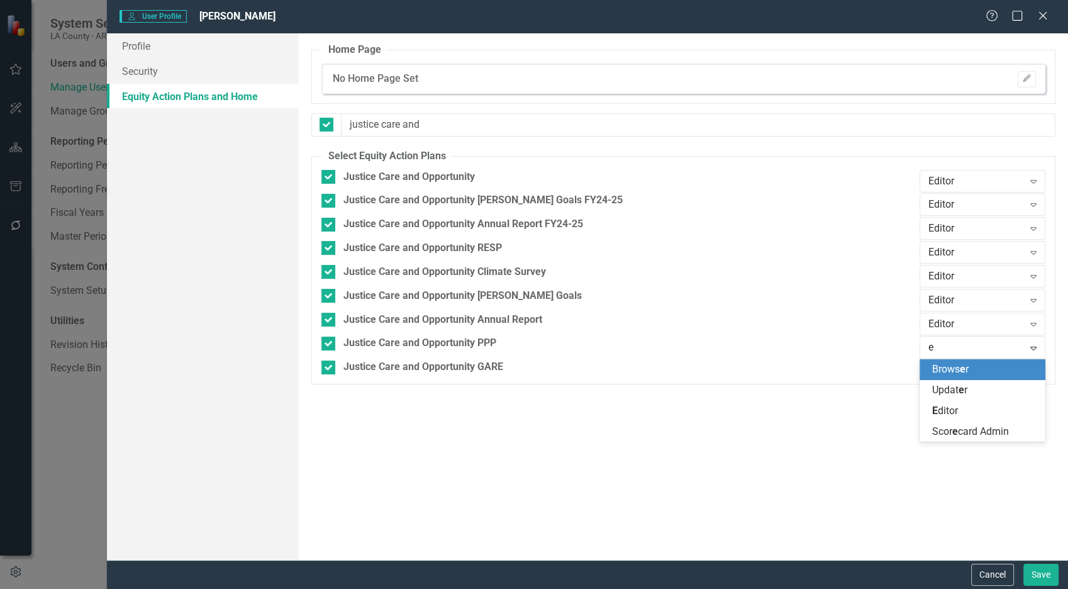
type input "ed"
click at [951, 370] on span "[PERSON_NAME]" at bounding box center [945, 369] width 26 height 12
click at [952, 369] on div "Browser" at bounding box center [975, 371] width 95 height 14
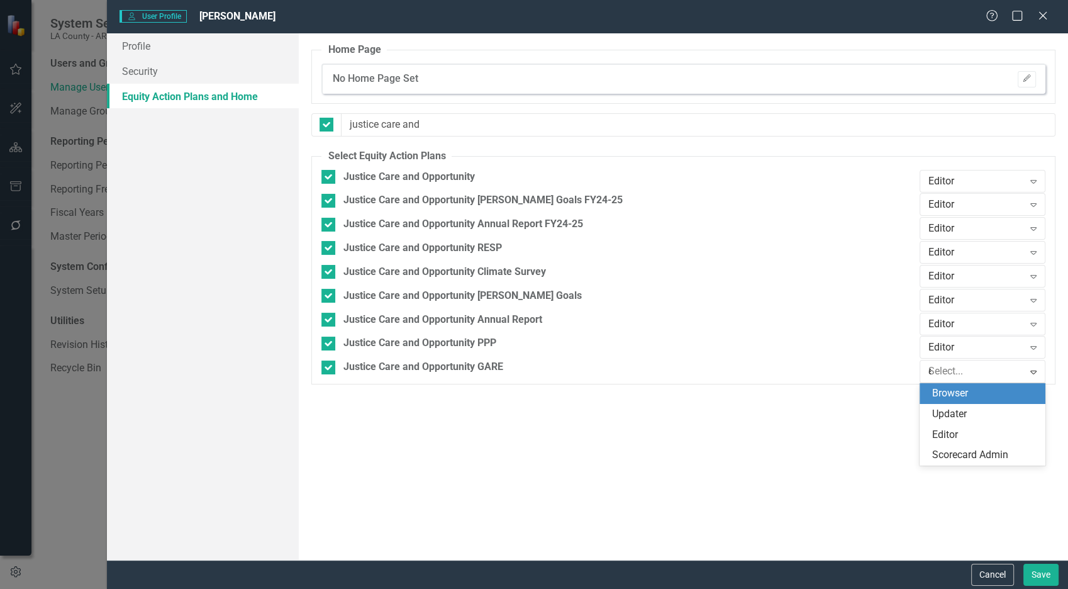
type input "ed"
click at [946, 392] on span "[PERSON_NAME]" at bounding box center [945, 393] width 26 height 12
click at [960, 529] on button "Save" at bounding box center [1040, 575] width 35 height 22
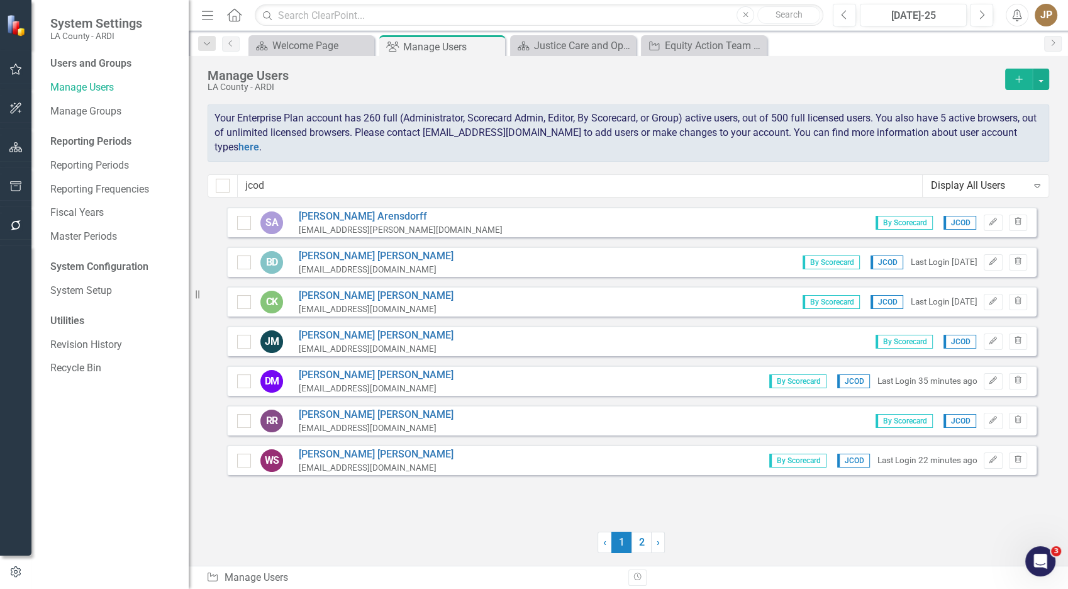
click at [960, 87] on button "Add" at bounding box center [1019, 79] width 28 height 21
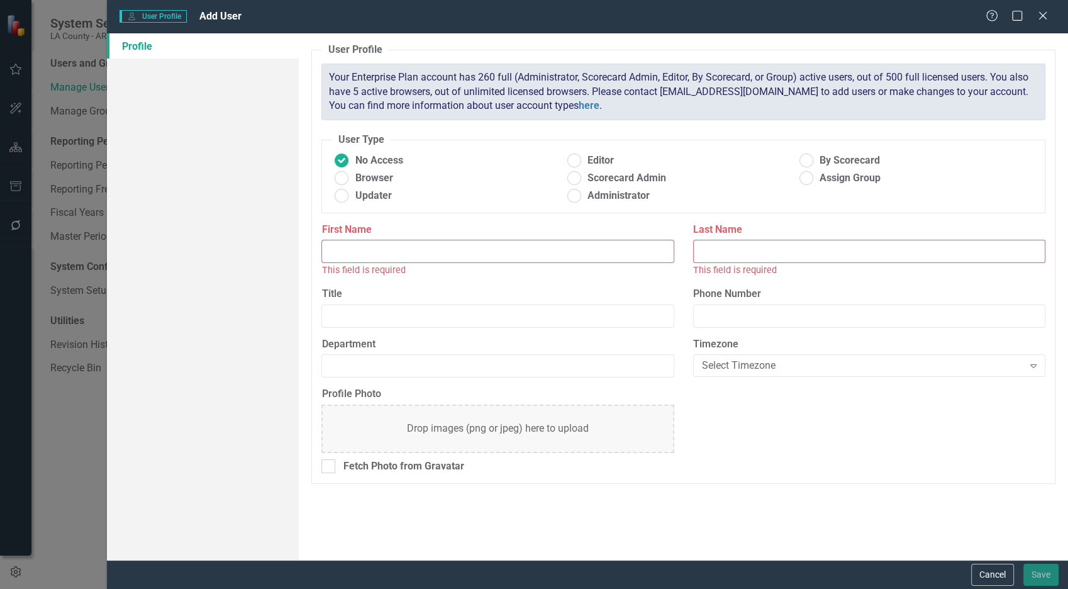
click at [454, 257] on input "First Name" at bounding box center [497, 251] width 352 height 23
click at [815, 156] on ins at bounding box center [805, 160] width 19 height 19
click at [815, 156] on input "By Scorecard" at bounding box center [805, 160] width 19 height 19
radio input "true"
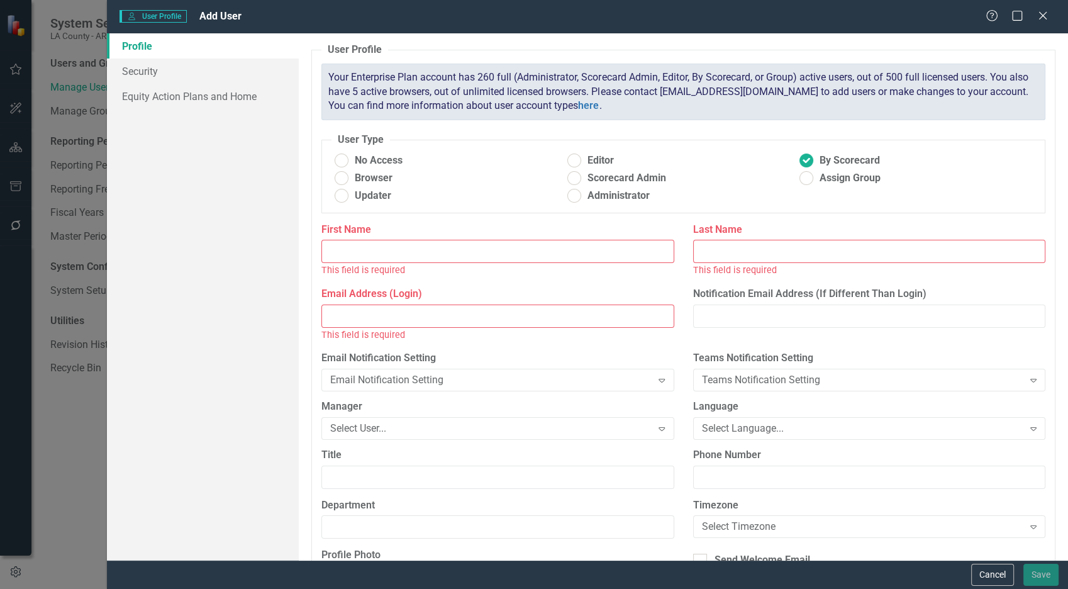
click at [483, 259] on input "First Name" at bounding box center [497, 251] width 352 height 23
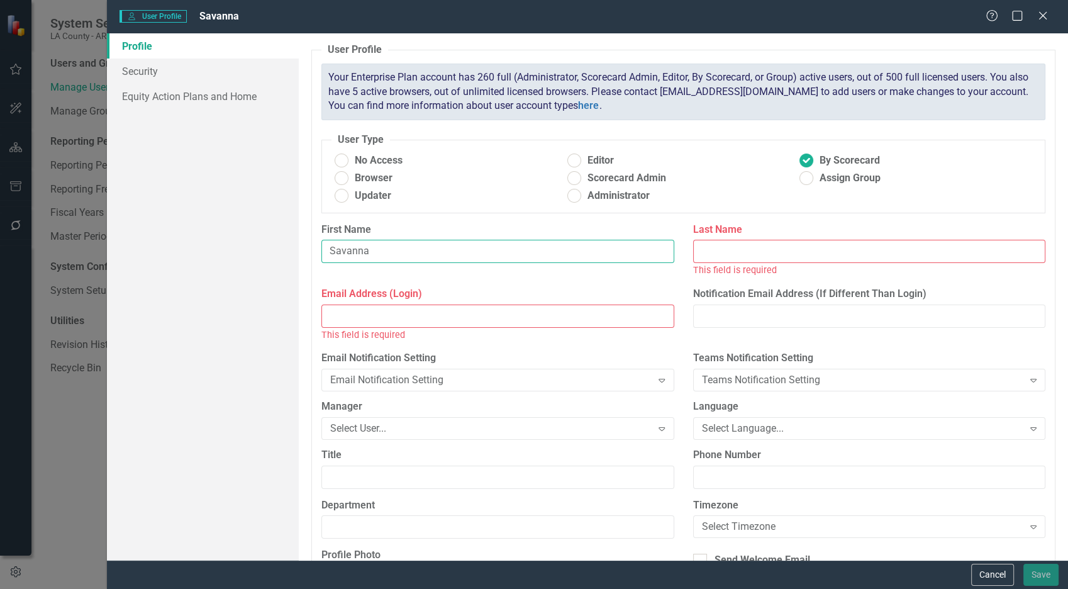
type input "Savanna"
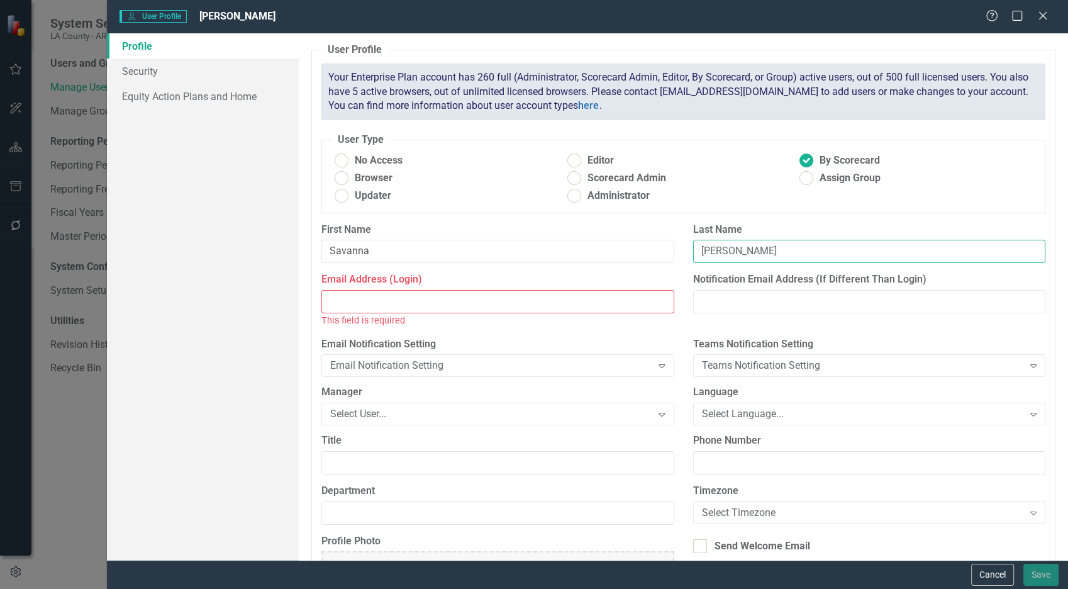
type input "[PERSON_NAME]"
paste input "[EMAIL_ADDRESS][DOMAIN_NAME]"
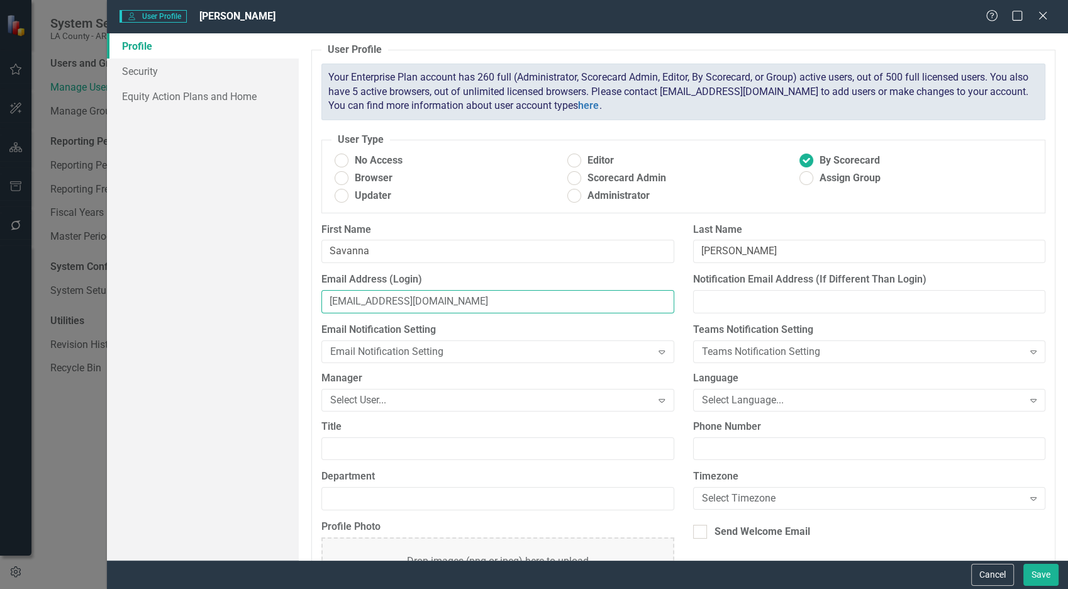
type input "[EMAIL_ADDRESS][DOMAIN_NAME]"
click at [369, 497] on input "Department" at bounding box center [497, 498] width 352 height 23
type input "JCOD"
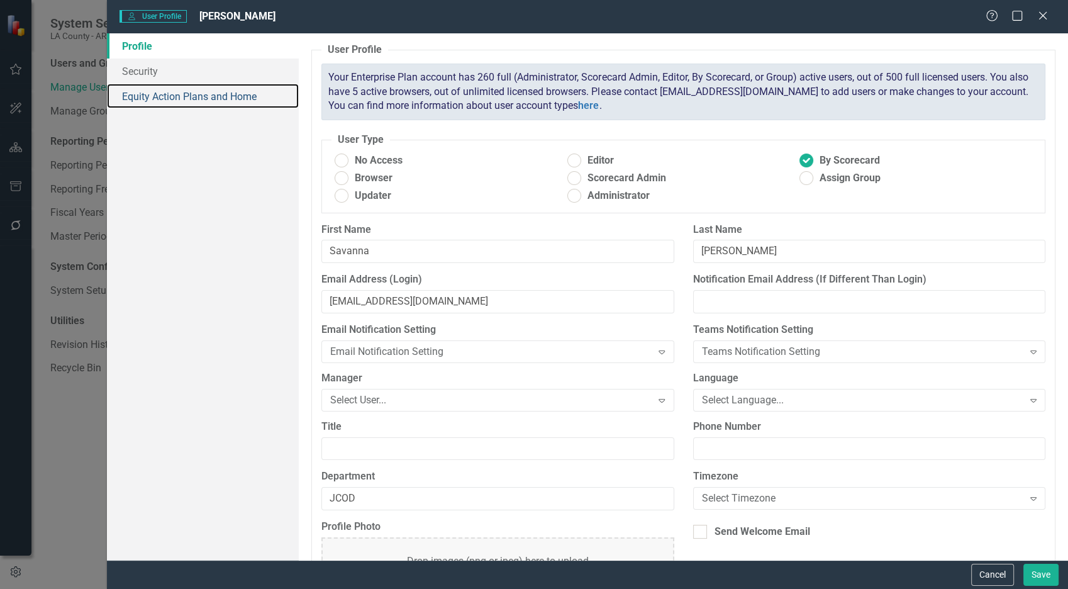
click at [166, 96] on link "Equity Action Plans and Home" at bounding box center [203, 96] width 192 height 25
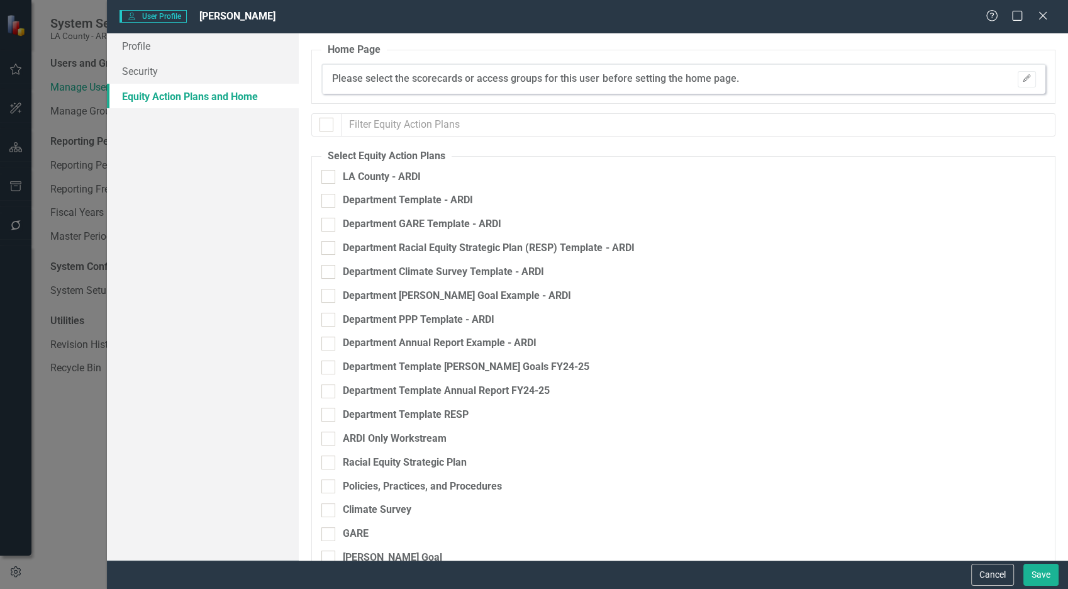
click at [406, 127] on input "text" at bounding box center [698, 124] width 715 height 23
checkbox input "false"
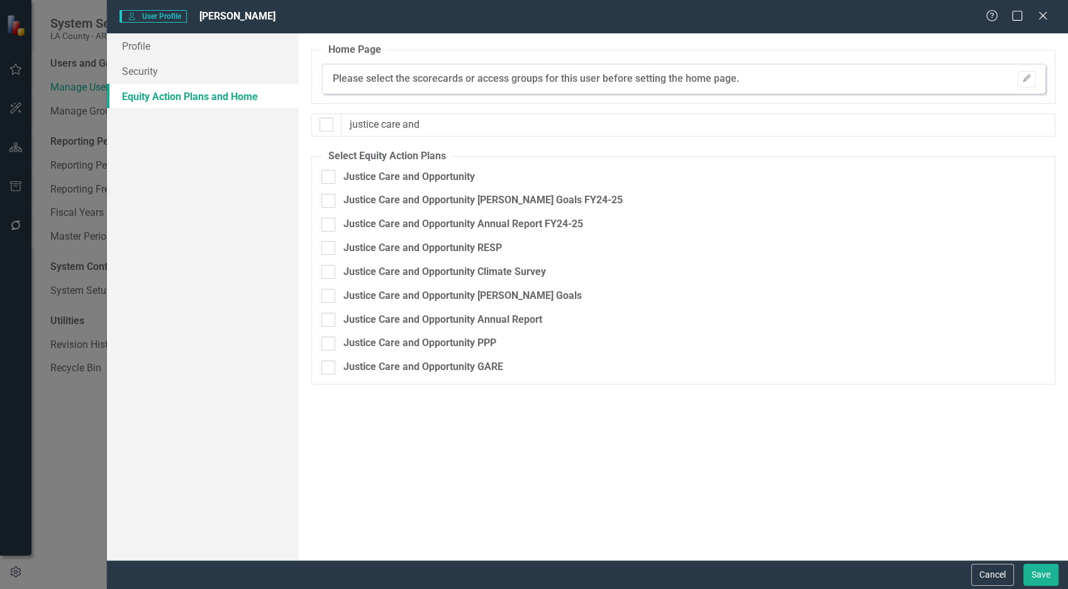
type input "justice care and"
click at [403, 181] on div "Justice Care and Opportunity" at bounding box center [408, 177] width 131 height 14
click at [330, 178] on input "Justice Care and Opportunity" at bounding box center [325, 174] width 8 height 8
checkbox input "true"
click at [401, 206] on div "Justice Care and Opportunity [PERSON_NAME] Goals FY24-25" at bounding box center [482, 200] width 279 height 14
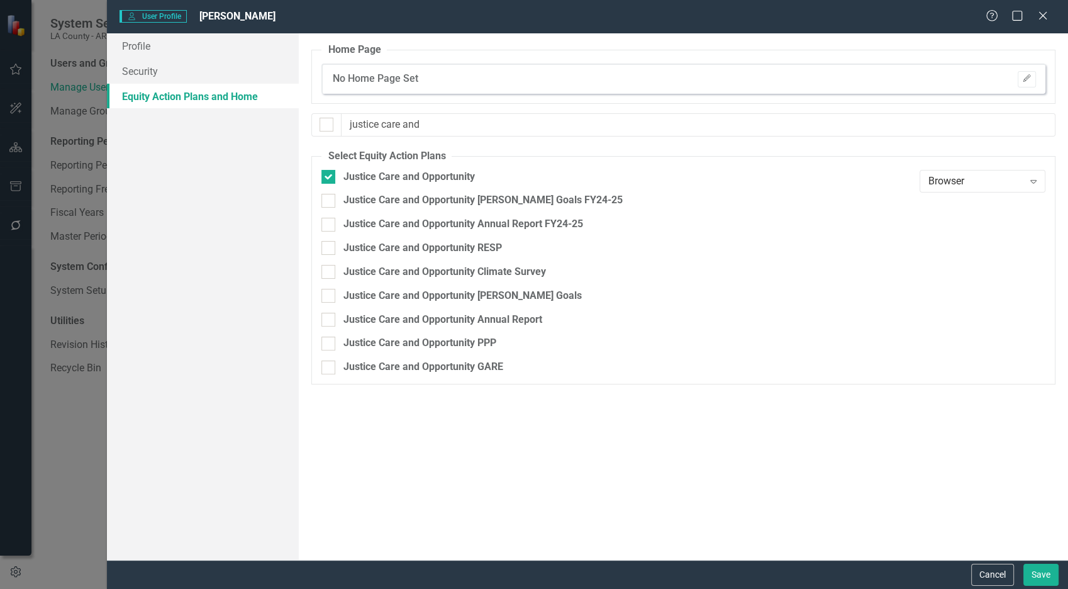
click at [330, 202] on input "Justice Care and Opportunity [PERSON_NAME] Goals FY24-25" at bounding box center [325, 198] width 8 height 8
checkbox input "true"
click at [398, 223] on div "Justice Care and Opportunity Annual Report FY24-25" at bounding box center [463, 224] width 240 height 14
click at [330, 223] on input "Justice Care and Opportunity Annual Report FY24-25" at bounding box center [325, 222] width 8 height 8
checkbox input "true"
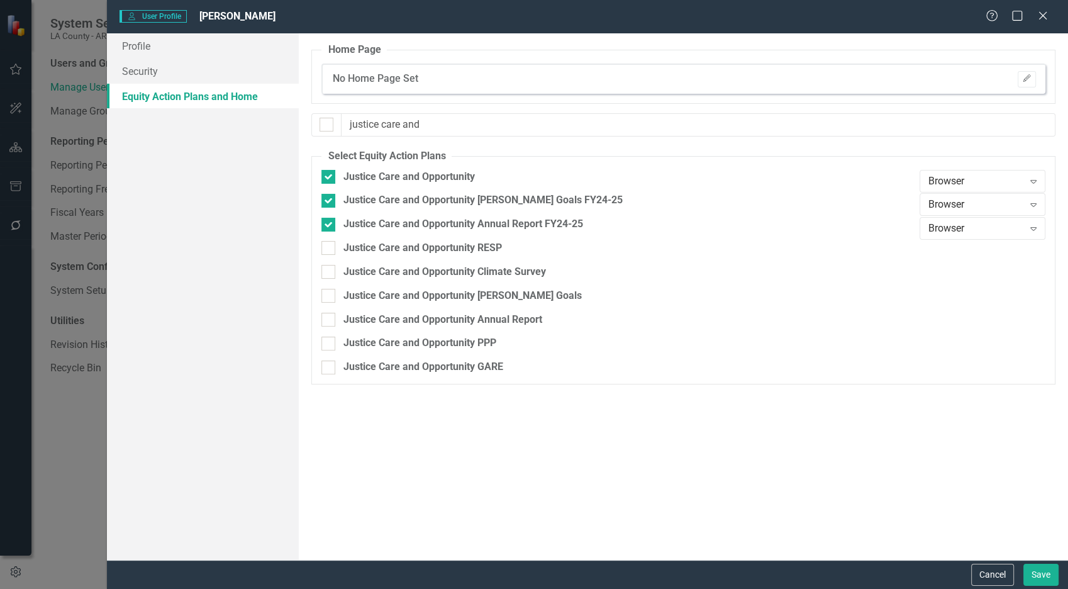
click at [399, 241] on div "Justice Care and Opportunity RESP" at bounding box center [422, 248] width 159 height 14
click at [330, 241] on input "Justice Care and Opportunity RESP" at bounding box center [325, 245] width 8 height 8
checkbox input "true"
click at [392, 277] on div "Justice Care and Opportunity Climate Survey" at bounding box center [444, 272] width 203 height 14
click at [330, 273] on input "Justice Care and Opportunity Climate Survey" at bounding box center [325, 269] width 8 height 8
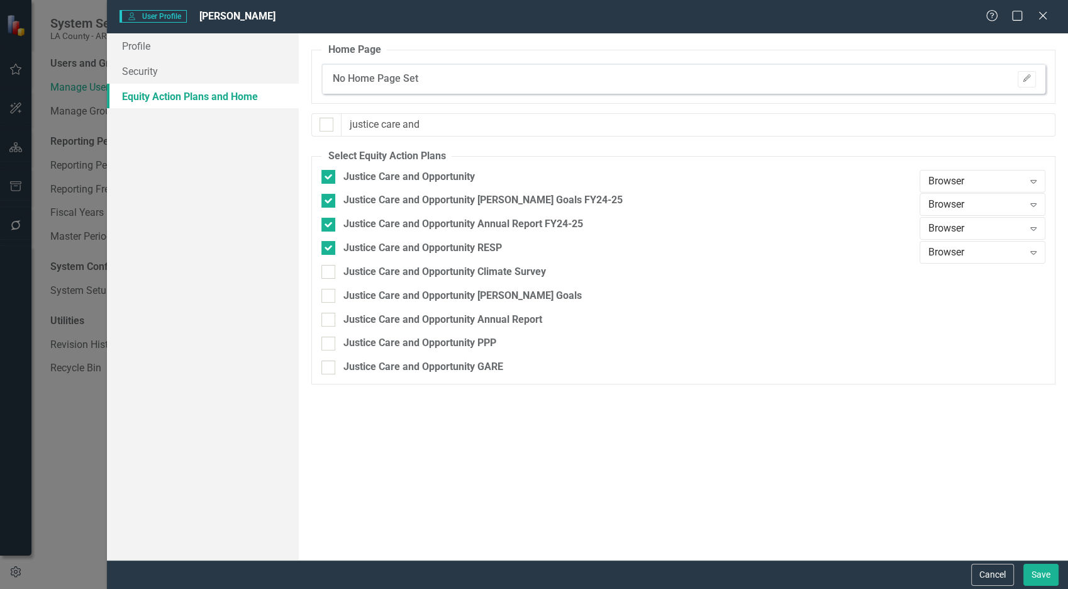
checkbox input "true"
click at [386, 304] on div "Justice Care and Opportunity [PERSON_NAME] Goals" at bounding box center [617, 301] width 592 height 24
click at [392, 293] on div "Justice Care and Opportunity [PERSON_NAME] Goals" at bounding box center [462, 296] width 238 height 14
click at [406, 292] on div "Justice Care and Opportunity [PERSON_NAME] Goals" at bounding box center [462, 296] width 238 height 14
click at [330, 292] on input "Justice Care and Opportunity [PERSON_NAME] Goals" at bounding box center [325, 293] width 8 height 8
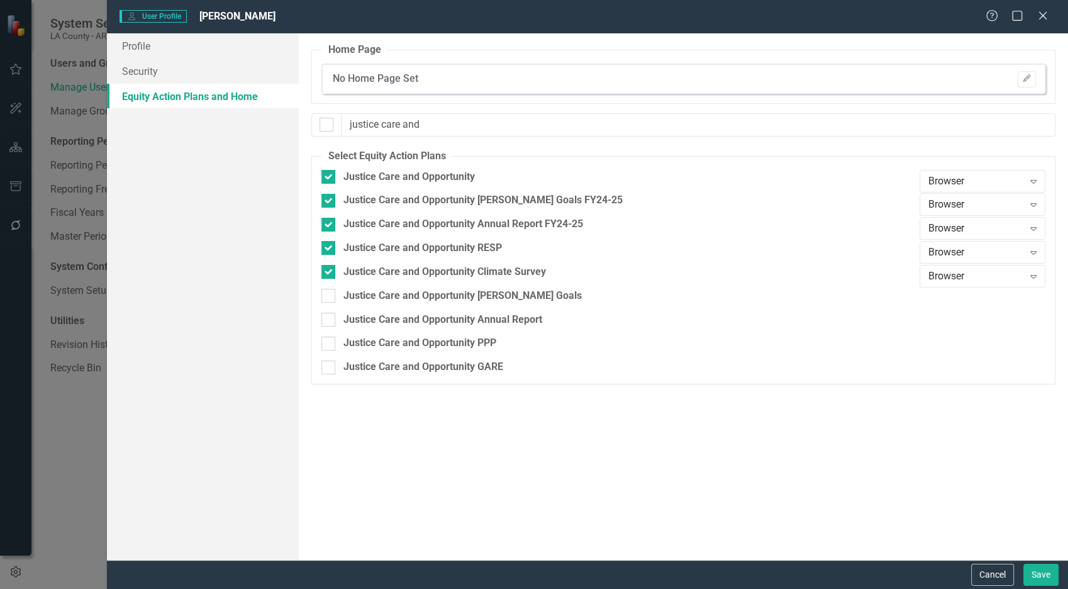
checkbox input "true"
click at [401, 322] on div "Justice Care and Opportunity Annual Report" at bounding box center [442, 320] width 199 height 14
click at [330, 321] on input "Justice Care and Opportunity Annual Report" at bounding box center [325, 317] width 8 height 8
checkbox input "true"
click at [400, 341] on div "Justice Care and Opportunity PPP" at bounding box center [419, 343] width 153 height 14
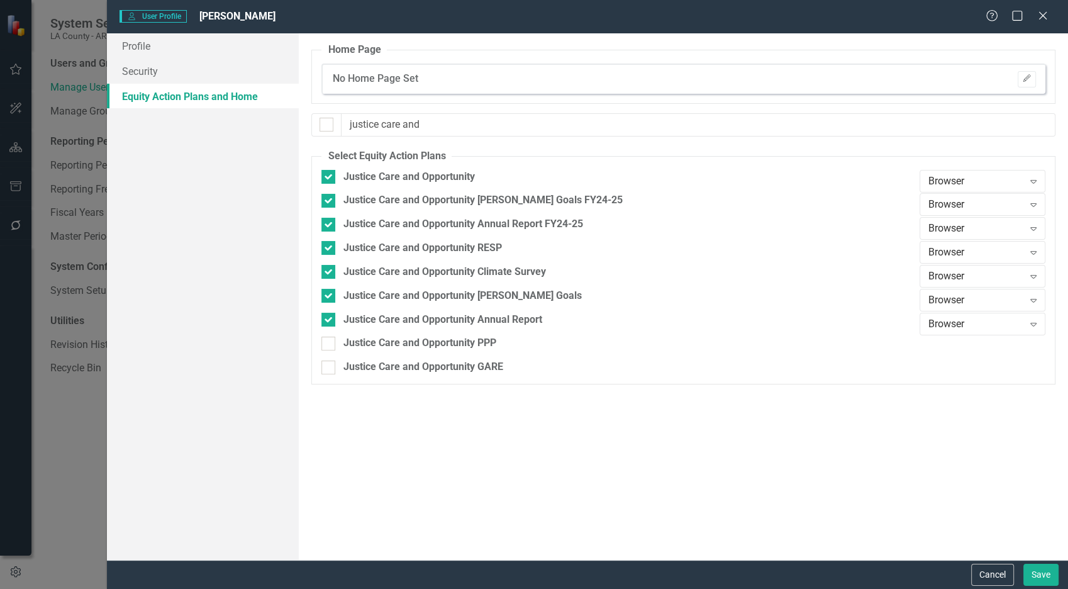
click at [330, 341] on input "Justice Care and Opportunity PPP" at bounding box center [325, 341] width 8 height 8
checkbox input "true"
drag, startPoint x: 395, startPoint y: 370, endPoint x: 409, endPoint y: 358, distance: 18.3
click at [395, 369] on div "Justice Care and Opportunity GARE" at bounding box center [423, 367] width 160 height 14
click at [330, 369] on input "Justice Care and Opportunity GARE" at bounding box center [325, 364] width 8 height 8
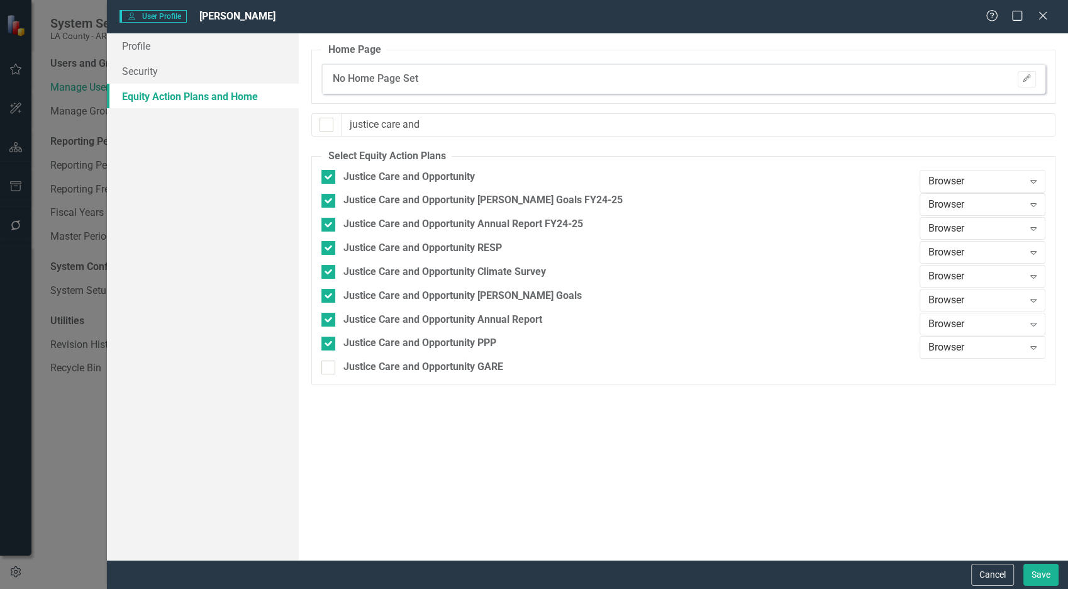
checkbox input "true"
click at [960, 183] on div "Browser" at bounding box center [975, 181] width 95 height 14
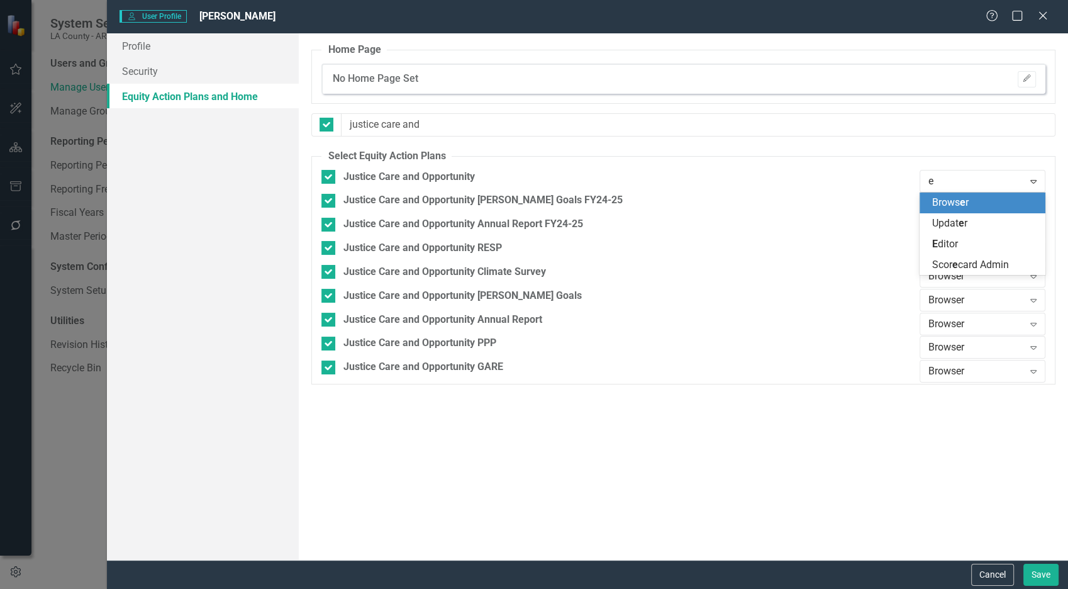
type input "ed"
click at [959, 203] on div "[PERSON_NAME]" at bounding box center [985, 203] width 106 height 14
click at [959, 203] on div "Browser" at bounding box center [975, 205] width 95 height 14
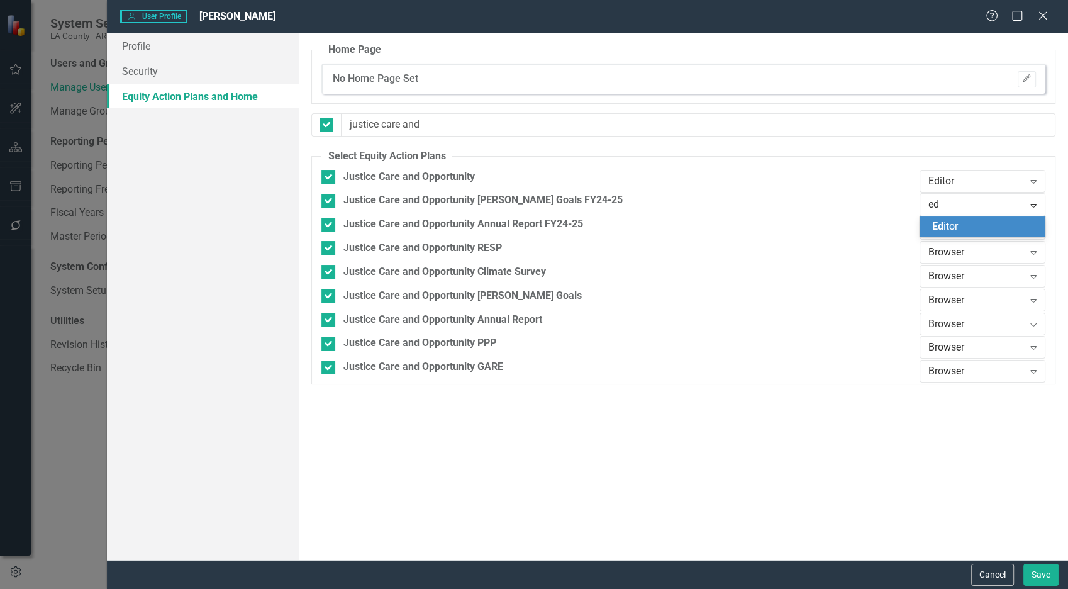
click at [957, 220] on span "[PERSON_NAME]" at bounding box center [945, 226] width 26 height 12
click at [957, 220] on div "Browser Expand" at bounding box center [983, 228] width 126 height 23
type input "ed"
click at [954, 255] on span "[PERSON_NAME]" at bounding box center [945, 250] width 26 height 12
click at [954, 255] on div "Browser" at bounding box center [975, 252] width 95 height 14
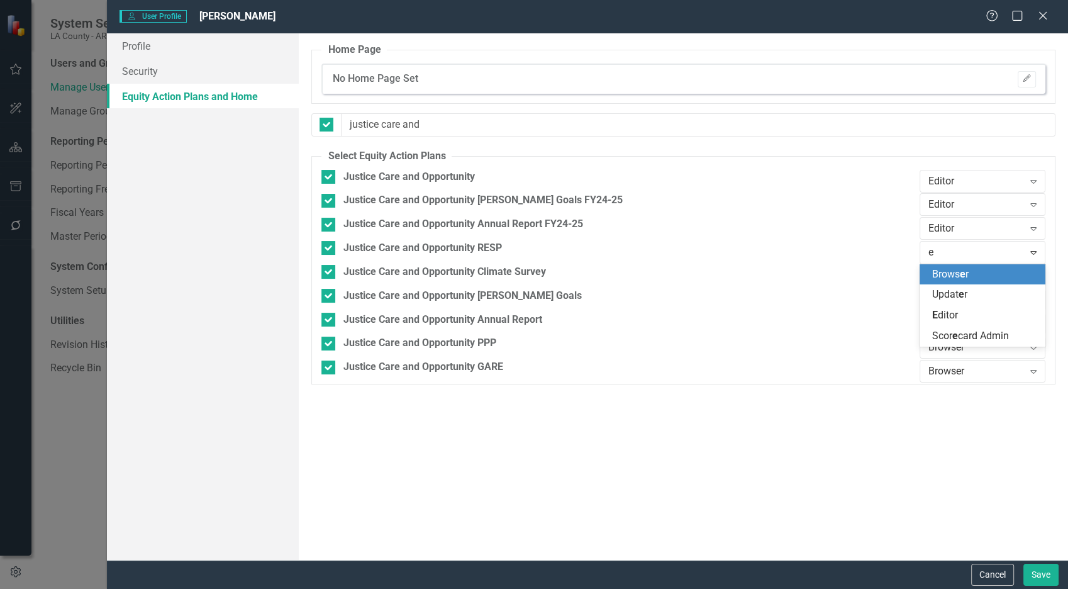
type input "ed"
click at [949, 279] on span "[PERSON_NAME]" at bounding box center [945, 274] width 26 height 12
click at [949, 279] on div "Browser" at bounding box center [975, 276] width 95 height 14
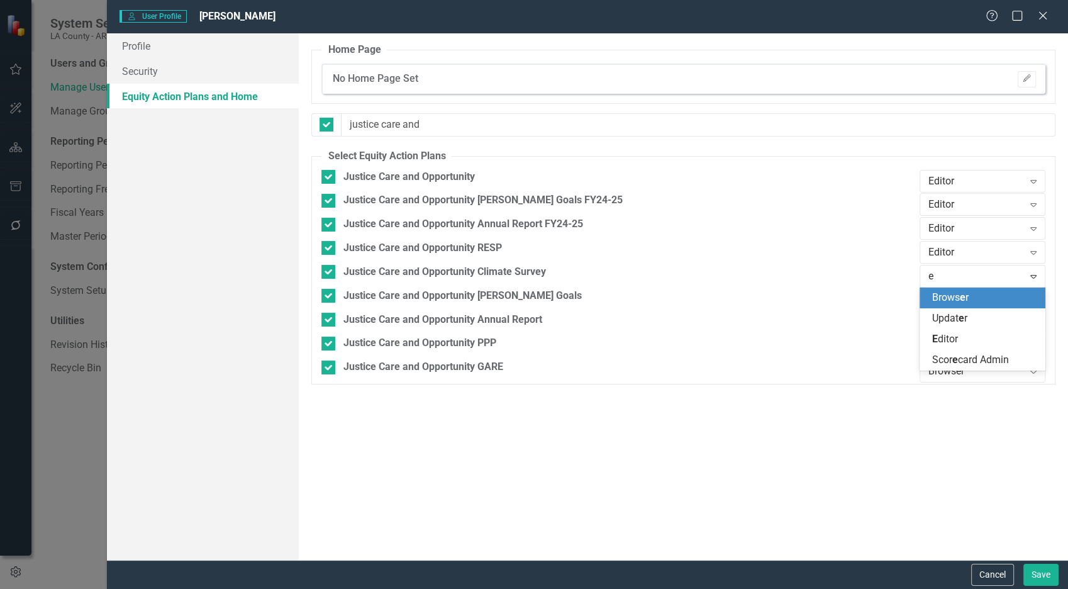
type input "ed"
click at [951, 293] on span "[PERSON_NAME]" at bounding box center [945, 297] width 26 height 12
click at [952, 298] on div "Browser" at bounding box center [975, 299] width 95 height 14
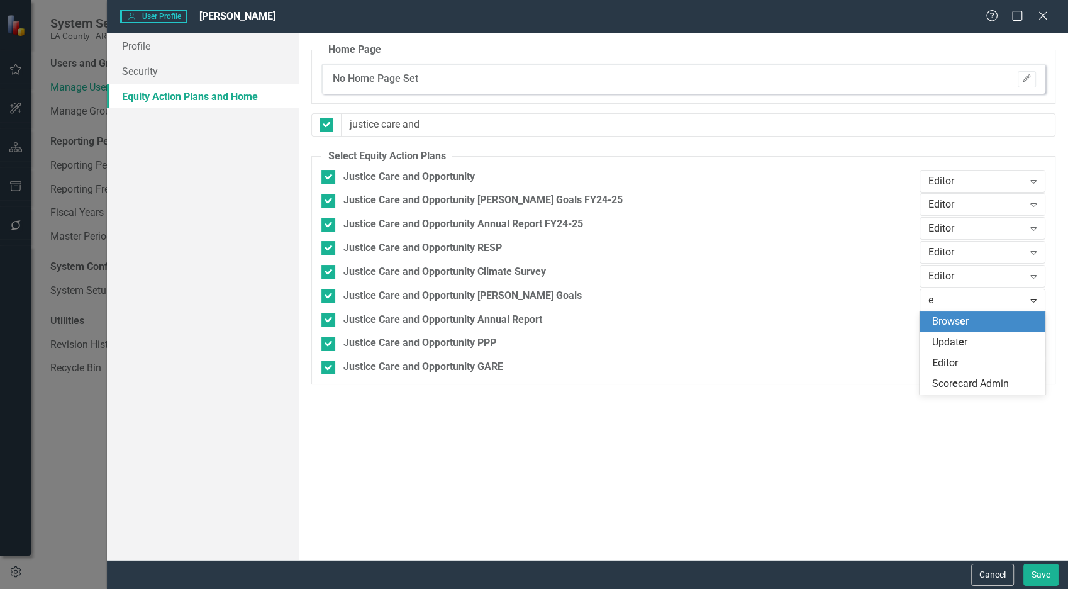
type input "ed"
click at [947, 320] on span "[PERSON_NAME]" at bounding box center [945, 321] width 26 height 12
click at [945, 327] on div "Browser" at bounding box center [975, 323] width 95 height 14
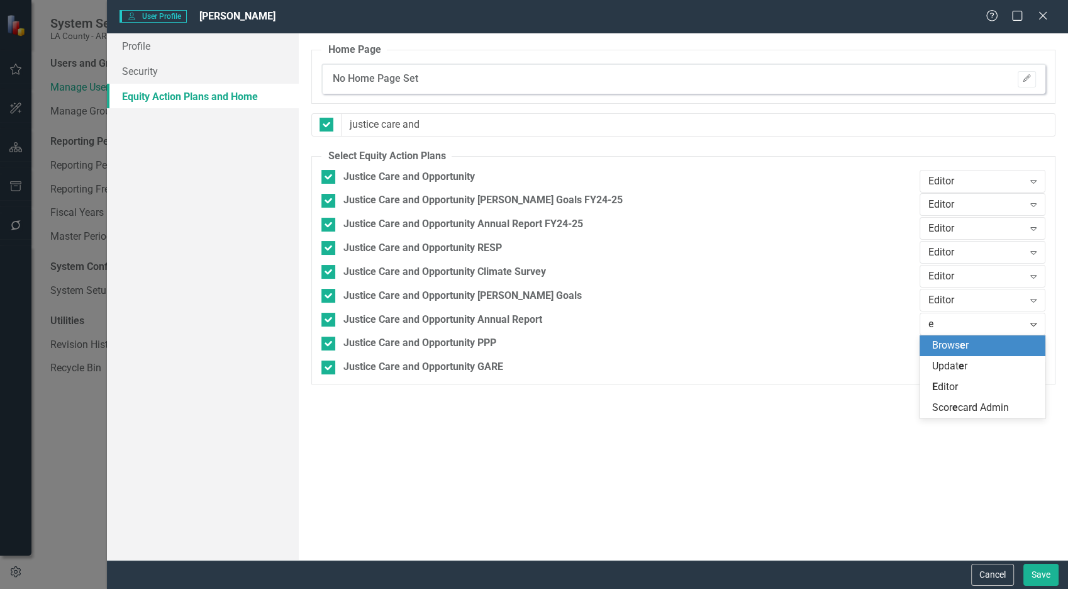
type input "ed"
click at [943, 341] on span "[PERSON_NAME]" at bounding box center [945, 345] width 26 height 12
click at [943, 343] on div "Browser" at bounding box center [975, 347] width 95 height 14
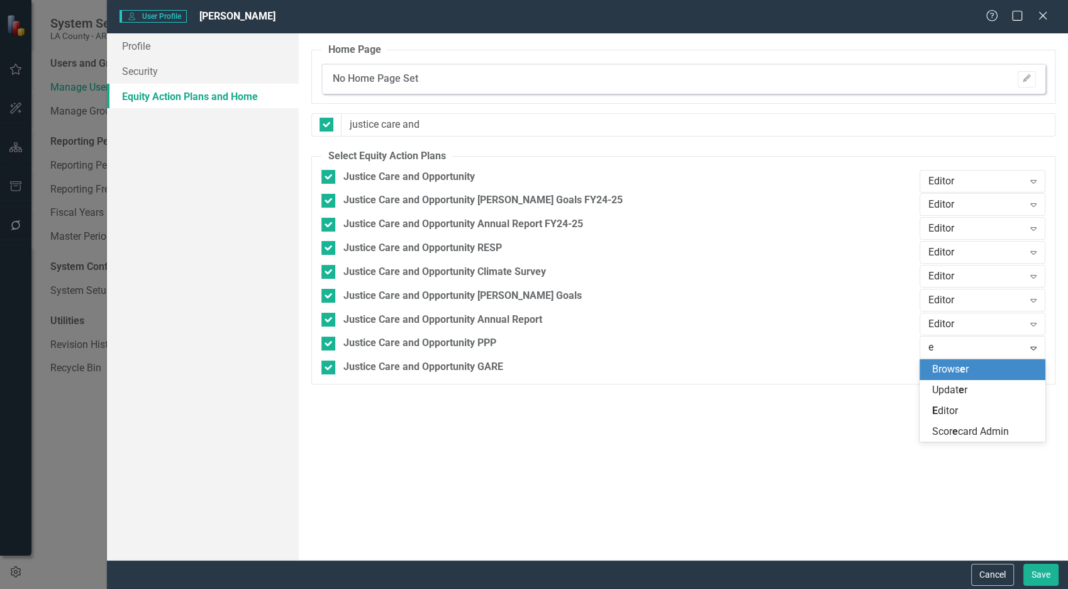
type input "ed"
click at [941, 362] on div "[PERSON_NAME]" at bounding box center [985, 369] width 106 height 14
click at [944, 370] on div "Browser" at bounding box center [975, 371] width 95 height 14
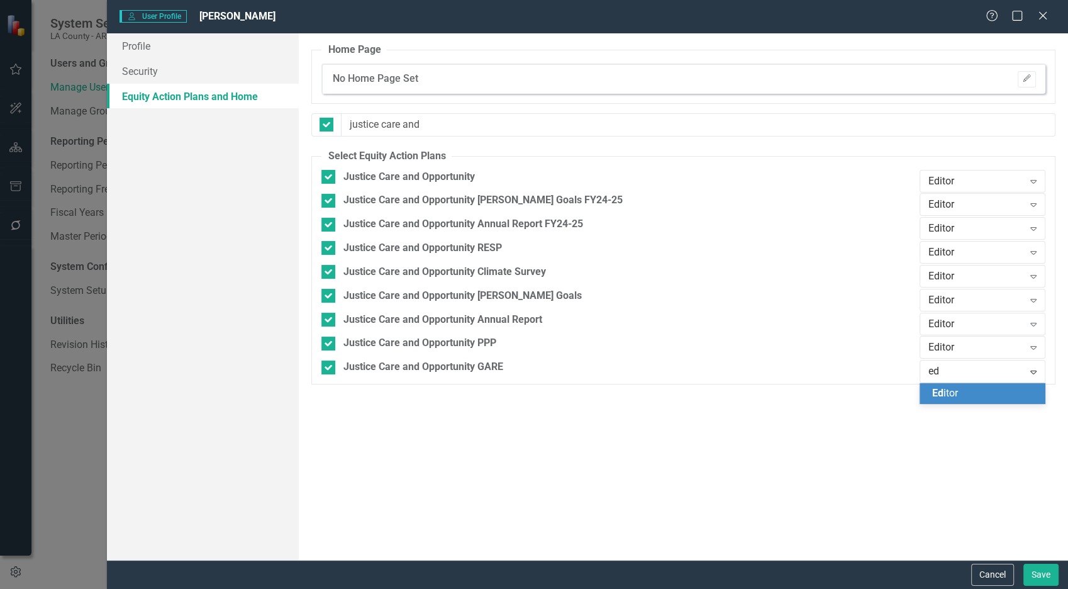
click at [942, 390] on span "Ed" at bounding box center [937, 393] width 11 height 12
click at [960, 529] on button "Save" at bounding box center [1040, 575] width 35 height 22
